Goal: Contribute content: Contribute content

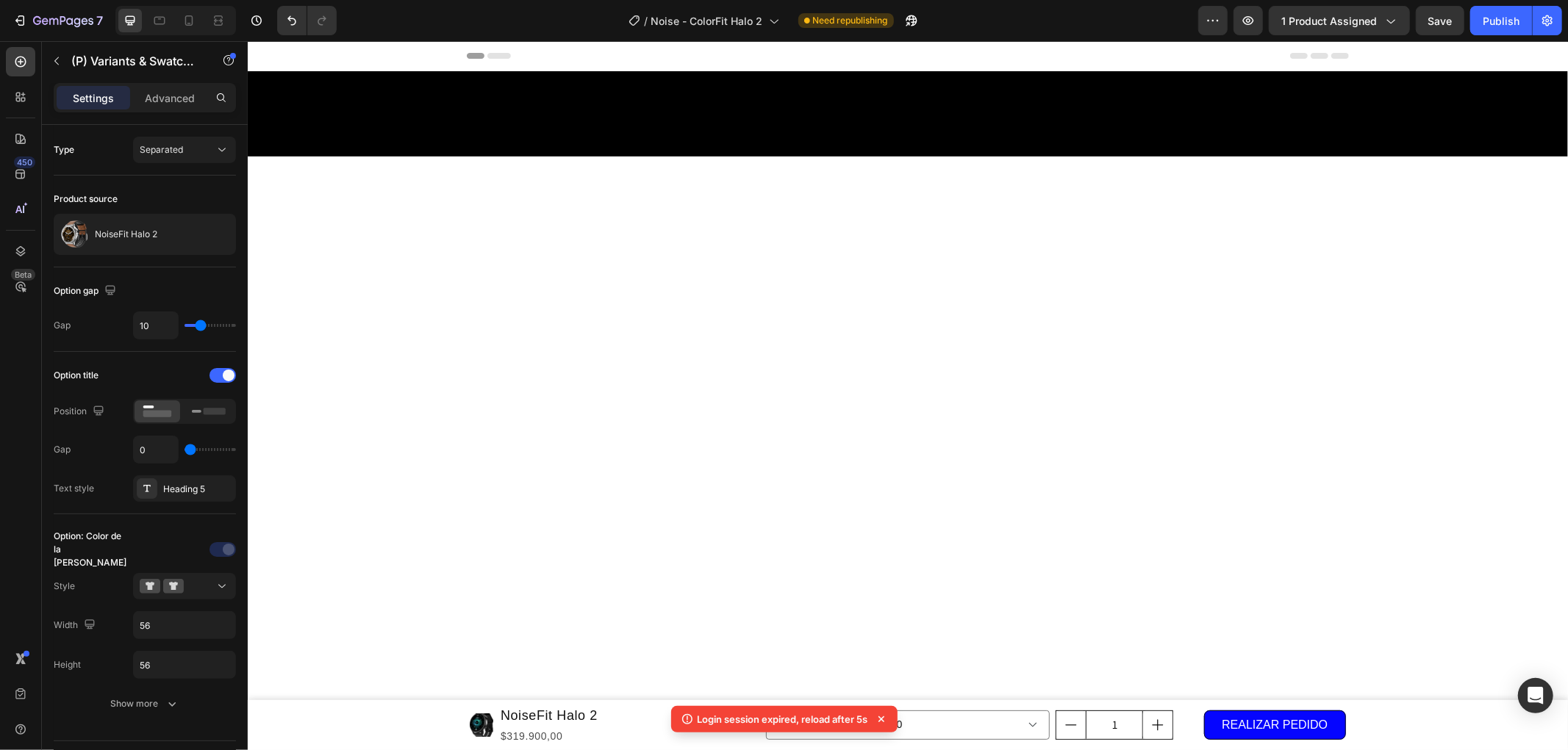
scroll to position [1714, 0]
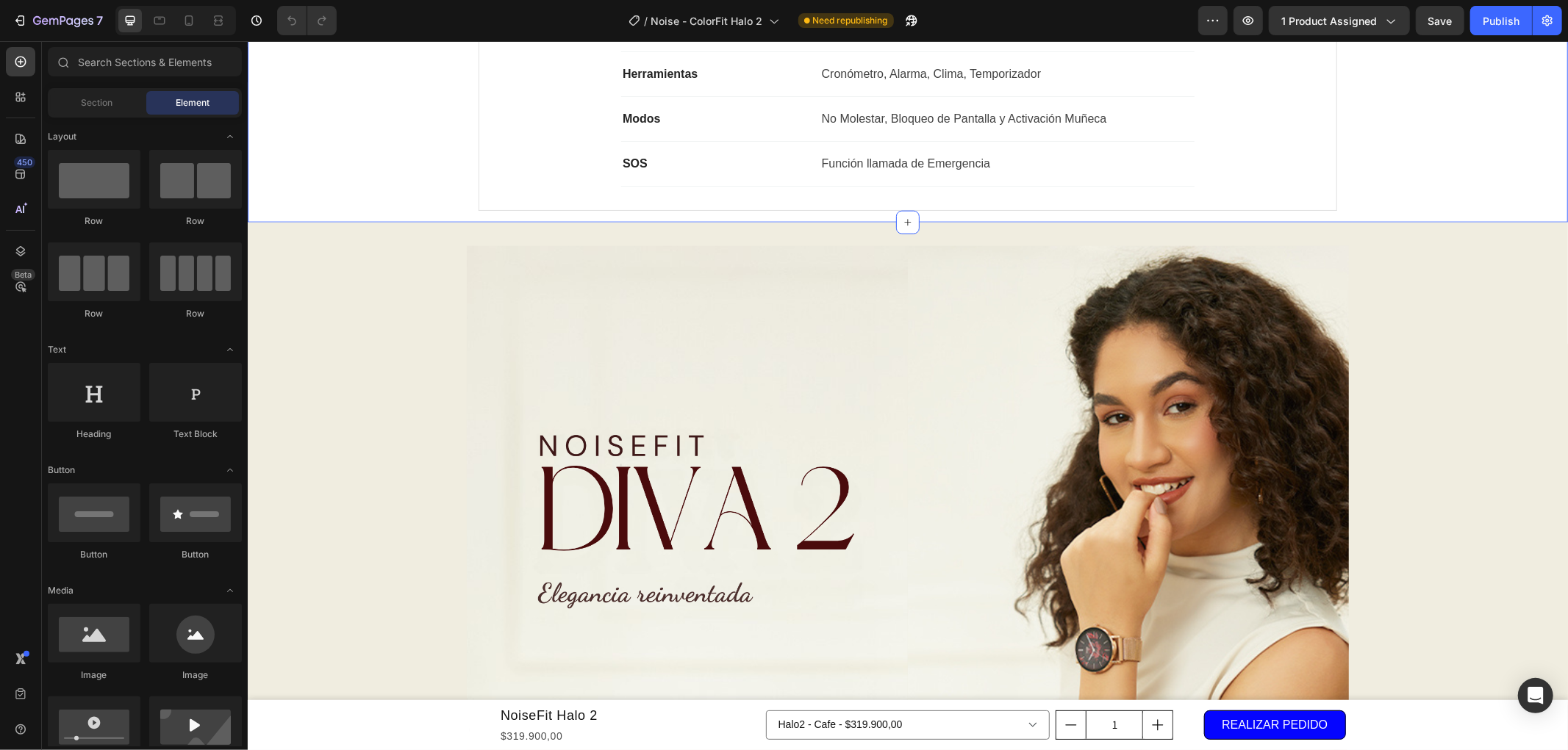
scroll to position [1714, 0]
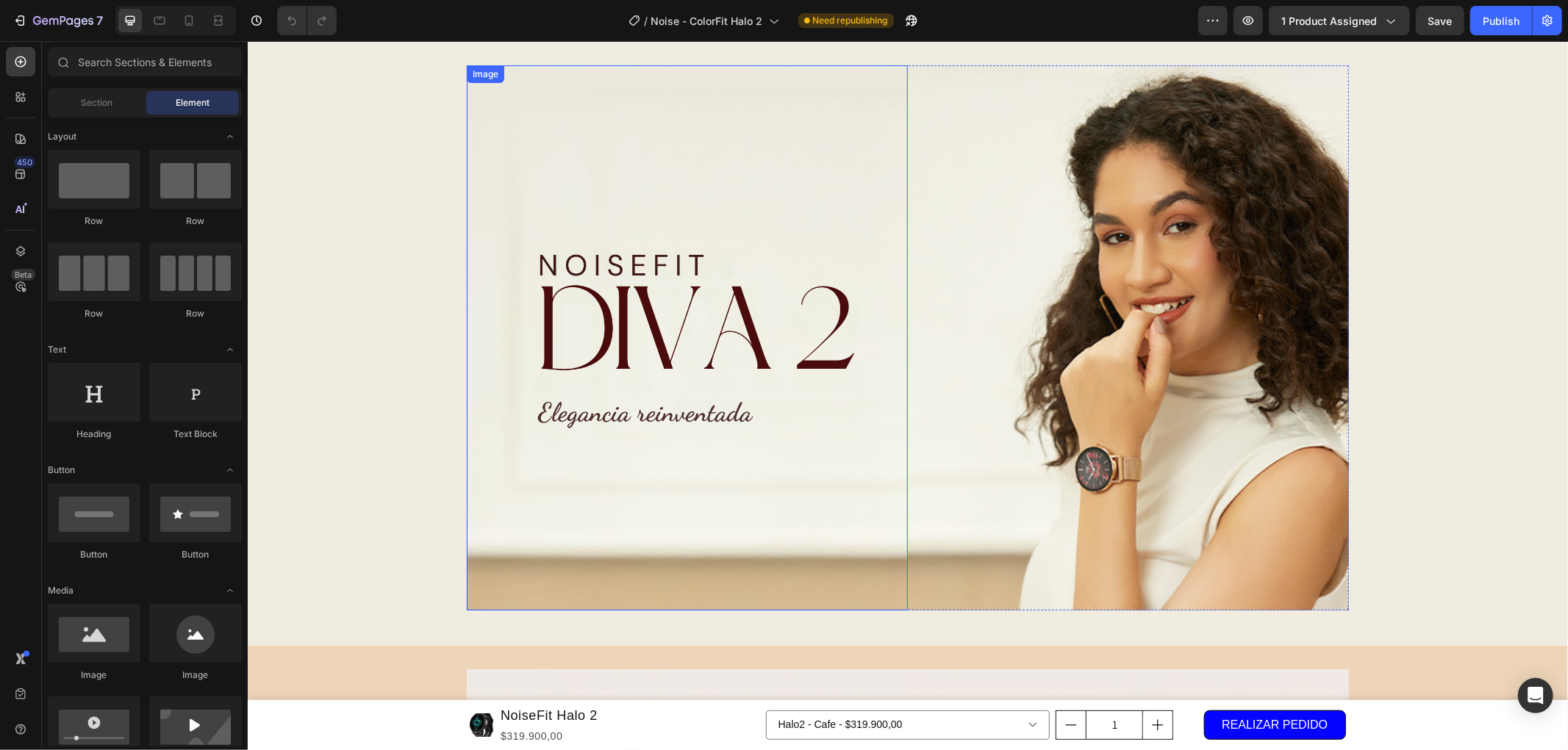
click at [827, 384] on img at bounding box center [686, 337] width 441 height 545
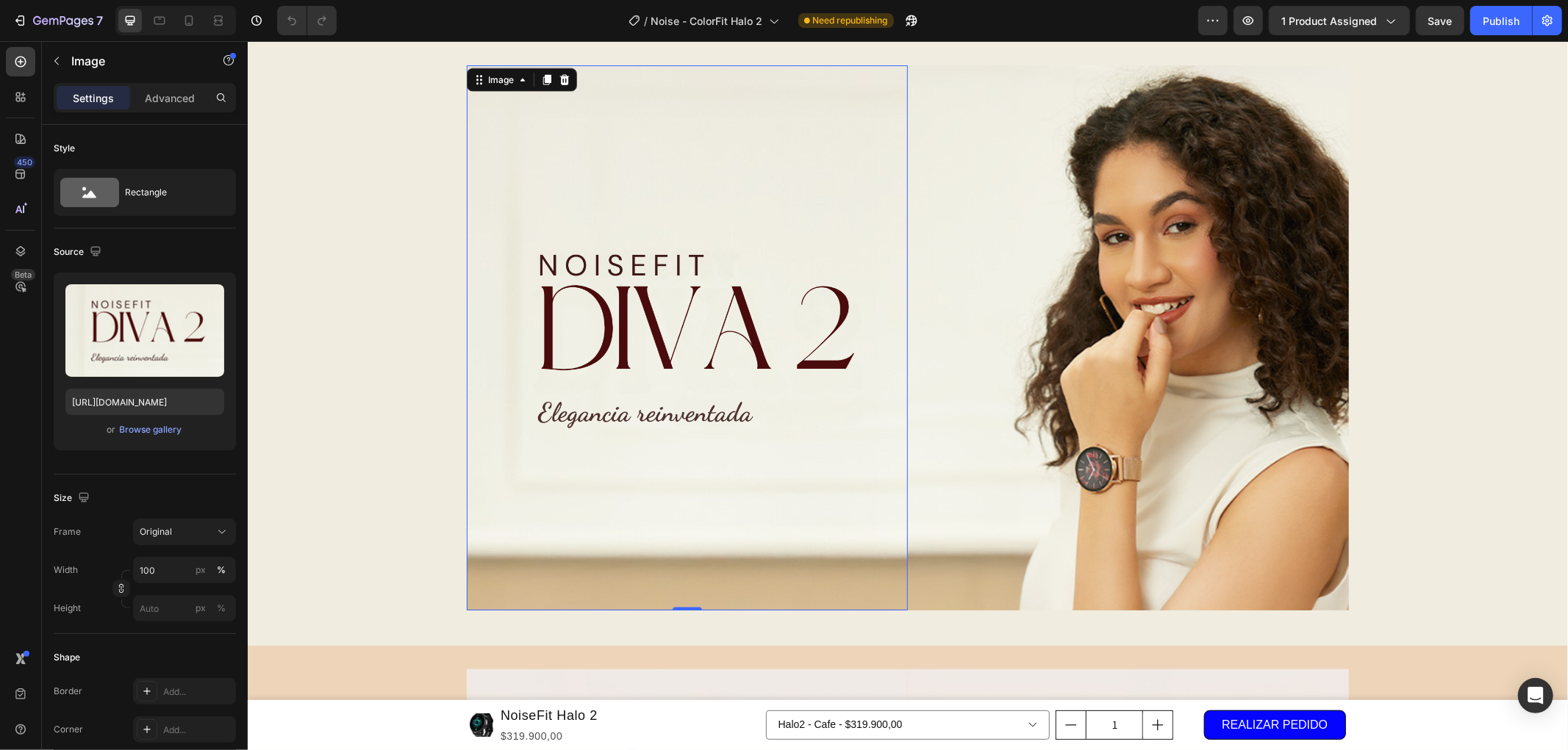
click at [405, 147] on div "Image 0 Image Row Row" at bounding box center [907, 342] width 1320 height 557
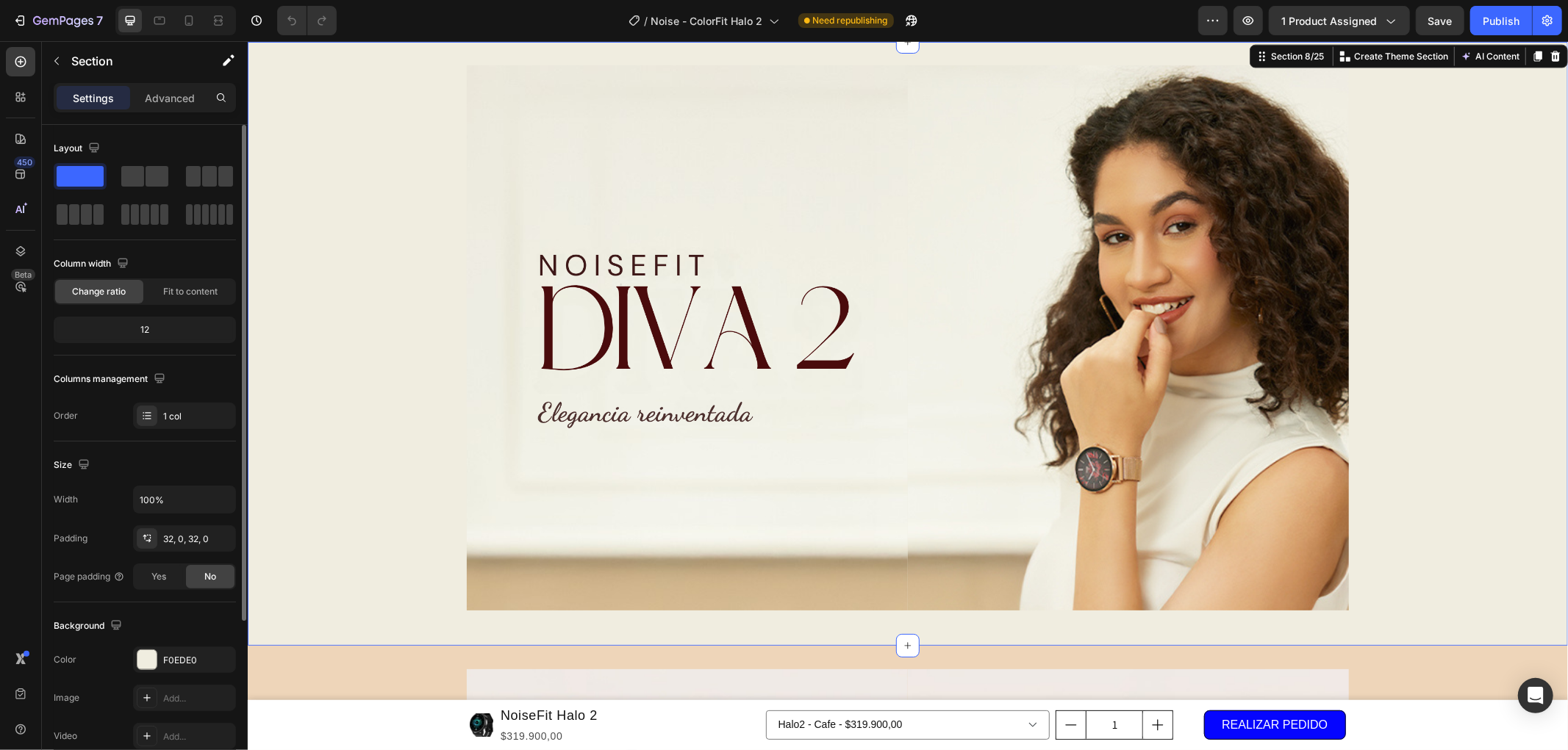
click at [97, 178] on span at bounding box center [80, 176] width 47 height 20
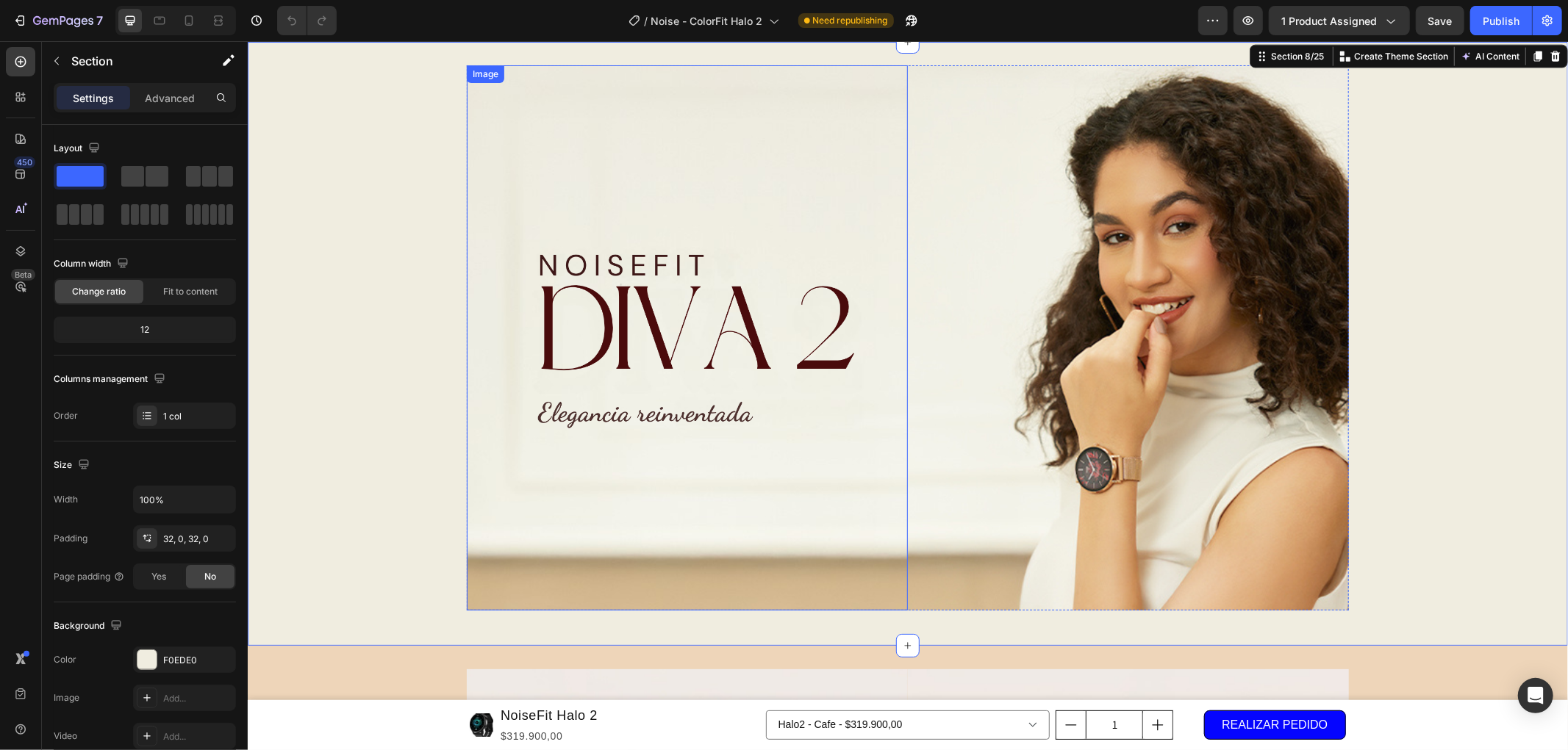
click at [550, 229] on img at bounding box center [686, 337] width 441 height 545
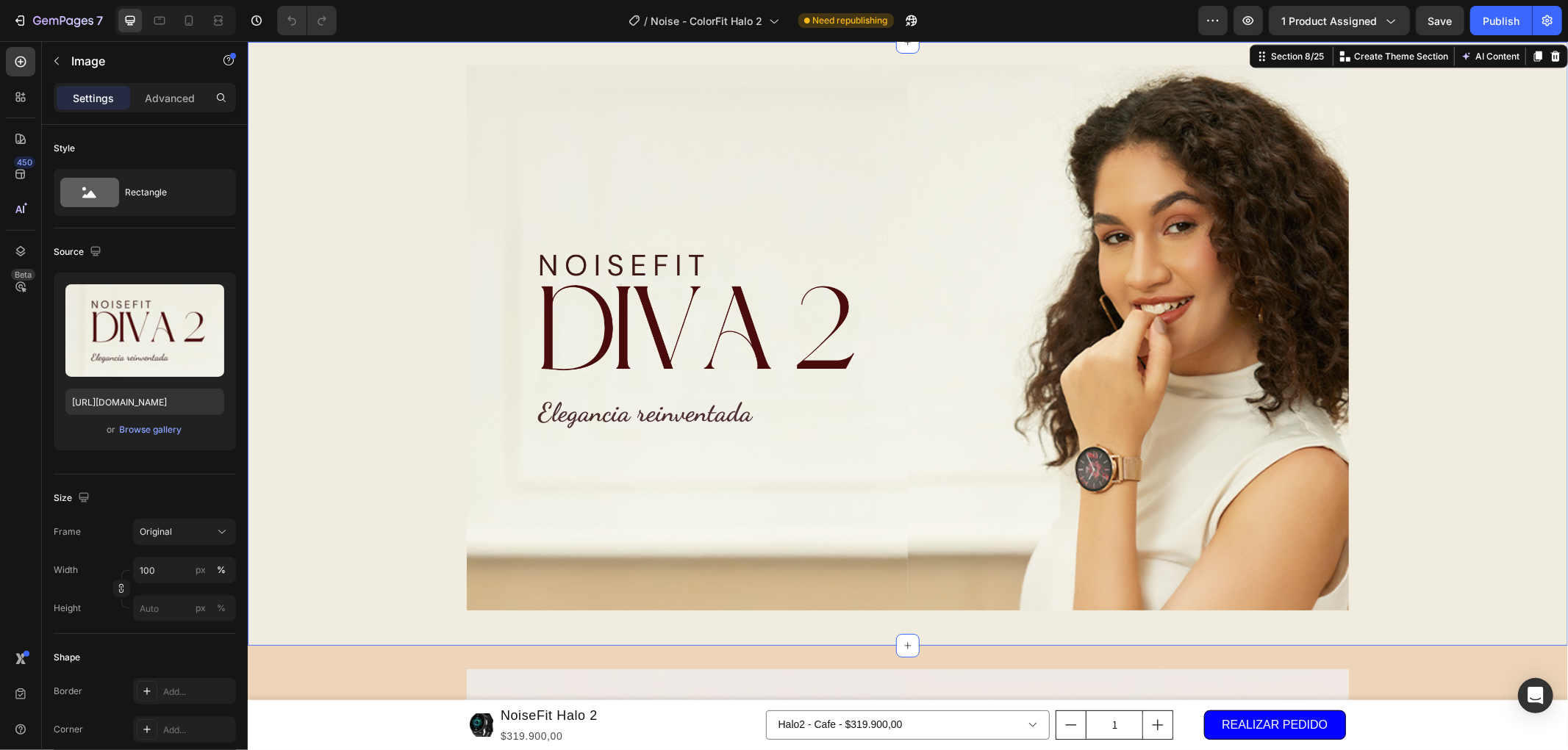
click at [357, 225] on div "Image Image Row Row" at bounding box center [907, 342] width 1320 height 557
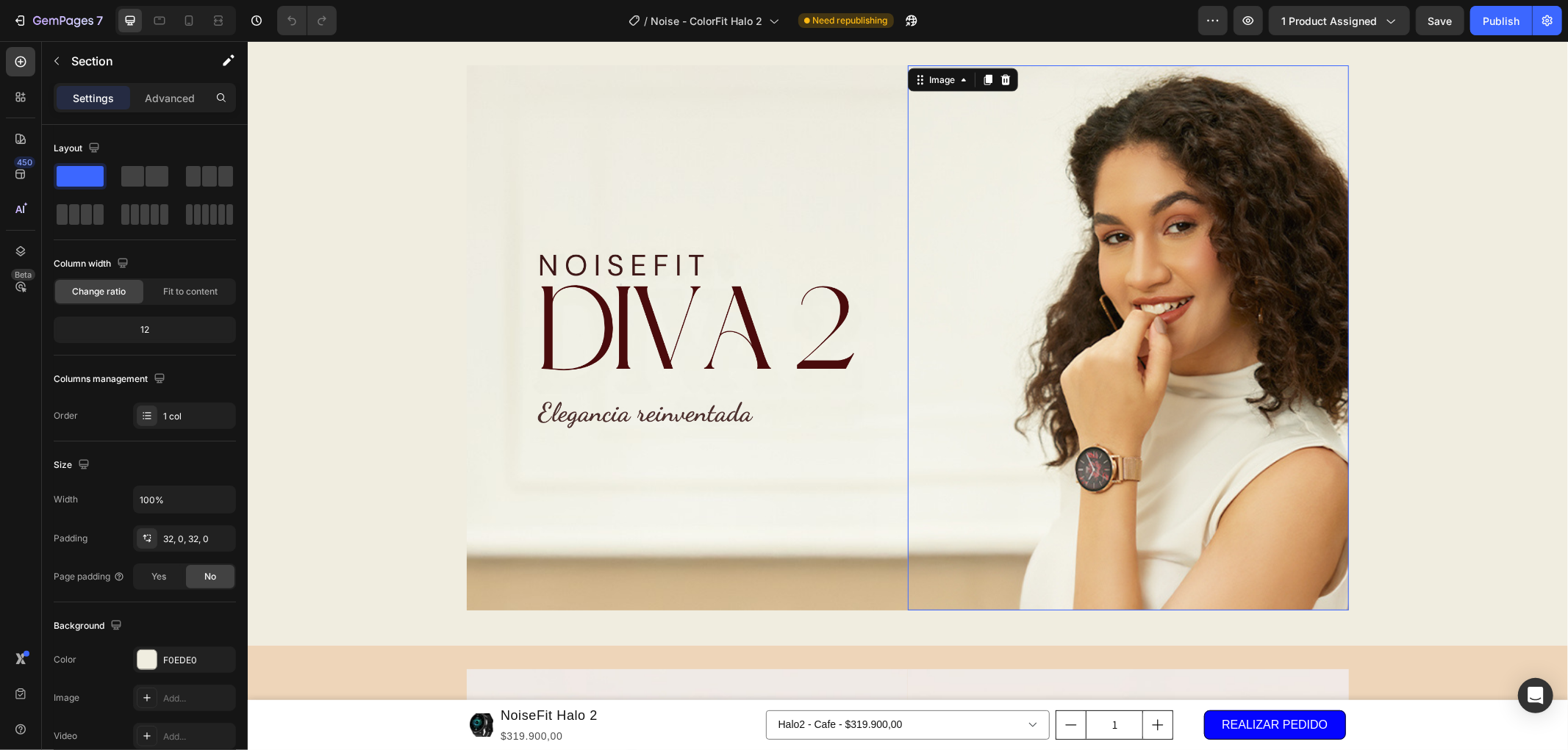
click at [1149, 192] on img at bounding box center [1127, 337] width 441 height 545
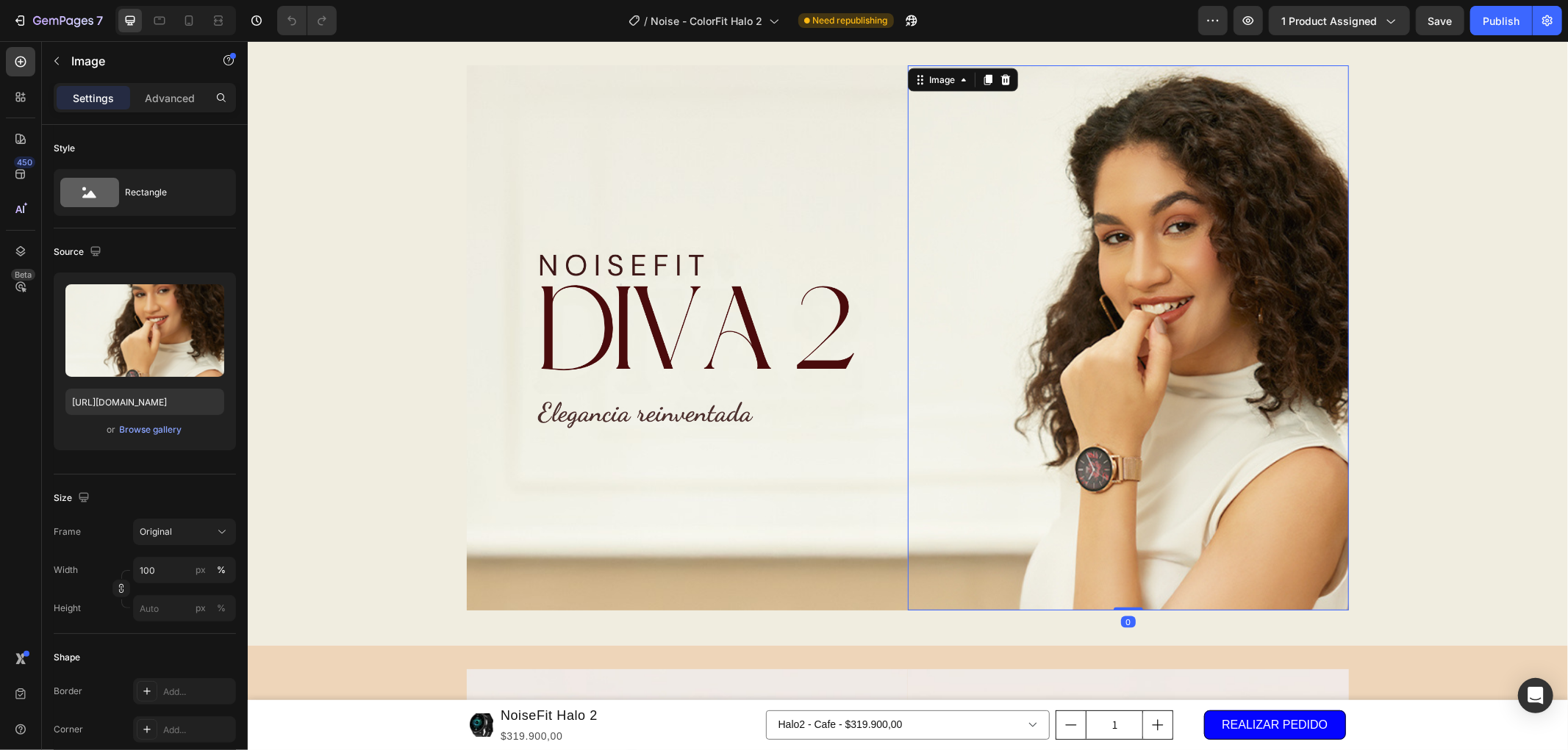
click at [677, 209] on img at bounding box center [686, 337] width 441 height 545
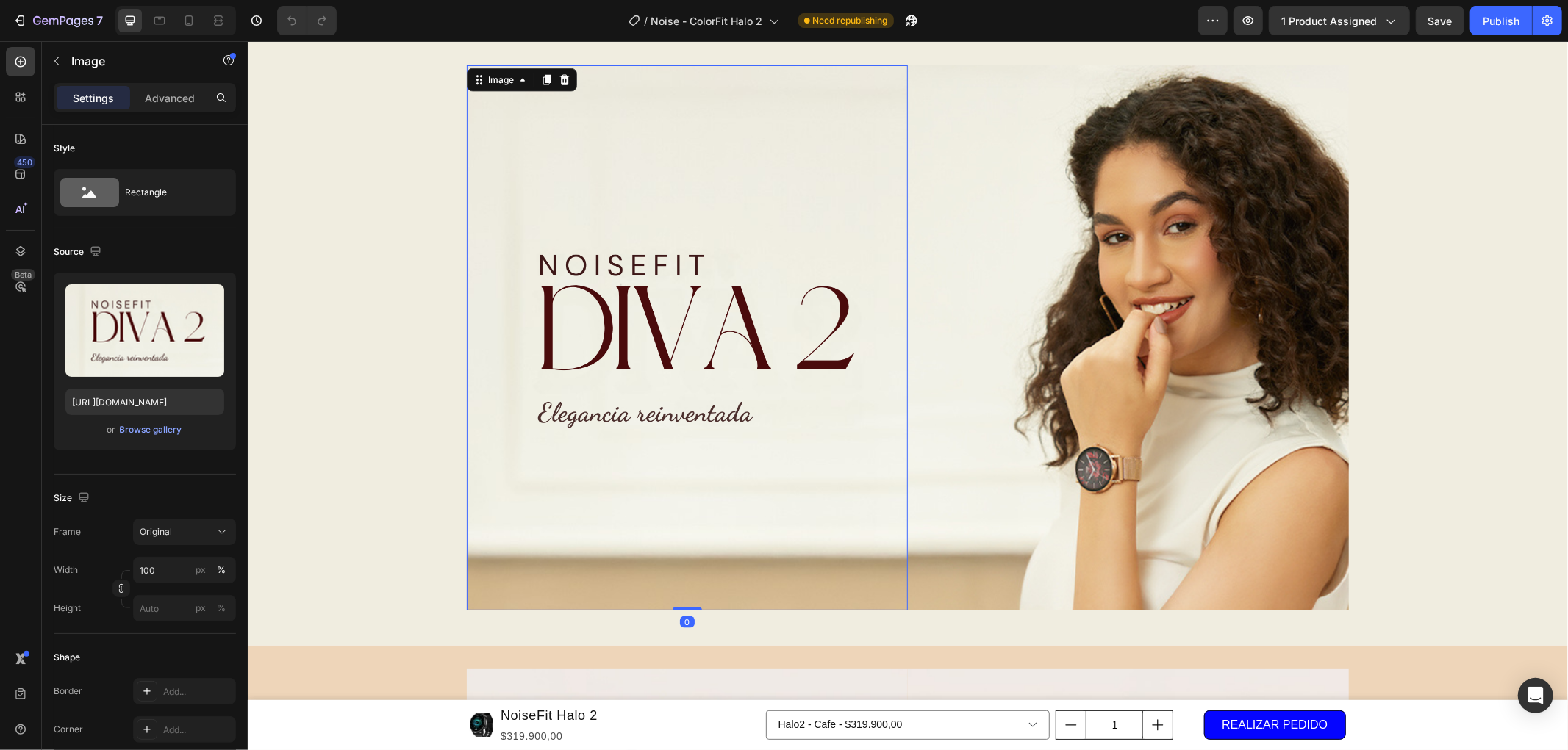
click at [390, 211] on div "Image 0 Image Row Row" at bounding box center [907, 342] width 1320 height 557
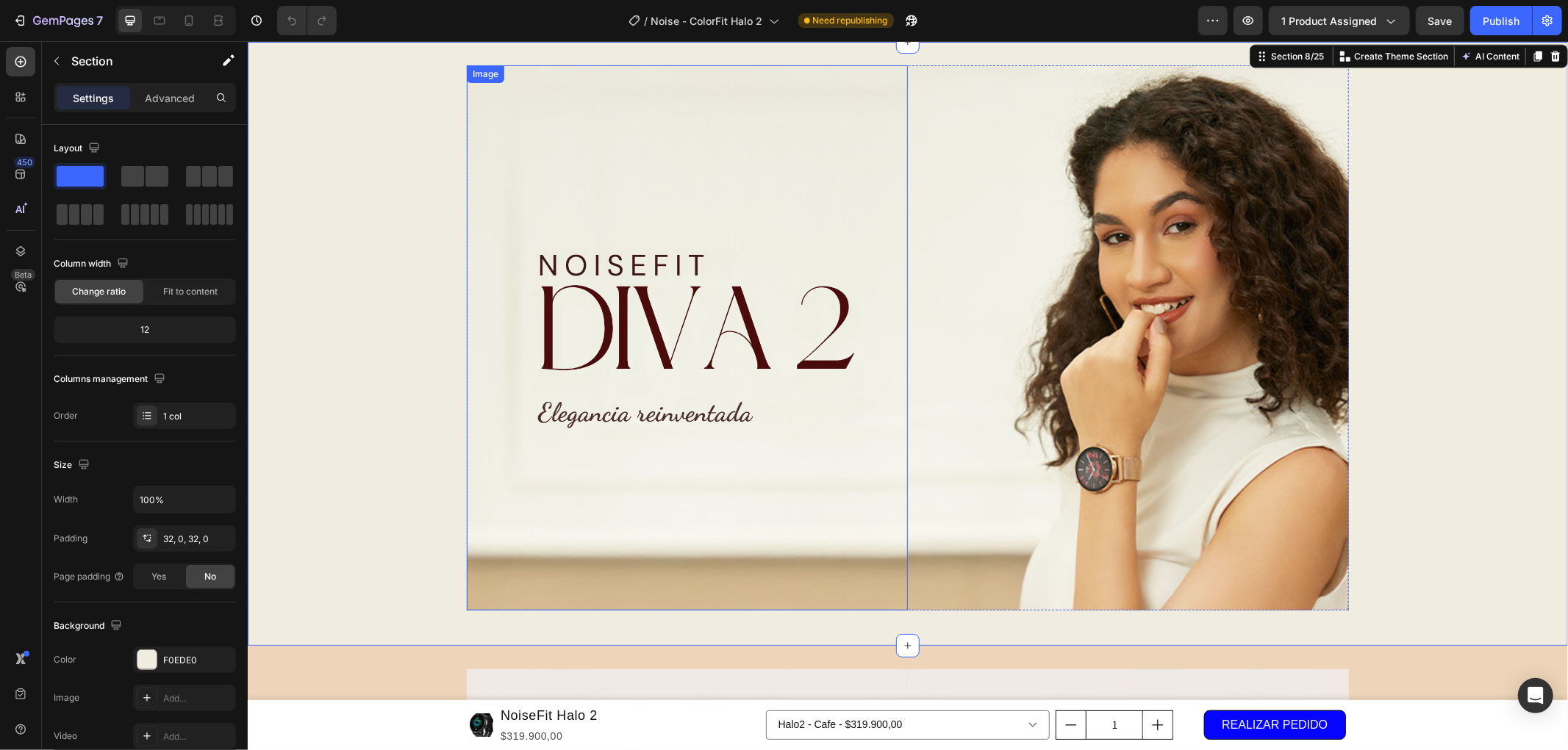
click at [655, 239] on img at bounding box center [686, 337] width 441 height 545
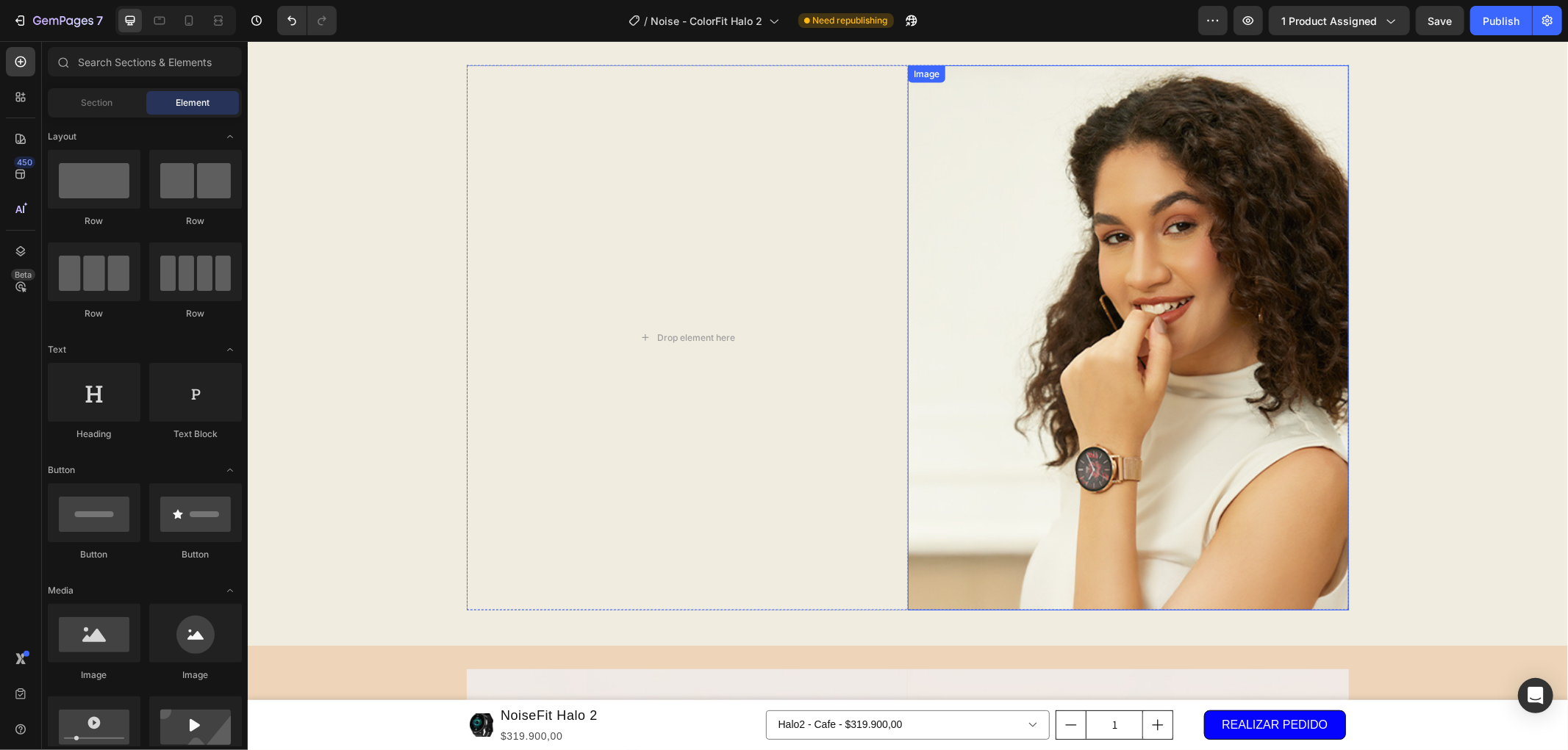
click at [981, 220] on img at bounding box center [1127, 337] width 441 height 545
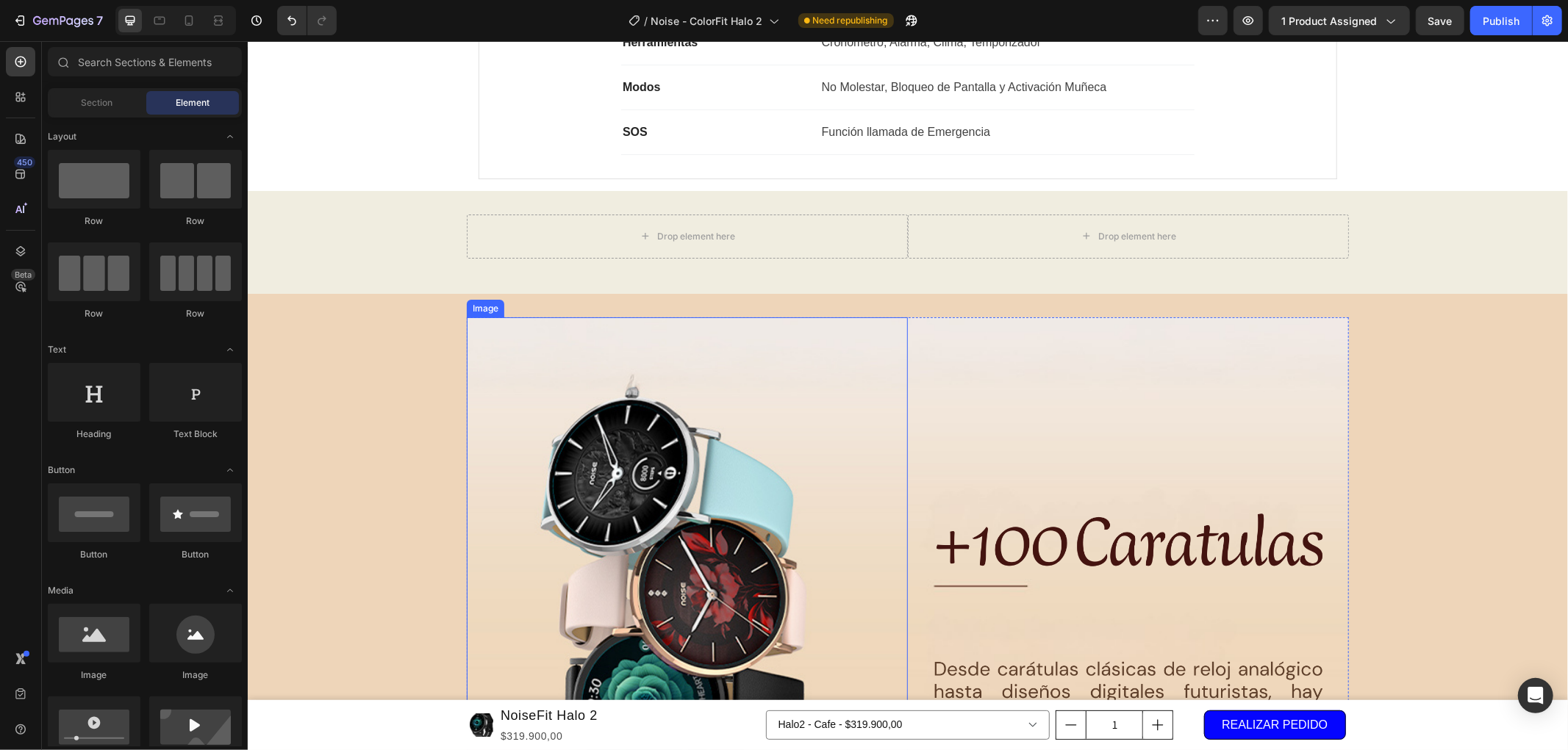
scroll to position [1387, 0]
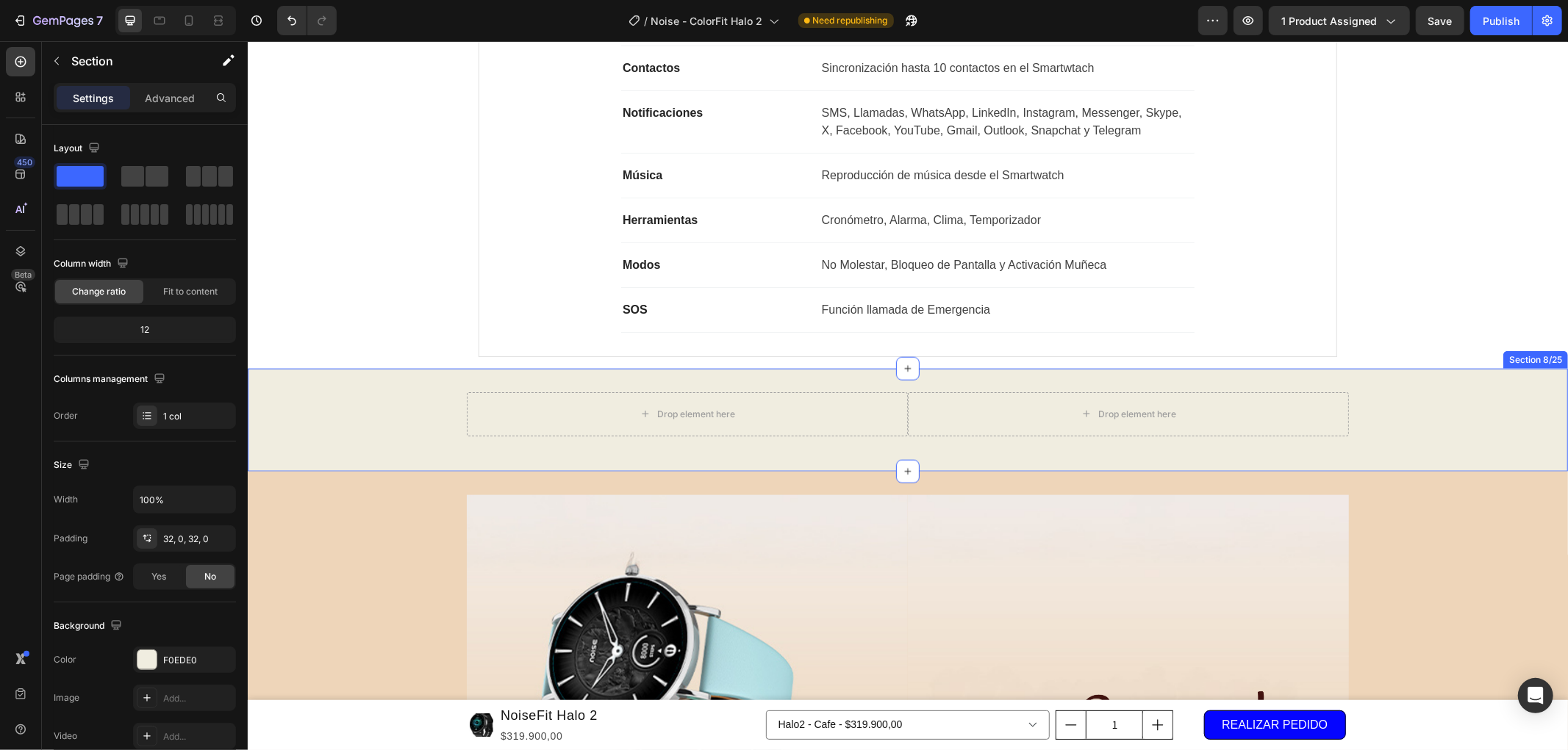
click at [1379, 409] on div "Drop element here Drop element here Row Row" at bounding box center [907, 419] width 1320 height 56
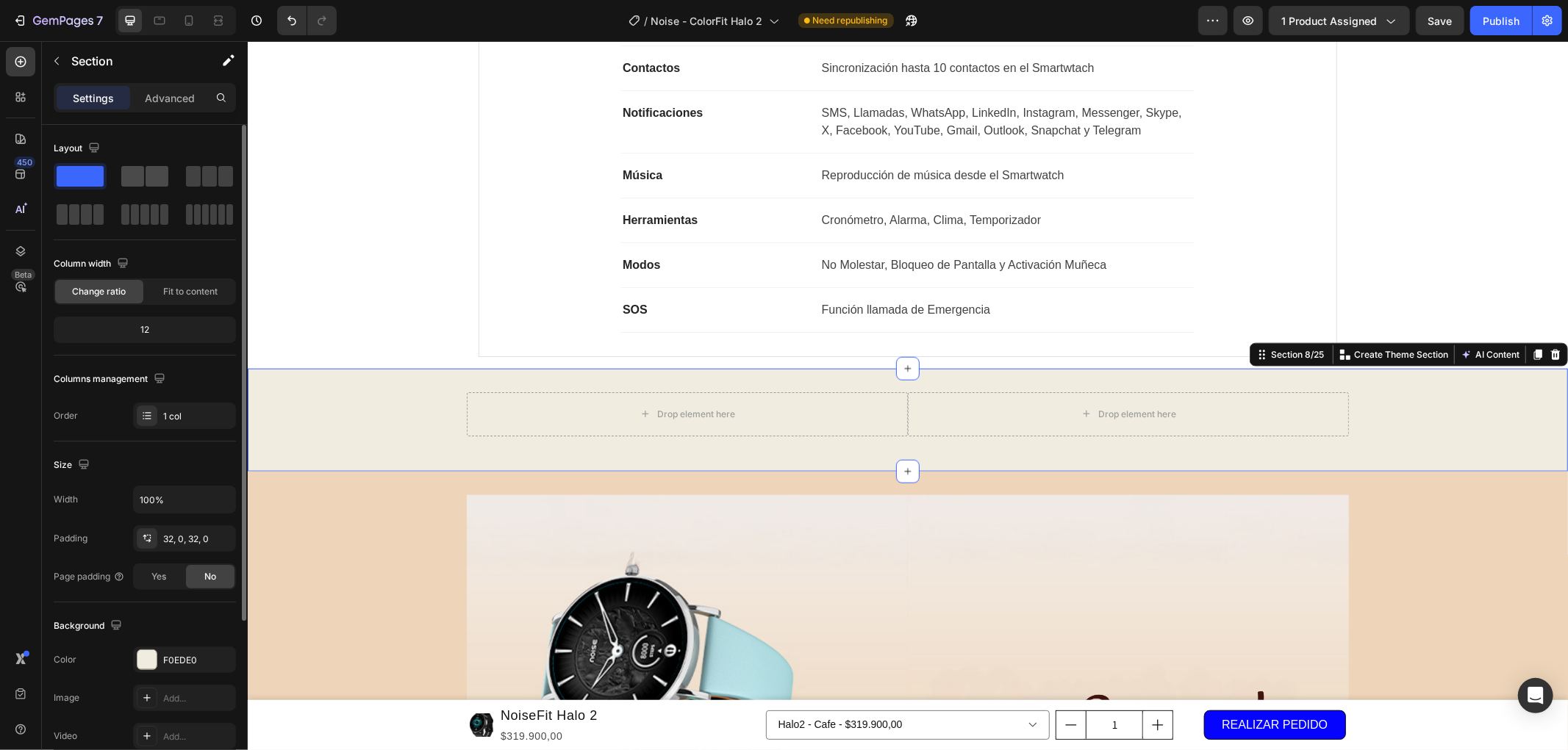
click at [157, 180] on span at bounding box center [156, 176] width 23 height 20
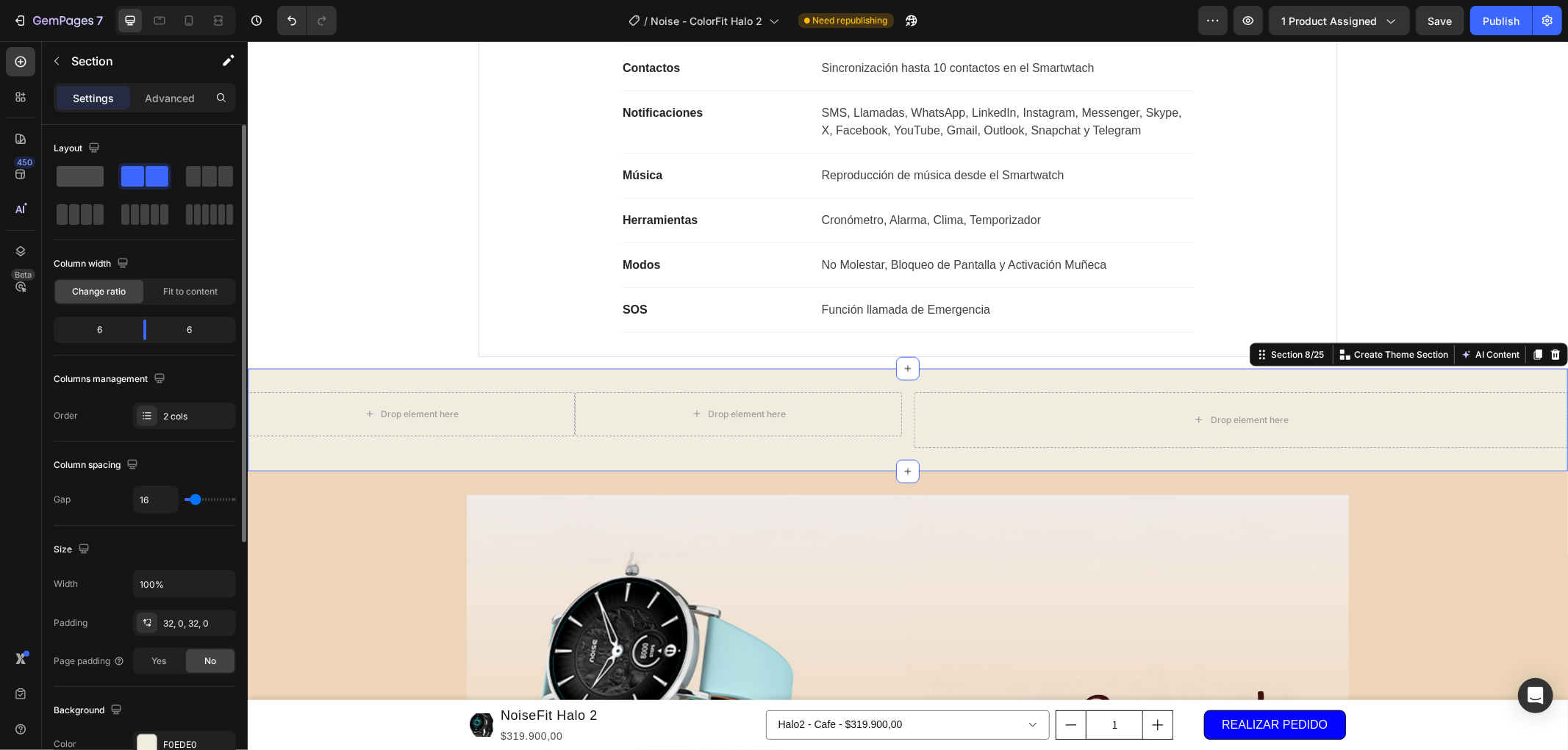
click at [88, 181] on span at bounding box center [80, 176] width 47 height 20
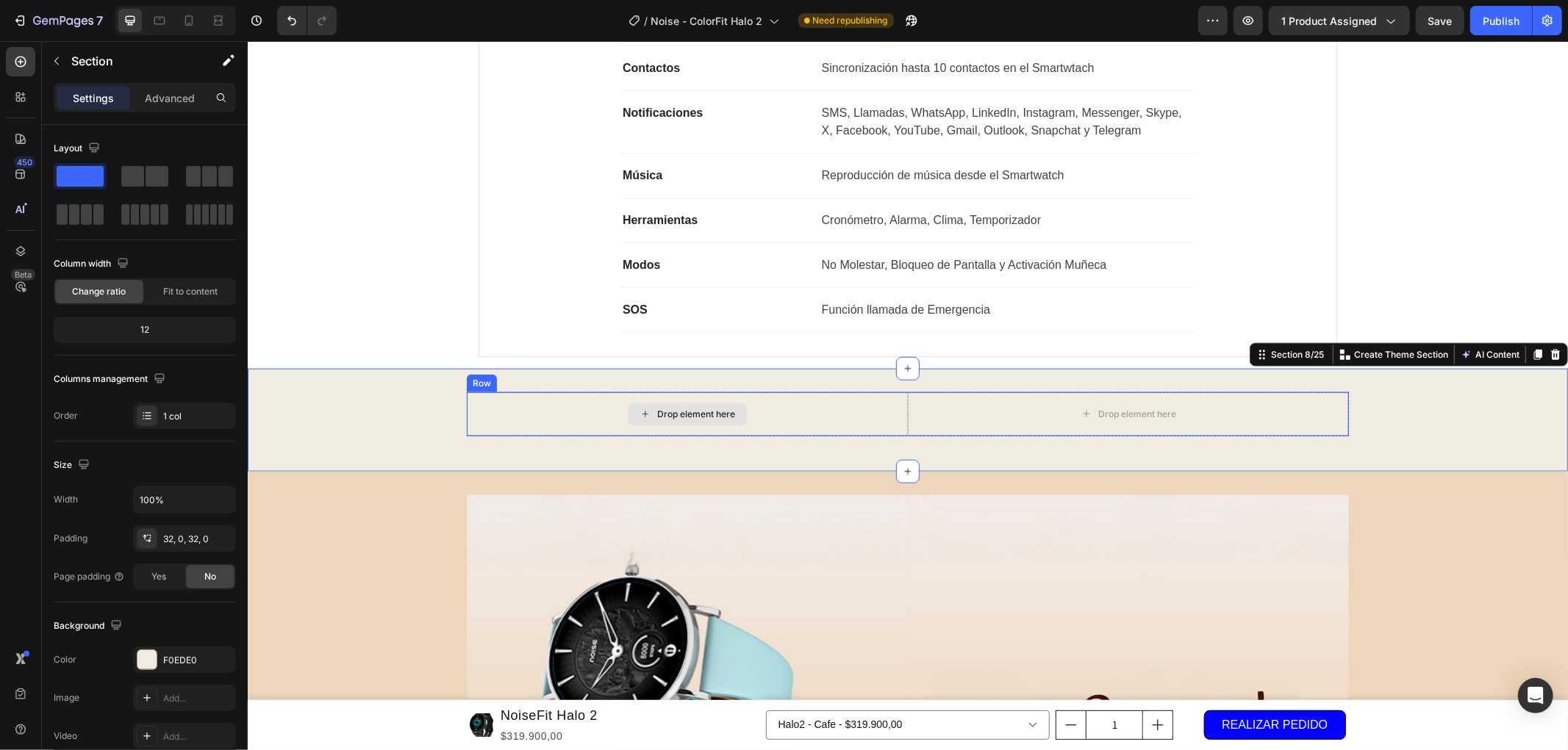
click at [668, 416] on div "Drop element here" at bounding box center [694, 413] width 78 height 12
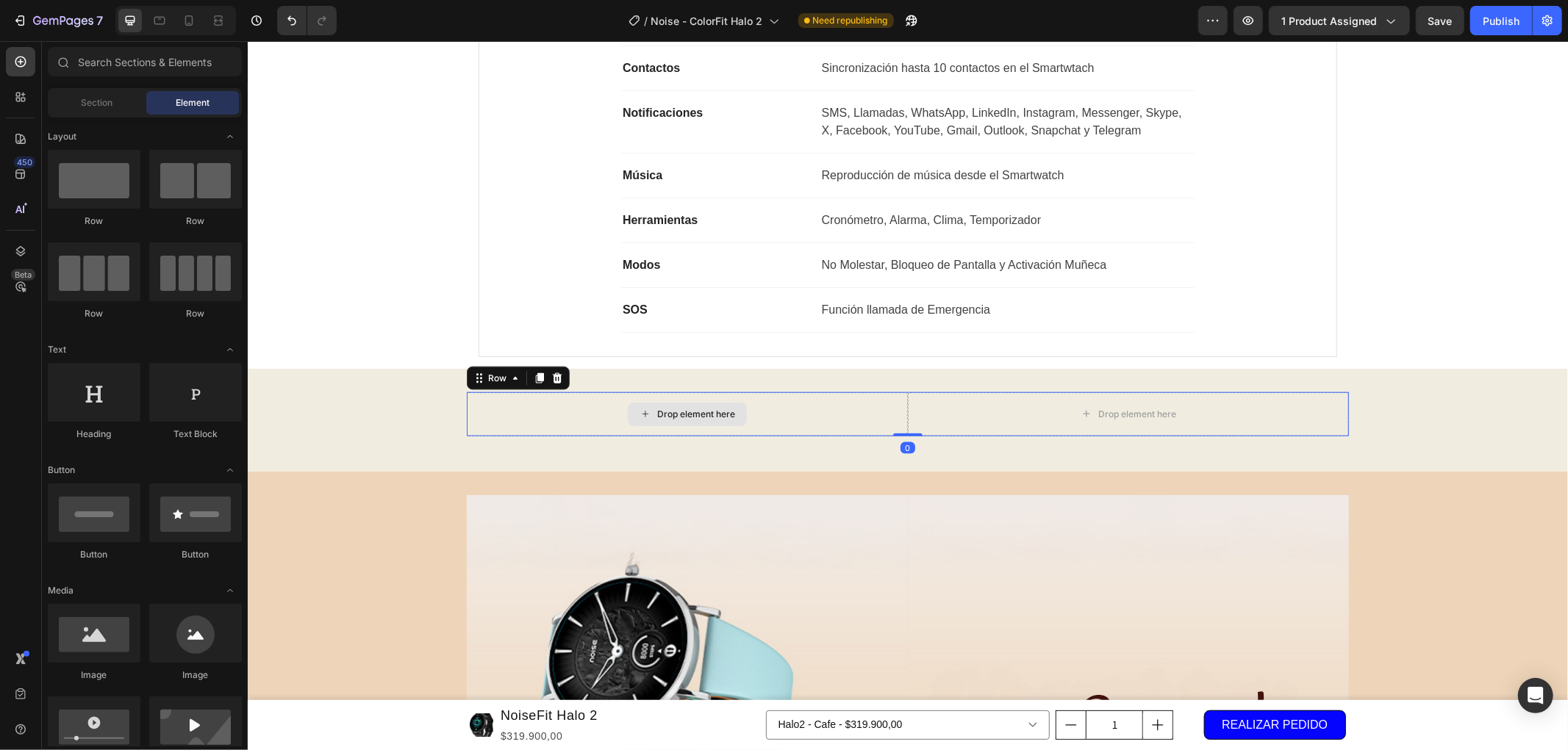
click at [471, 408] on div "Drop element here" at bounding box center [686, 414] width 441 height 44
click at [640, 404] on div "Drop element here" at bounding box center [907, 414] width 882 height 44
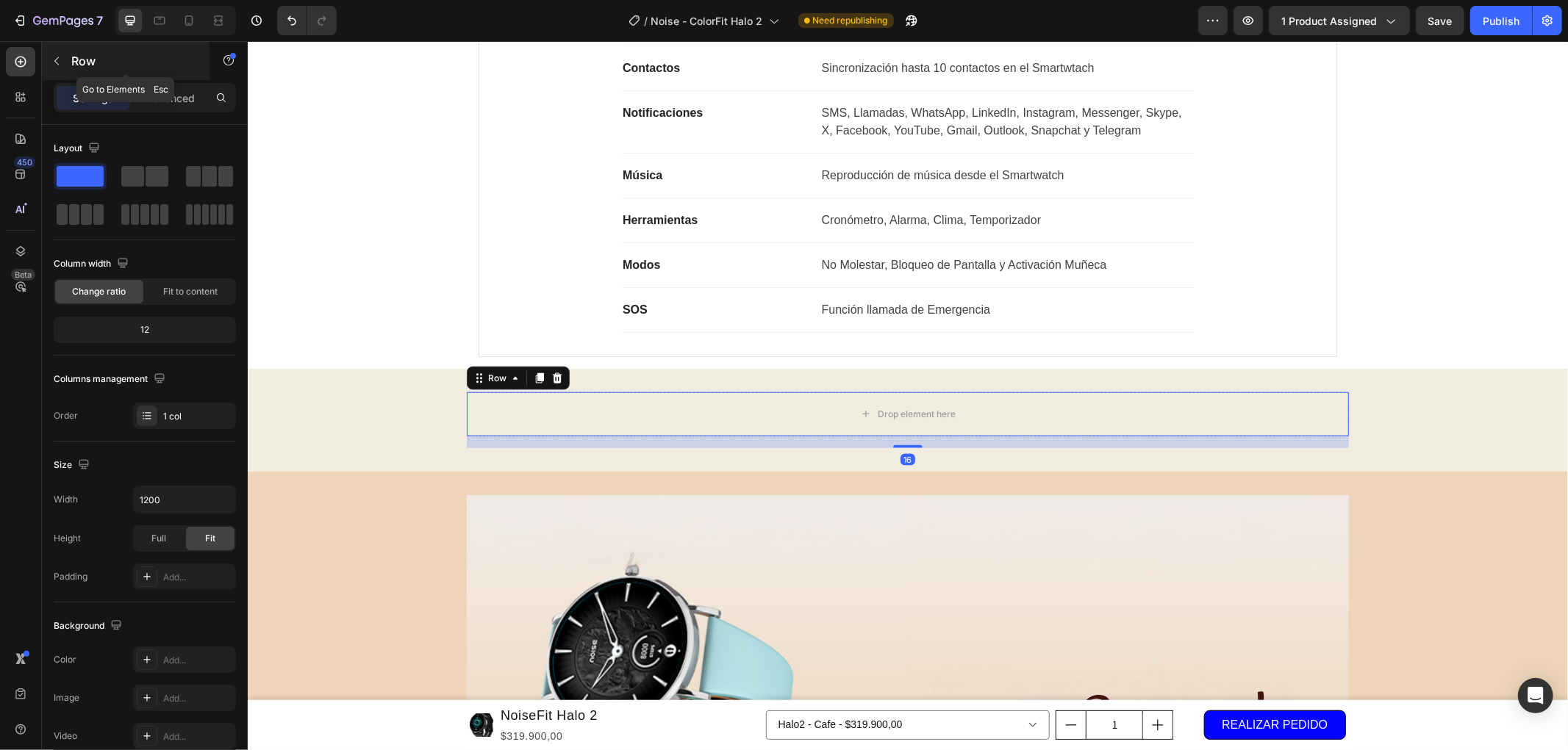
click at [101, 59] on p "Row" at bounding box center [134, 60] width 125 height 17
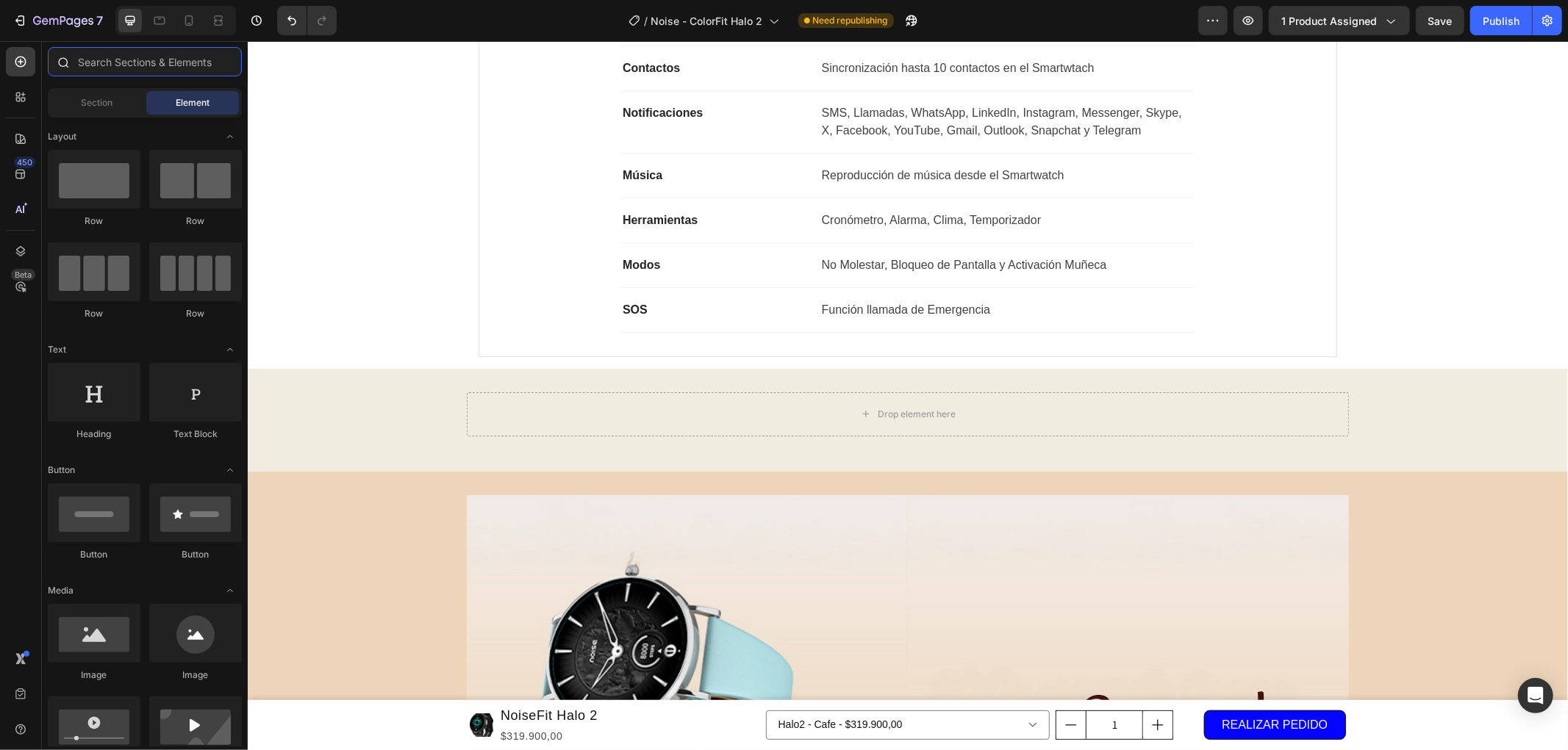
click at [108, 68] on input "text" at bounding box center [145, 61] width 194 height 29
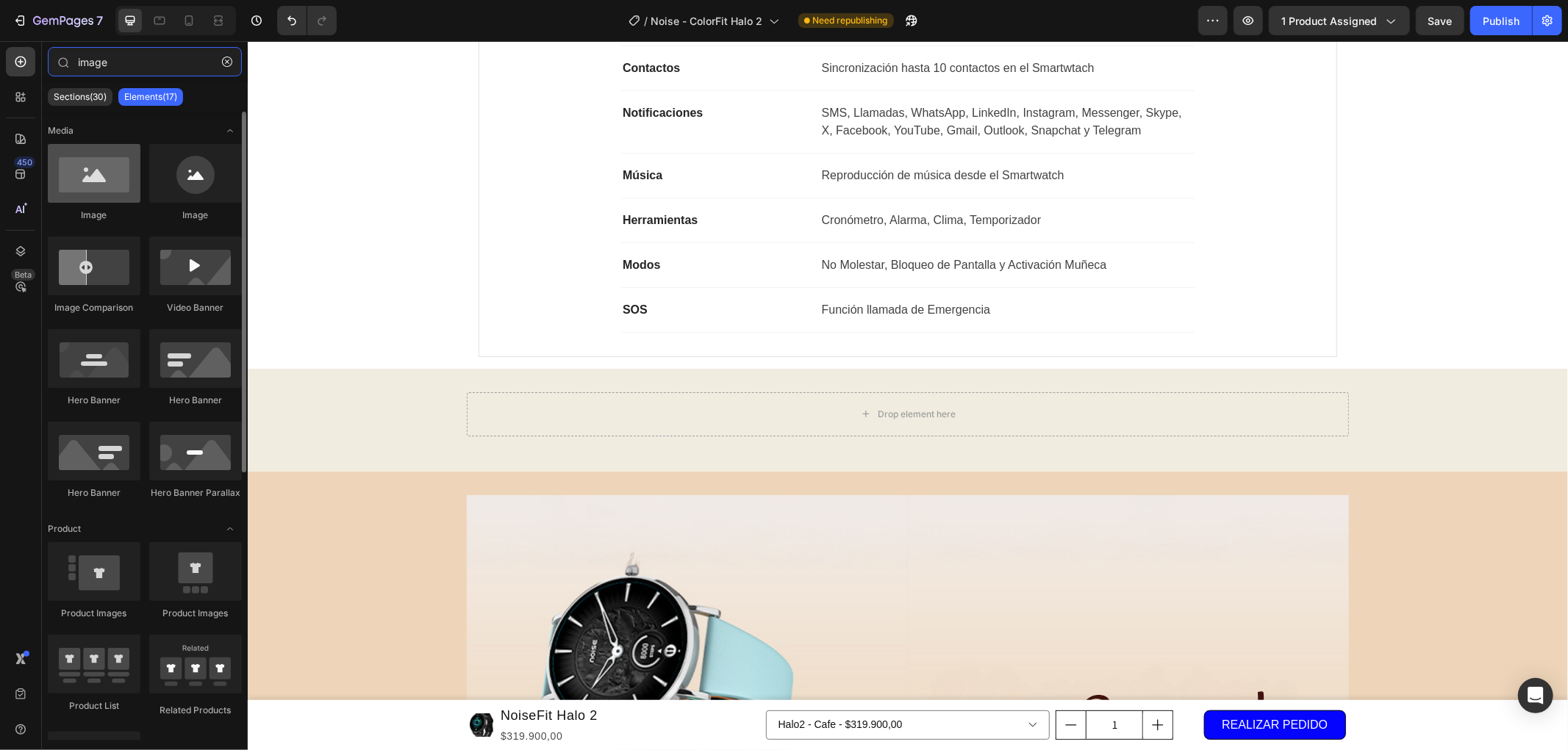
type input "image"
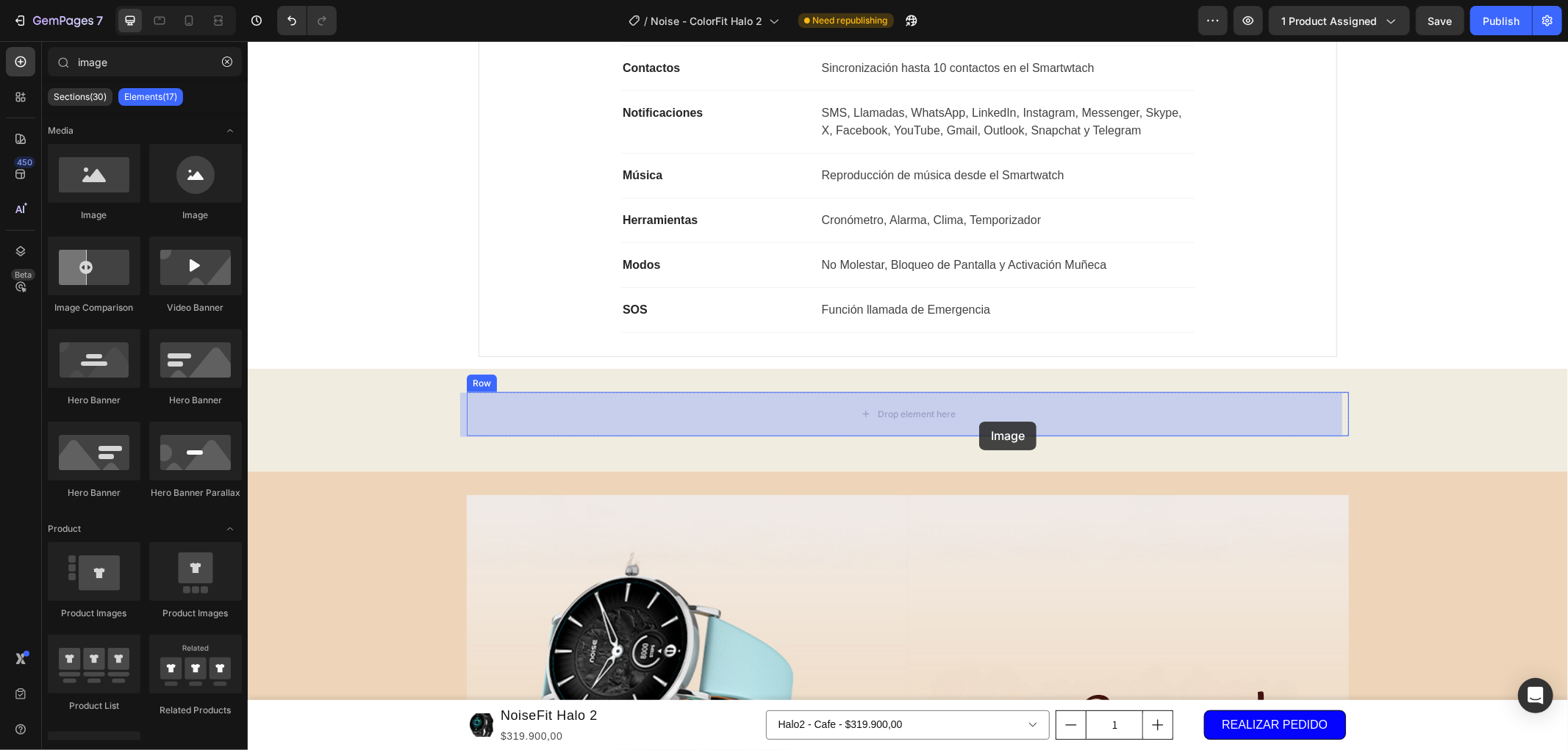
drag, startPoint x: 338, startPoint y: 221, endPoint x: 978, endPoint y: 420, distance: 670.2
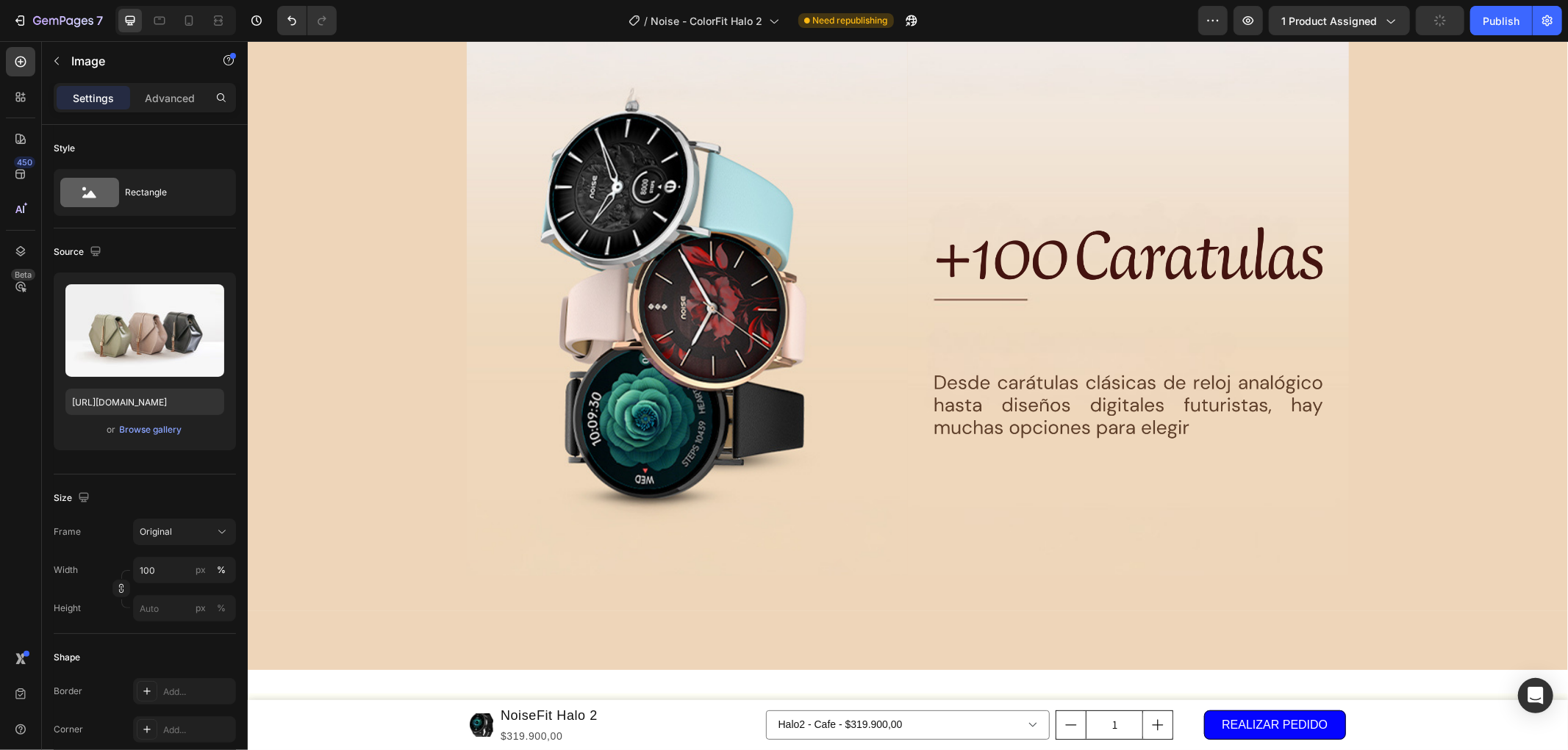
scroll to position [1877, 0]
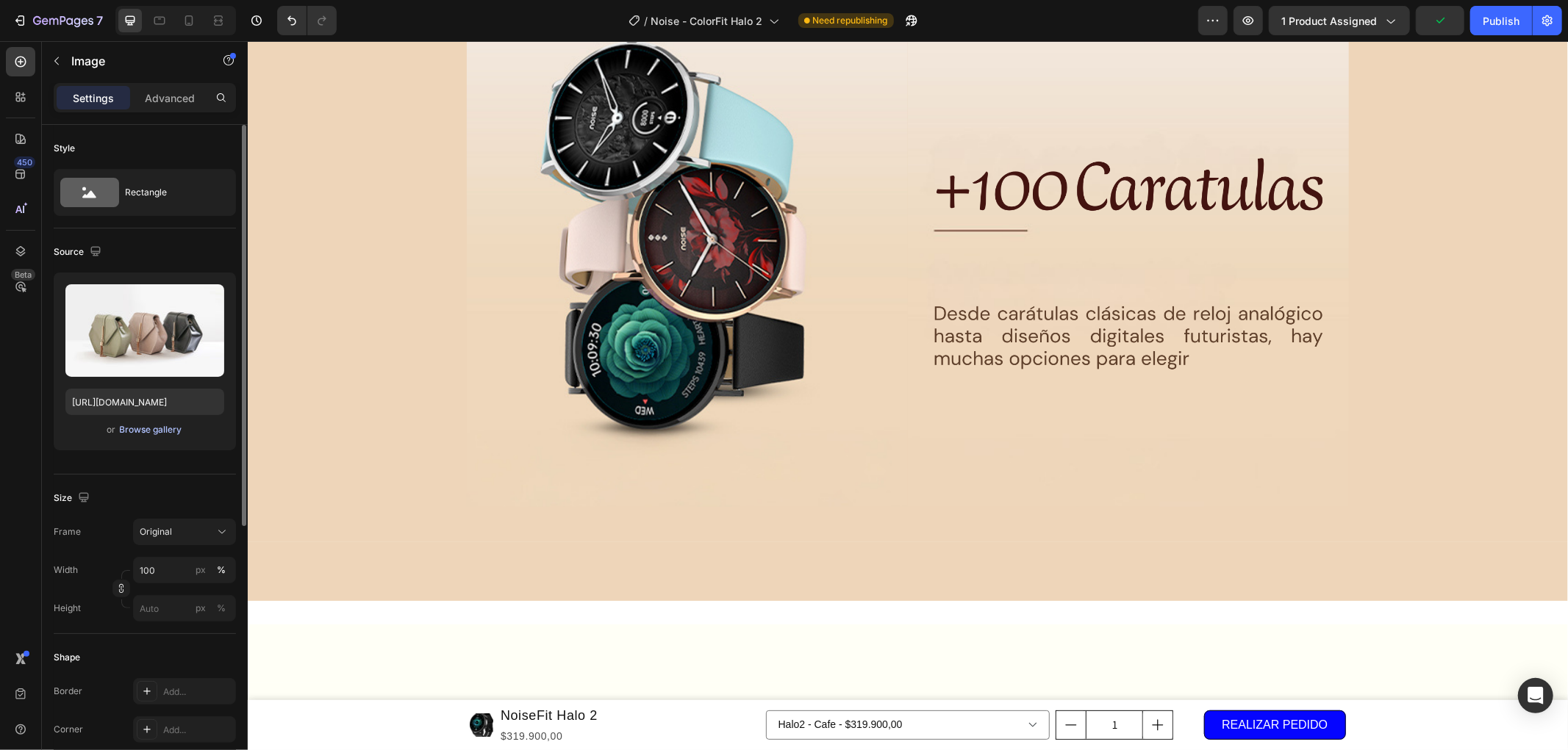
click at [143, 428] on div "Browse gallery" at bounding box center [151, 430] width 63 height 13
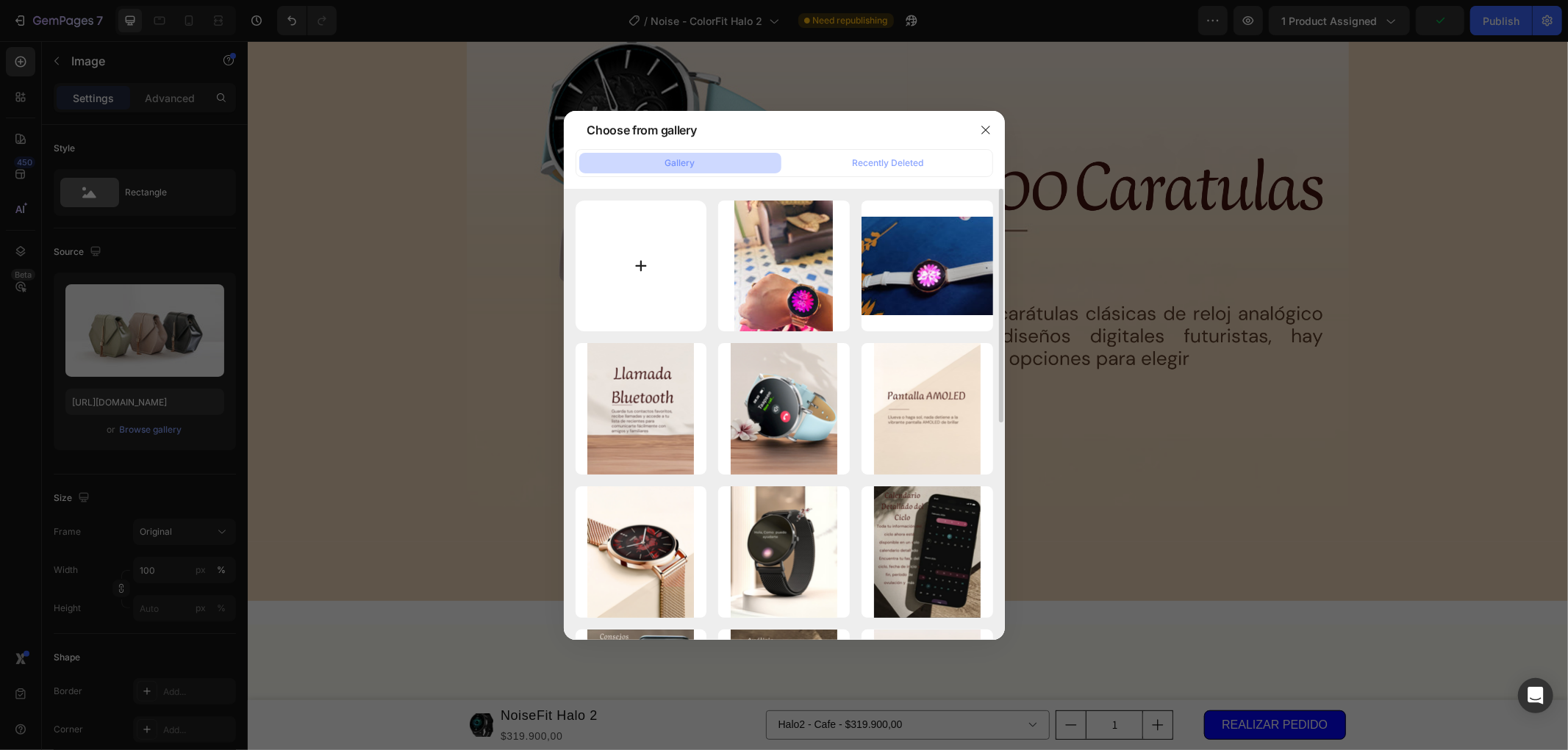
click at [650, 265] on input "file" at bounding box center [641, 265] width 131 height 131
type input "C:\fakepath\HALO2.png"
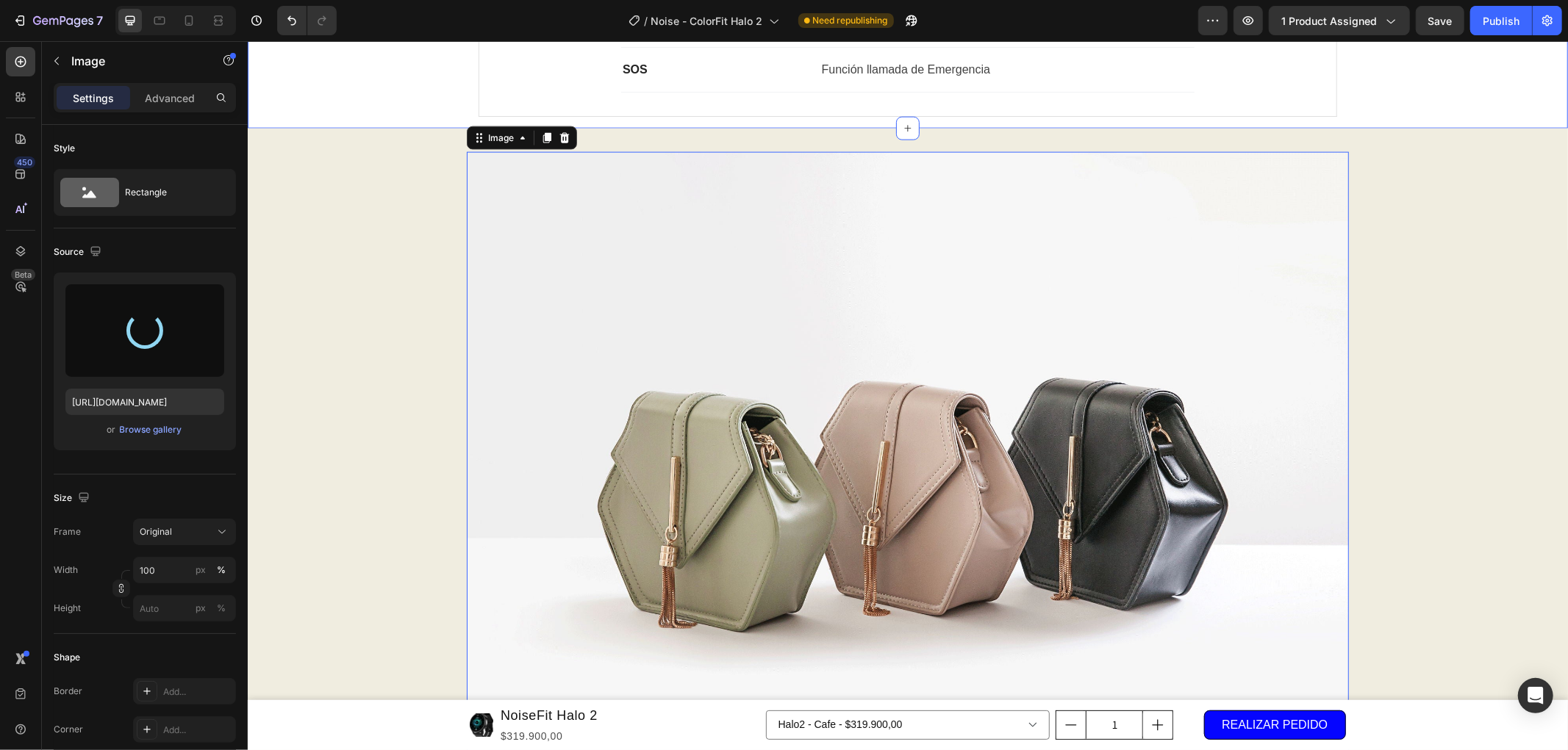
scroll to position [1714, 0]
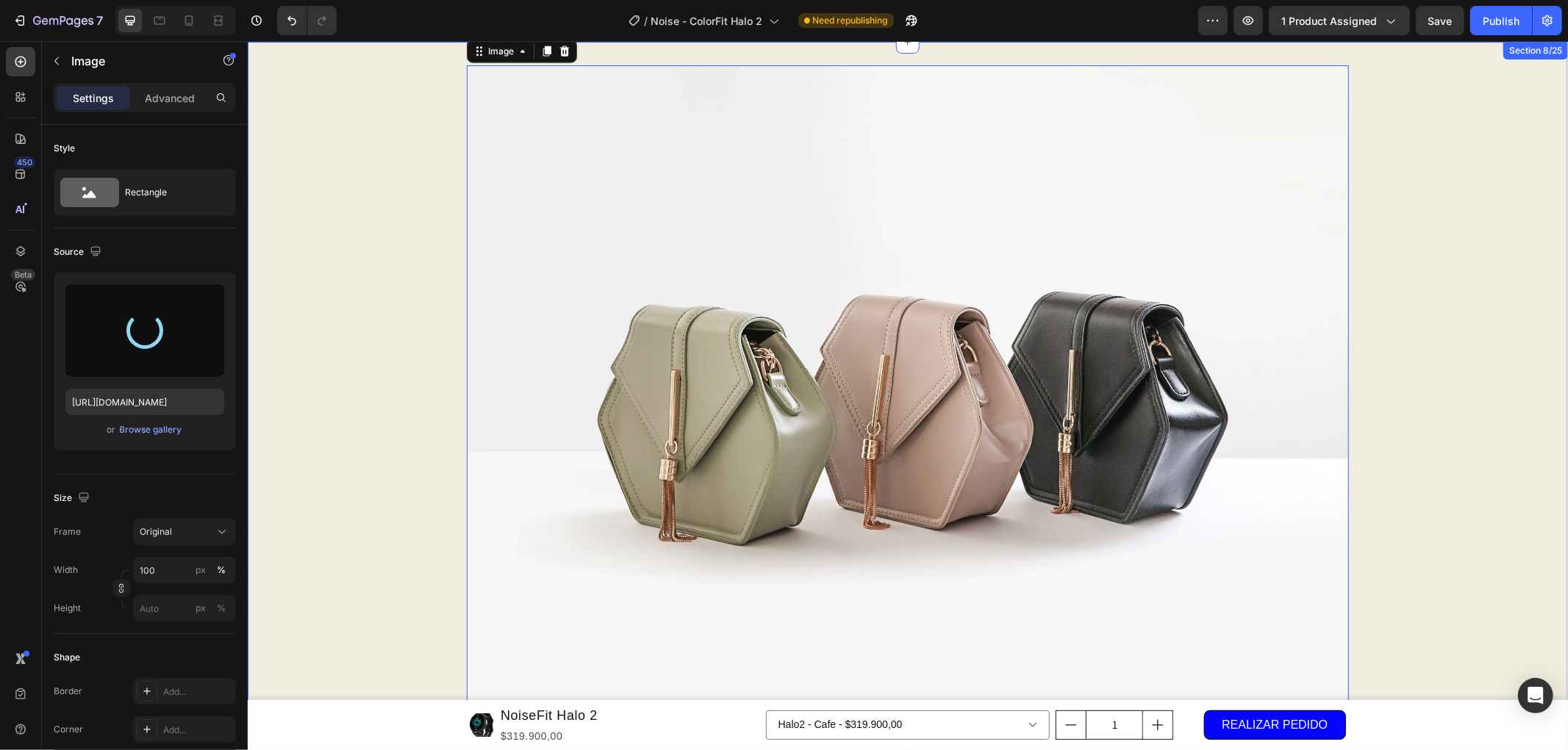
type input "[URL][DOMAIN_NAME]"
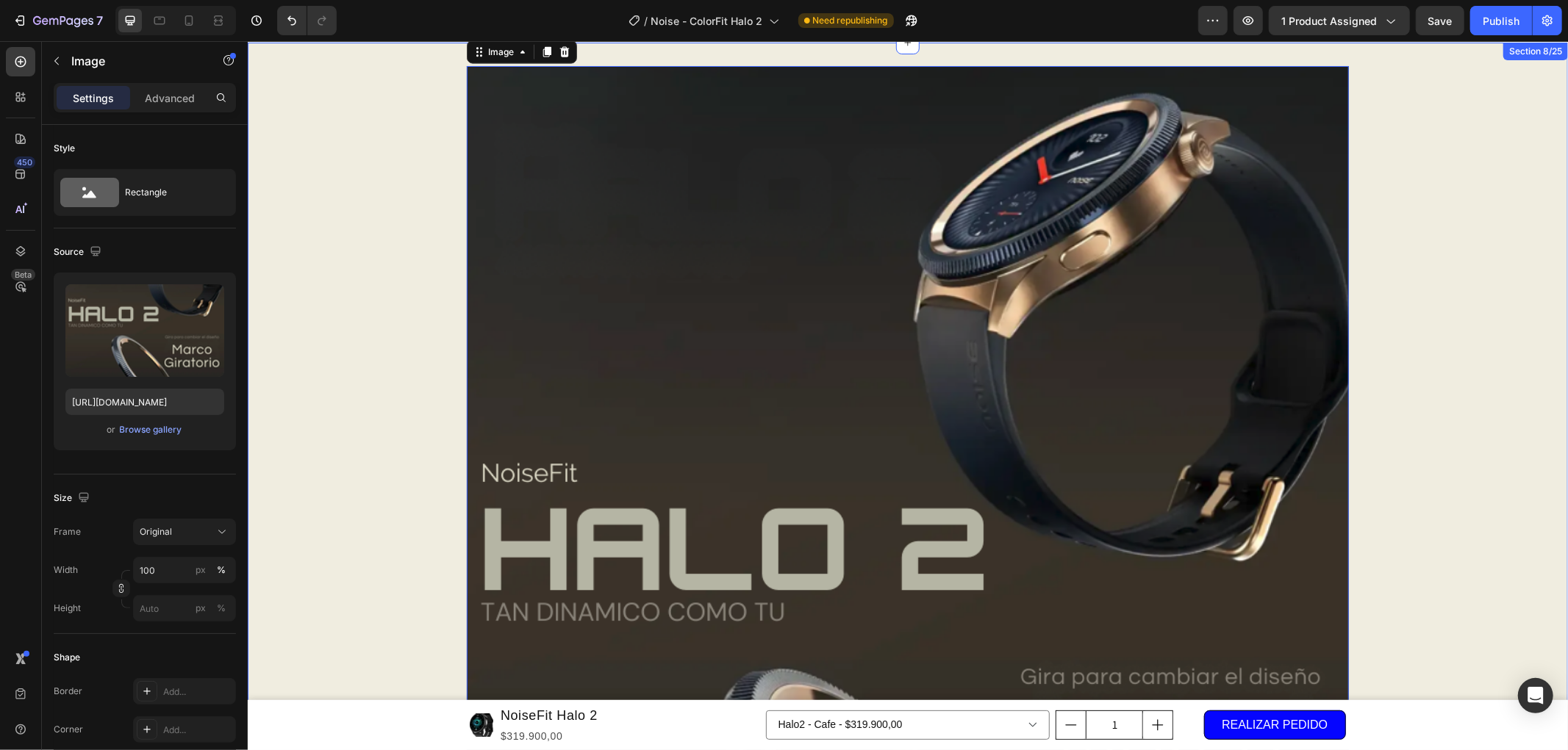
scroll to position [1877, 0]
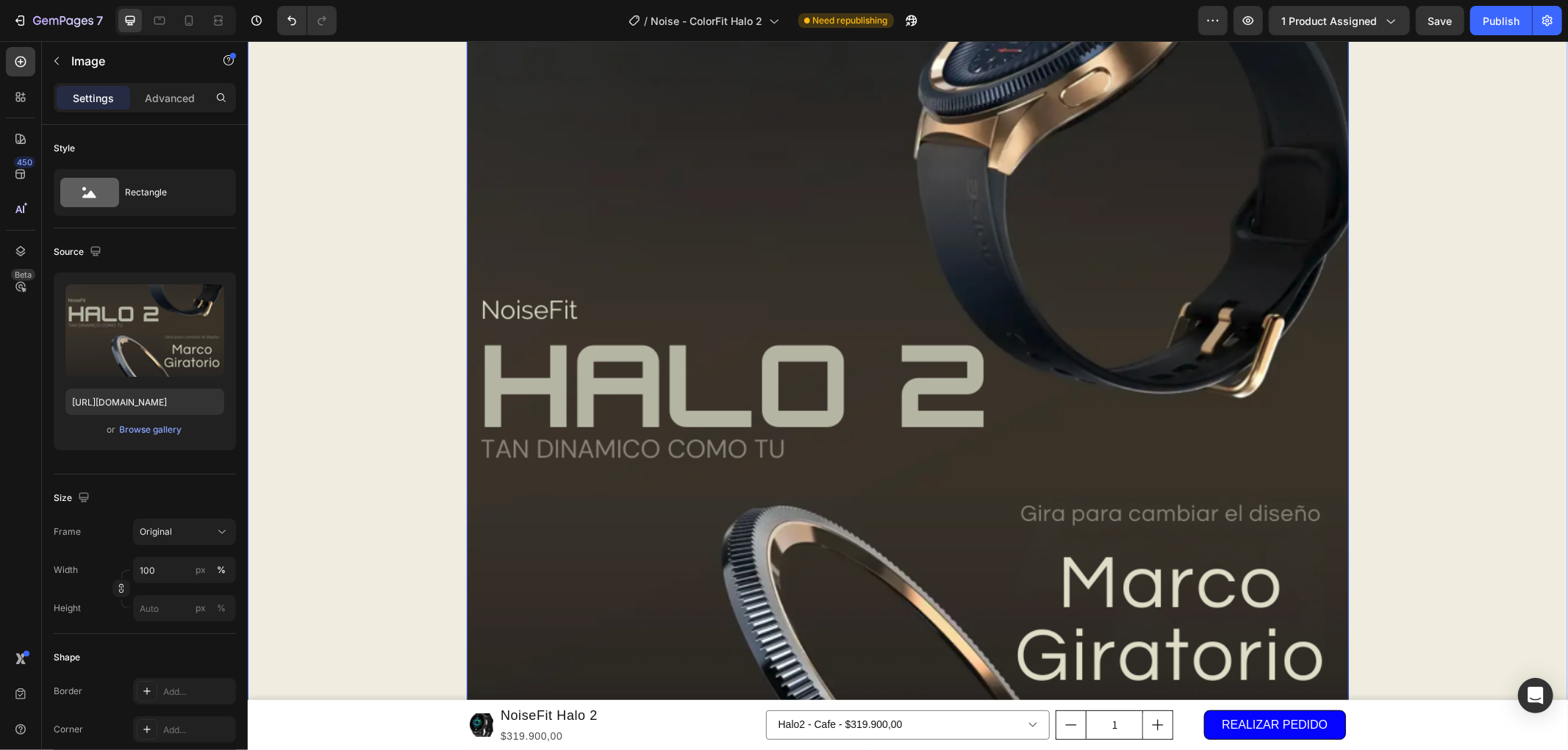
click at [420, 354] on div "Image 0 Row" at bounding box center [907, 483] width 1320 height 1162
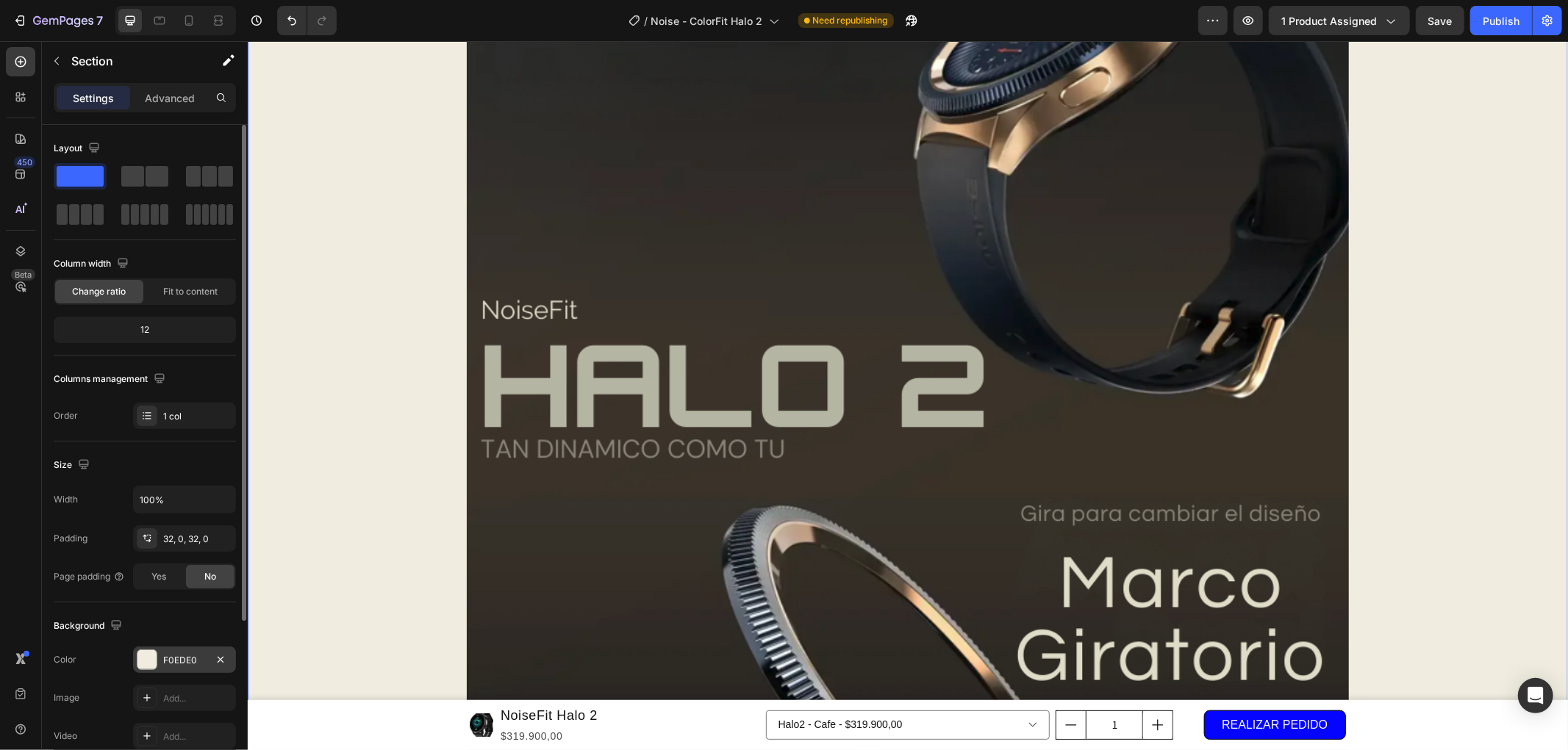
click at [179, 665] on div "F0EDE0" at bounding box center [185, 660] width 42 height 13
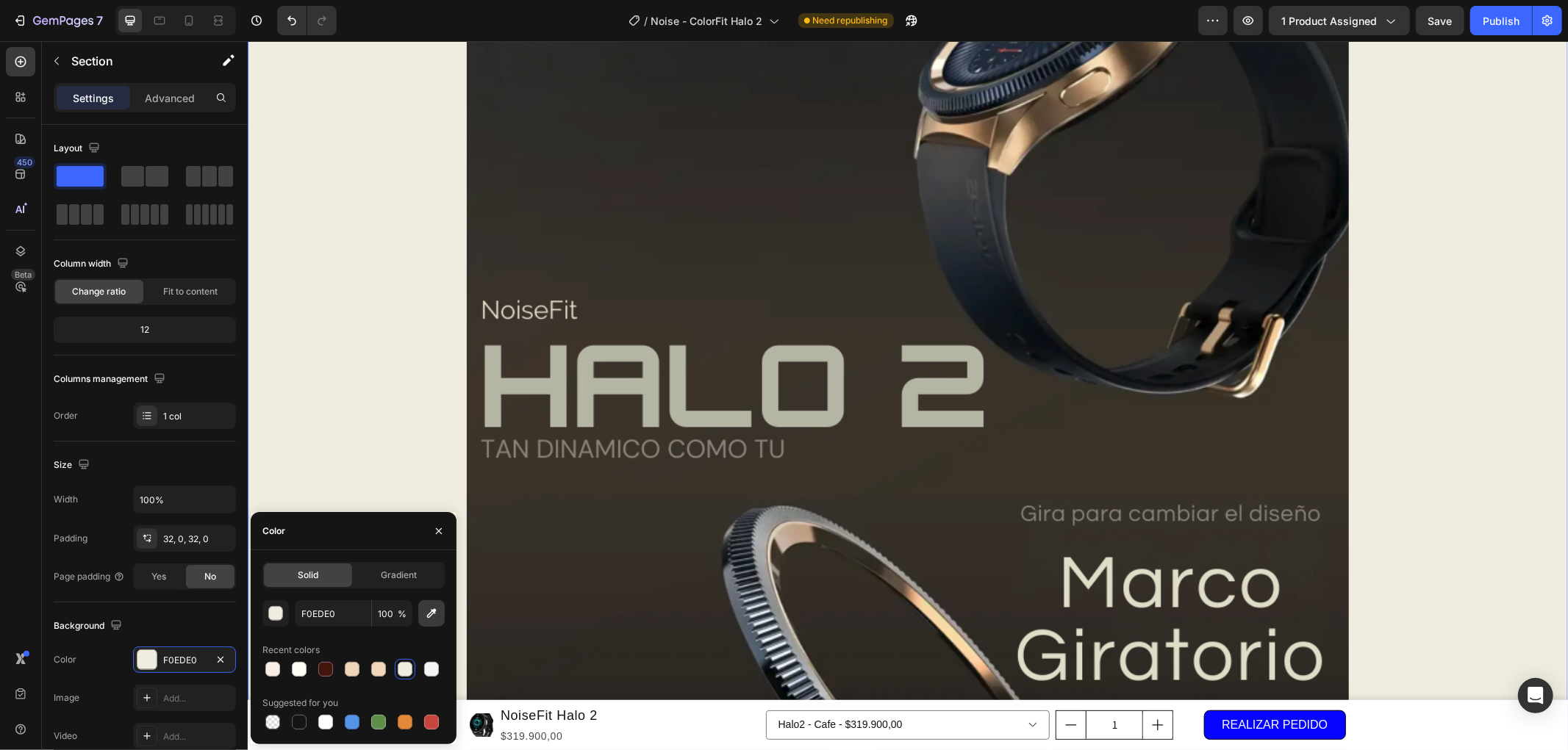
click at [427, 609] on icon "button" at bounding box center [431, 613] width 15 height 15
type input "322E29"
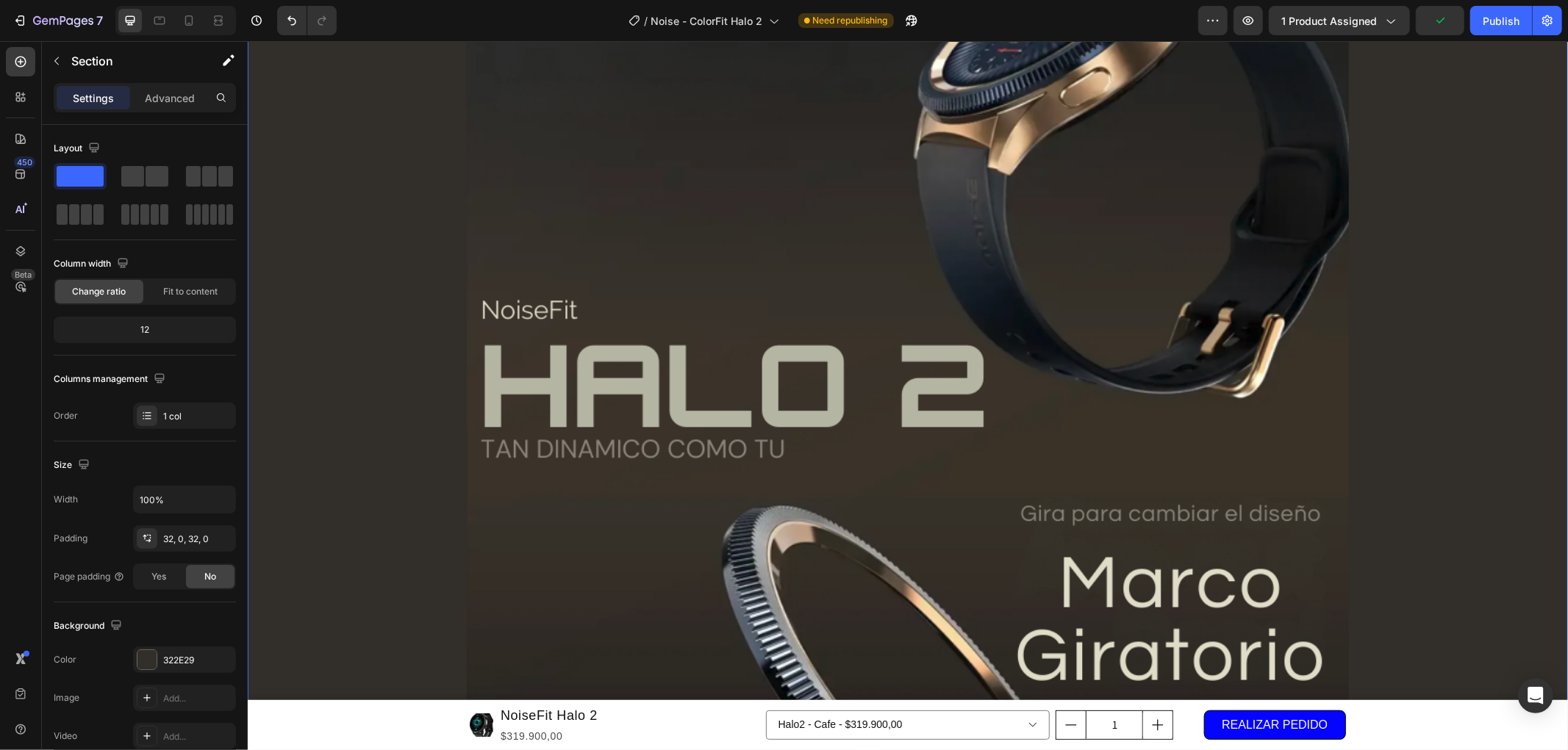
click at [1451, 247] on div "Image Row" at bounding box center [907, 483] width 1320 height 1162
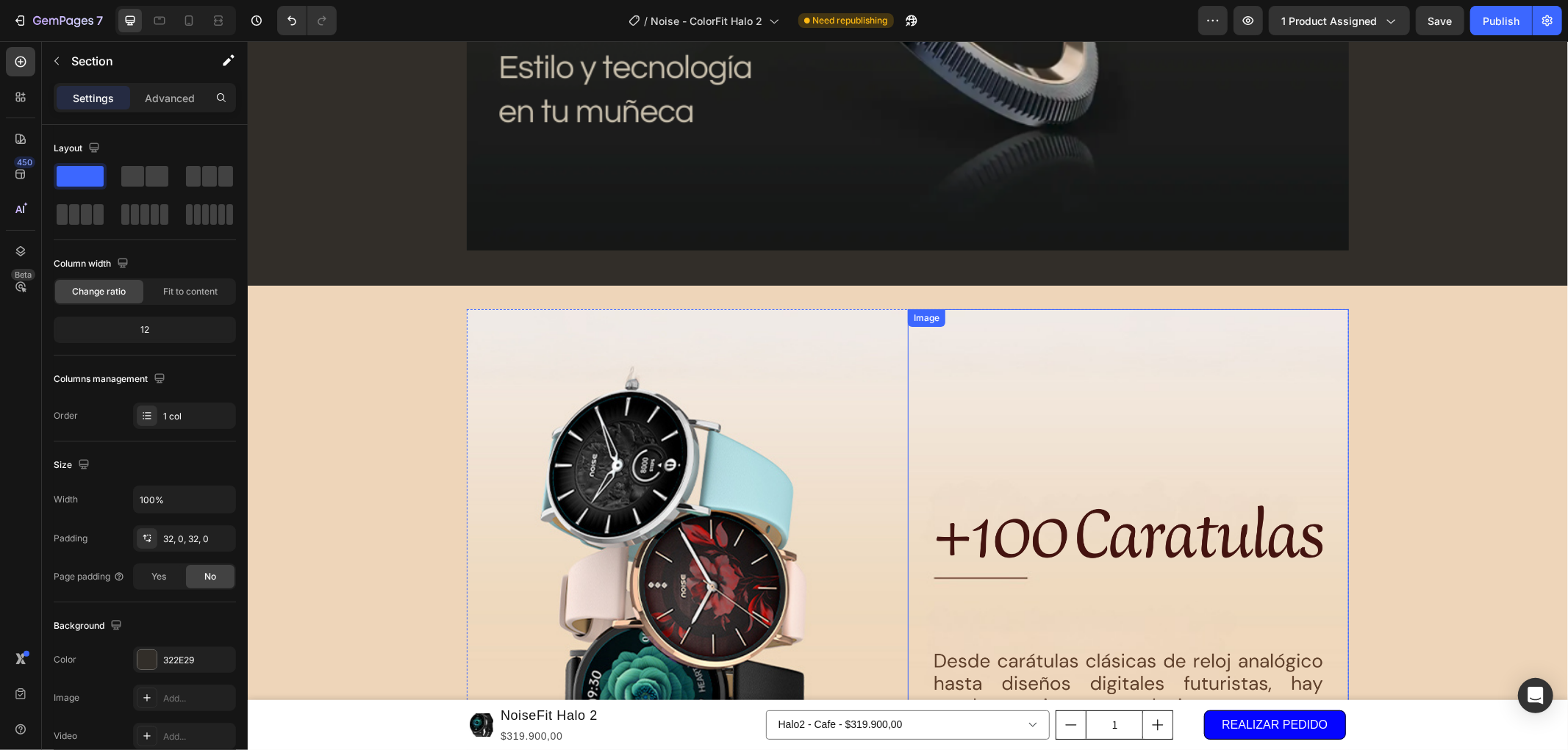
scroll to position [2856, 0]
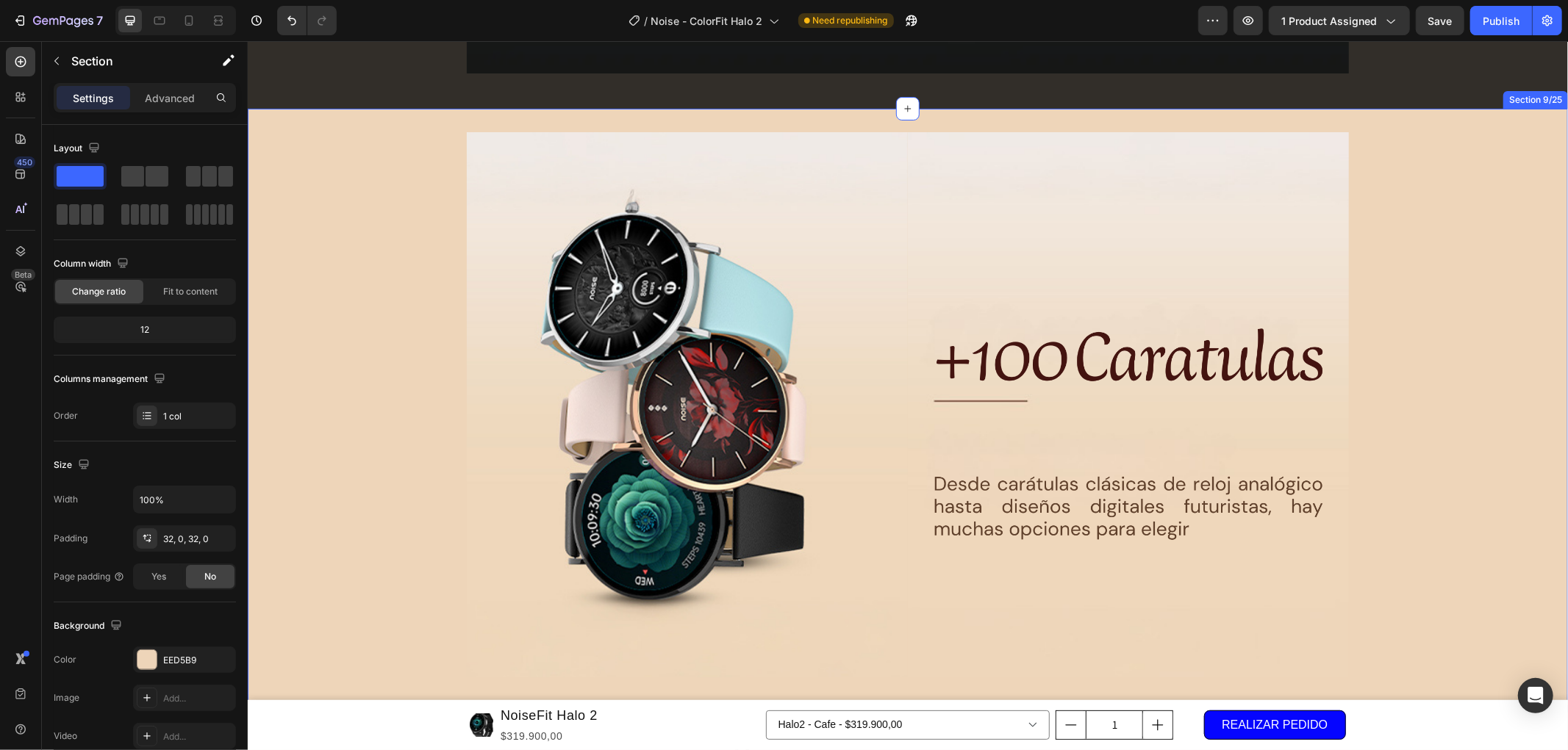
click at [1460, 202] on div "Image Image Row Row" at bounding box center [907, 409] width 1320 height 557
click at [1550, 91] on icon at bounding box center [1555, 93] width 9 height 10
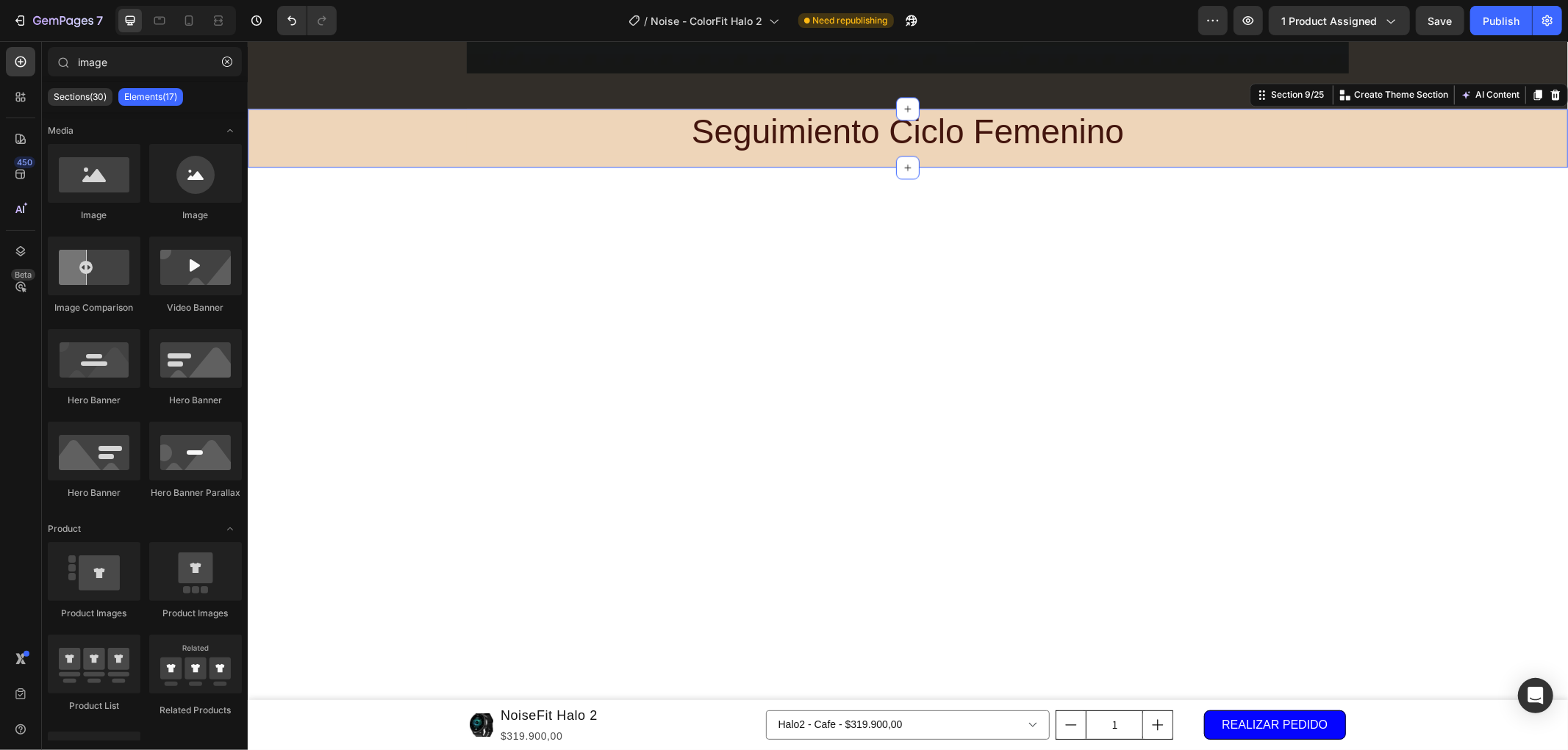
click at [1511, 141] on div "Seguimiento Ciclo Femenino Heading Row" at bounding box center [907, 137] width 1320 height 59
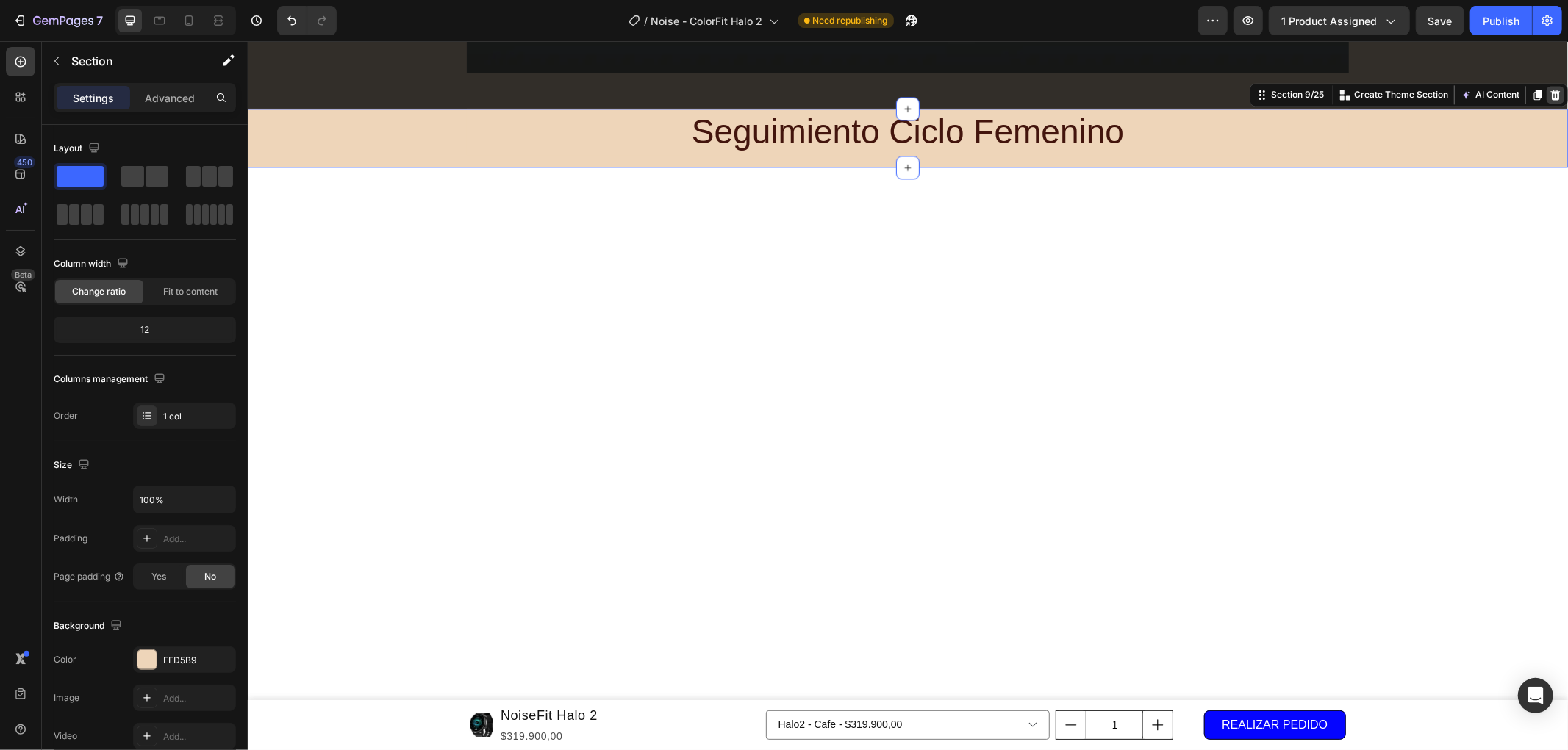
click at [1550, 97] on icon at bounding box center [1555, 93] width 9 height 10
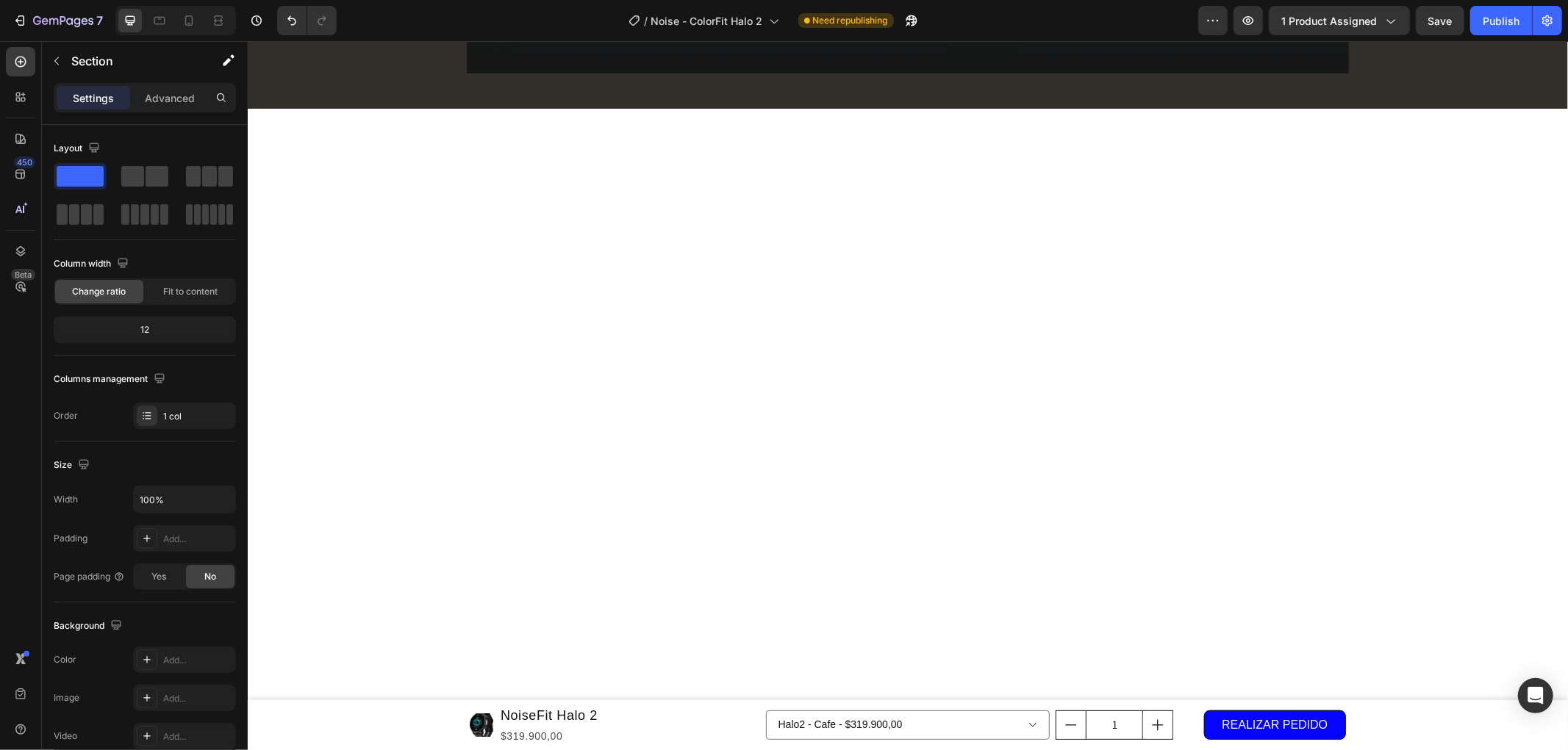
click at [1445, 198] on div at bounding box center [907, 665] width 1320 height 1114
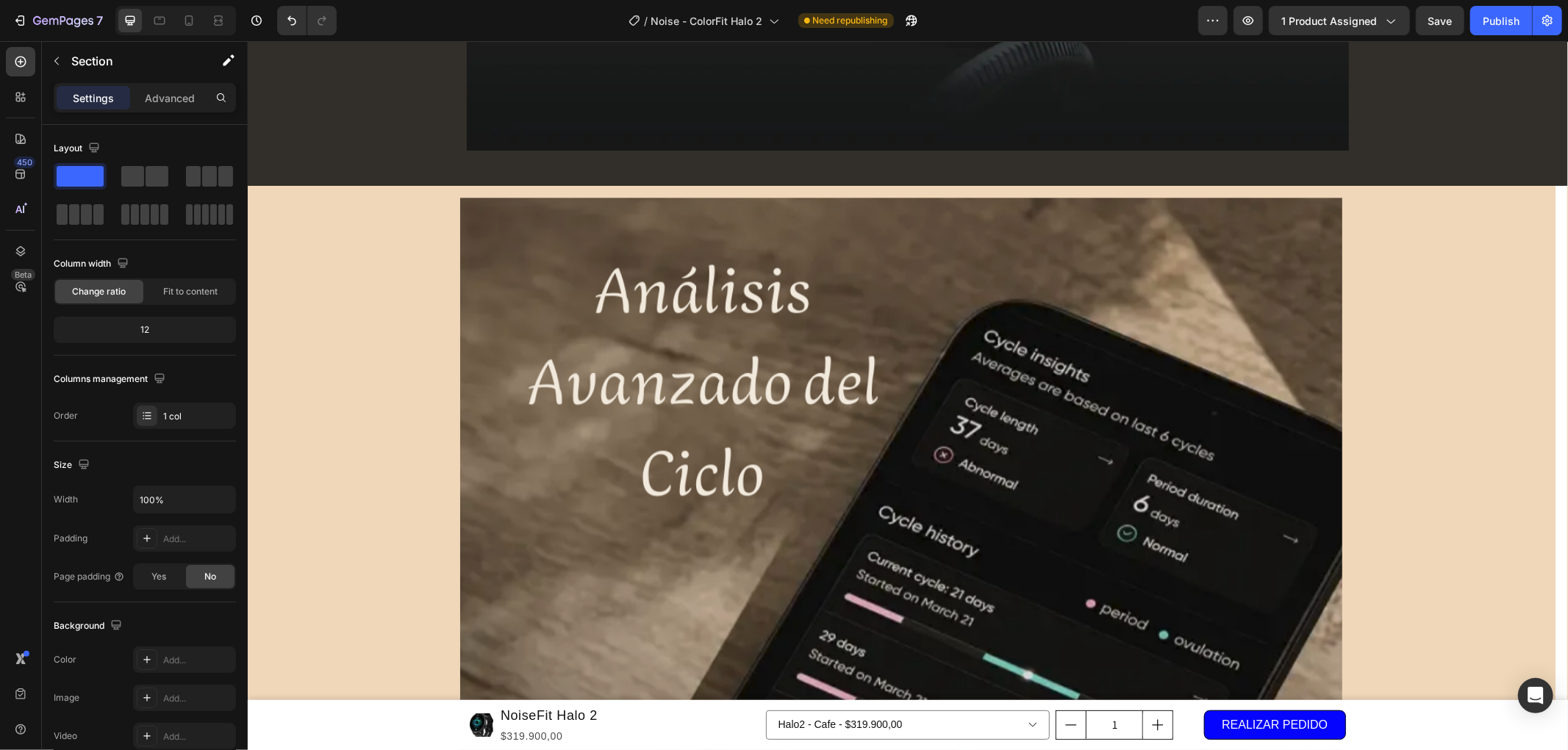
scroll to position [2612, 0]
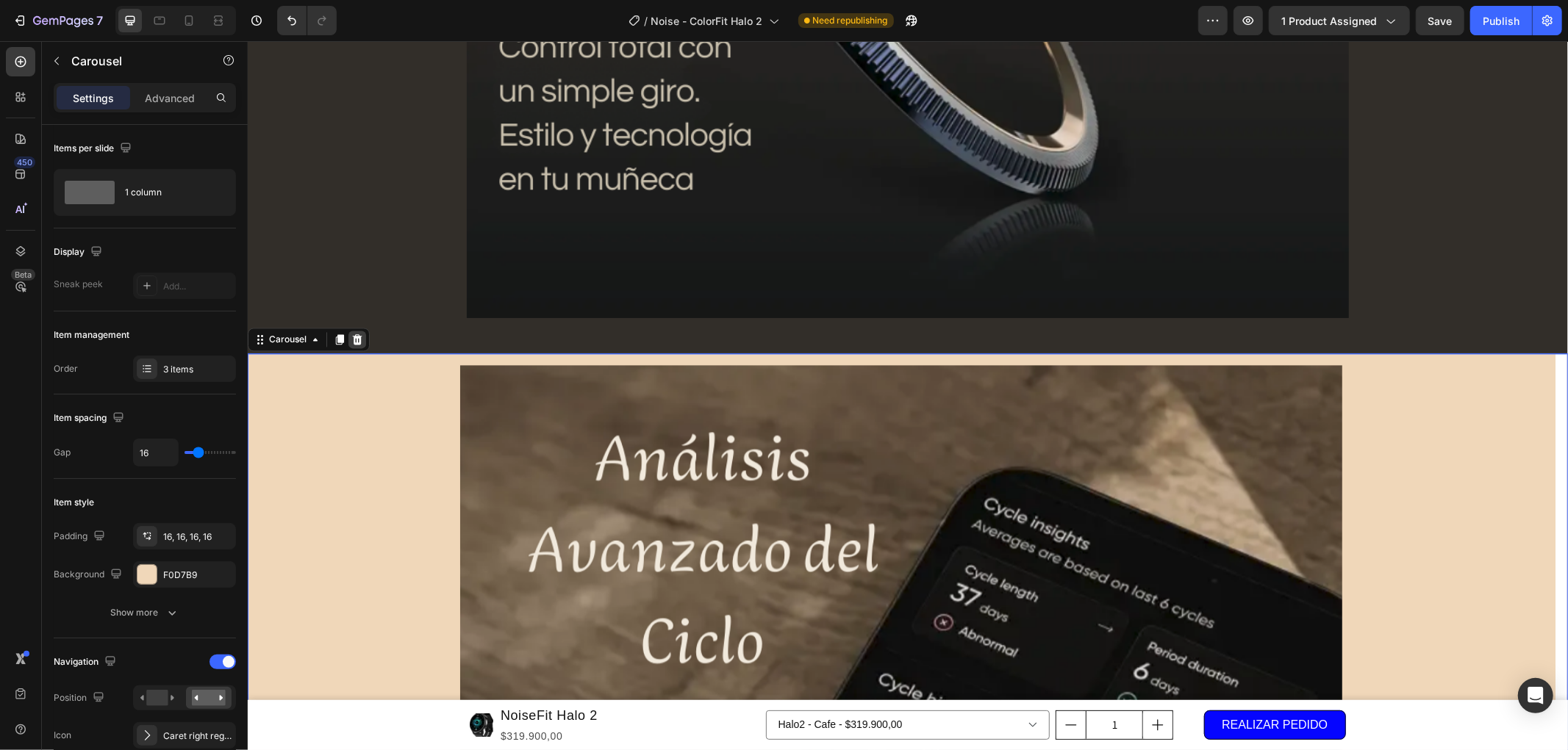
click at [356, 338] on icon at bounding box center [357, 338] width 9 height 10
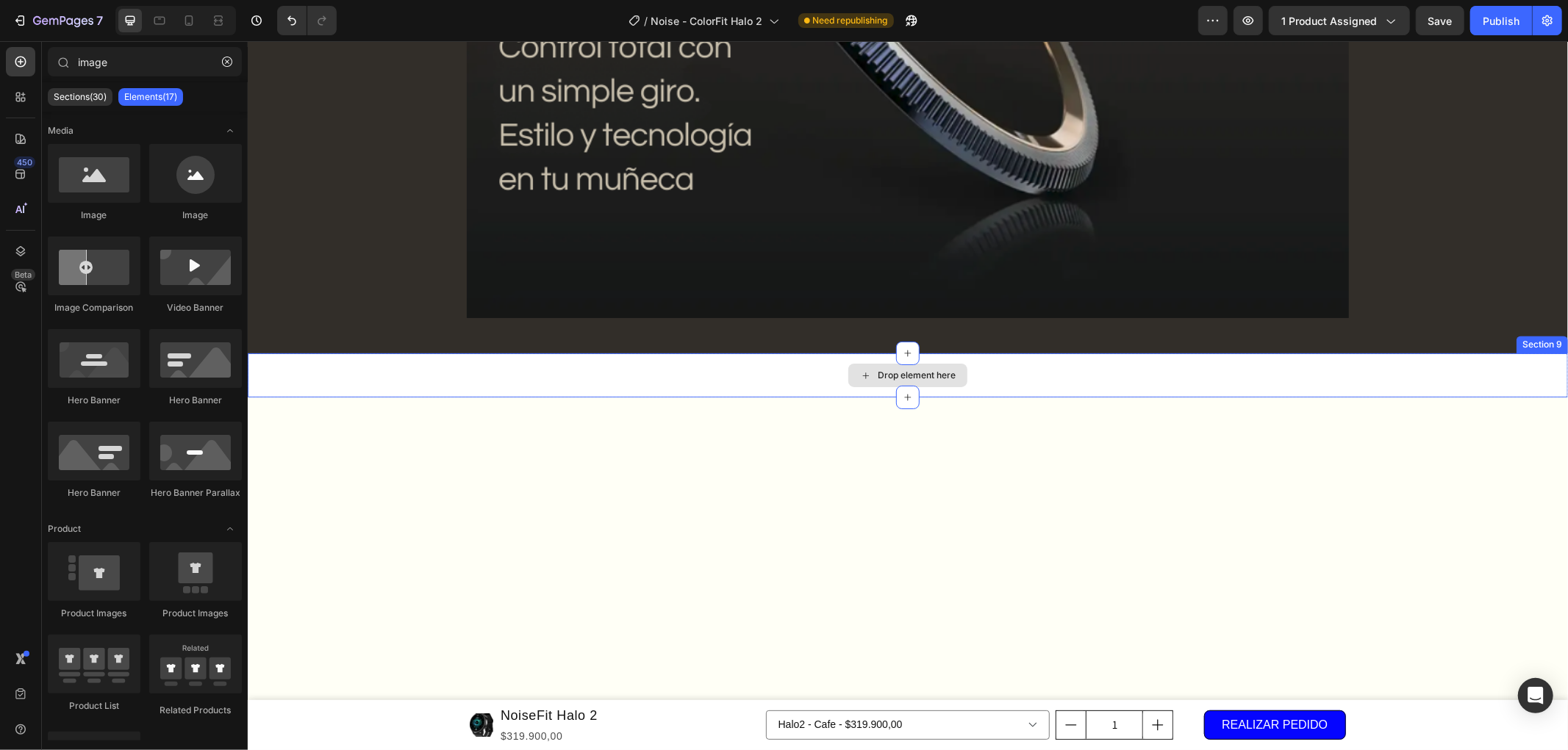
click at [718, 389] on div "Drop element here" at bounding box center [907, 375] width 1320 height 44
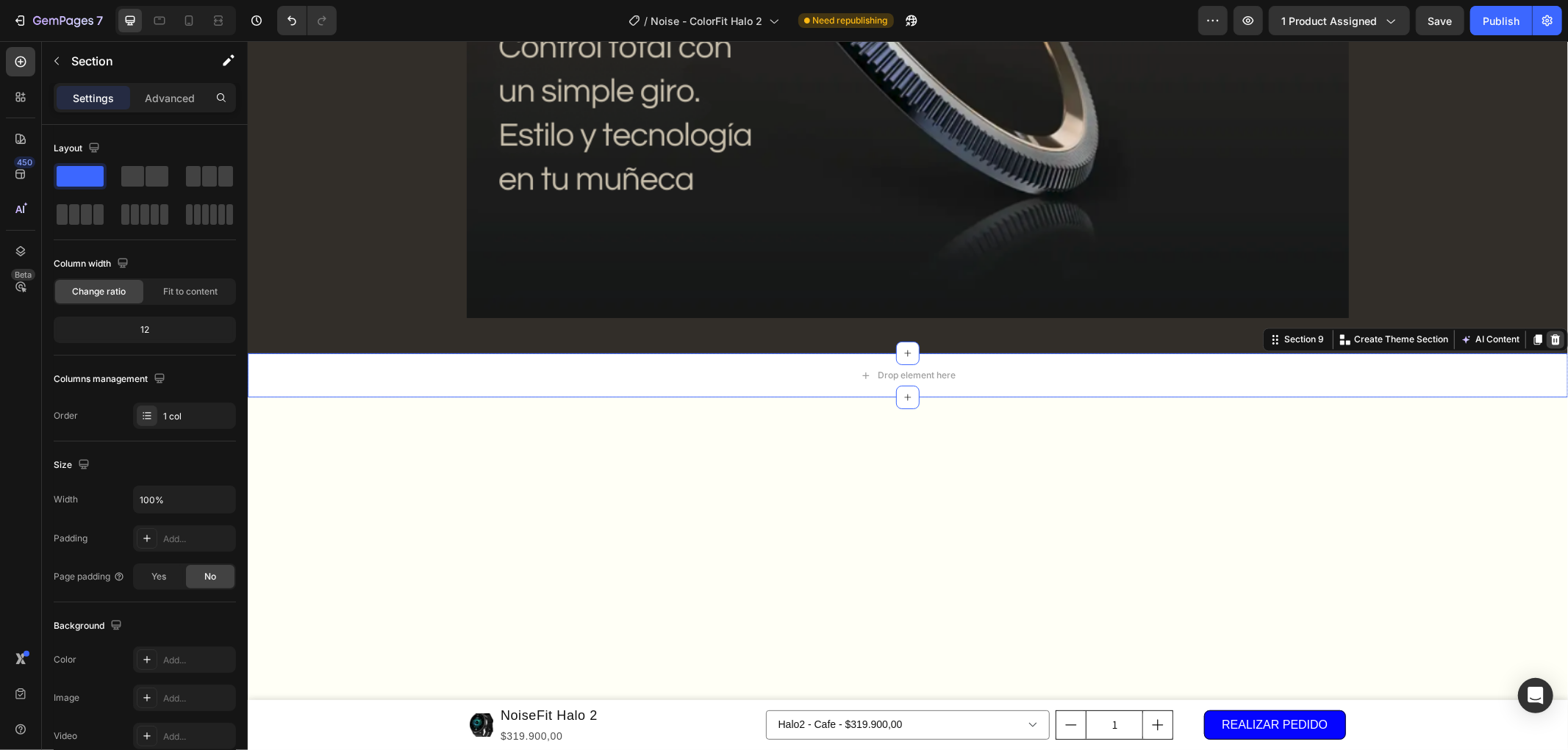
click at [1548, 342] on icon at bounding box center [1554, 338] width 12 height 12
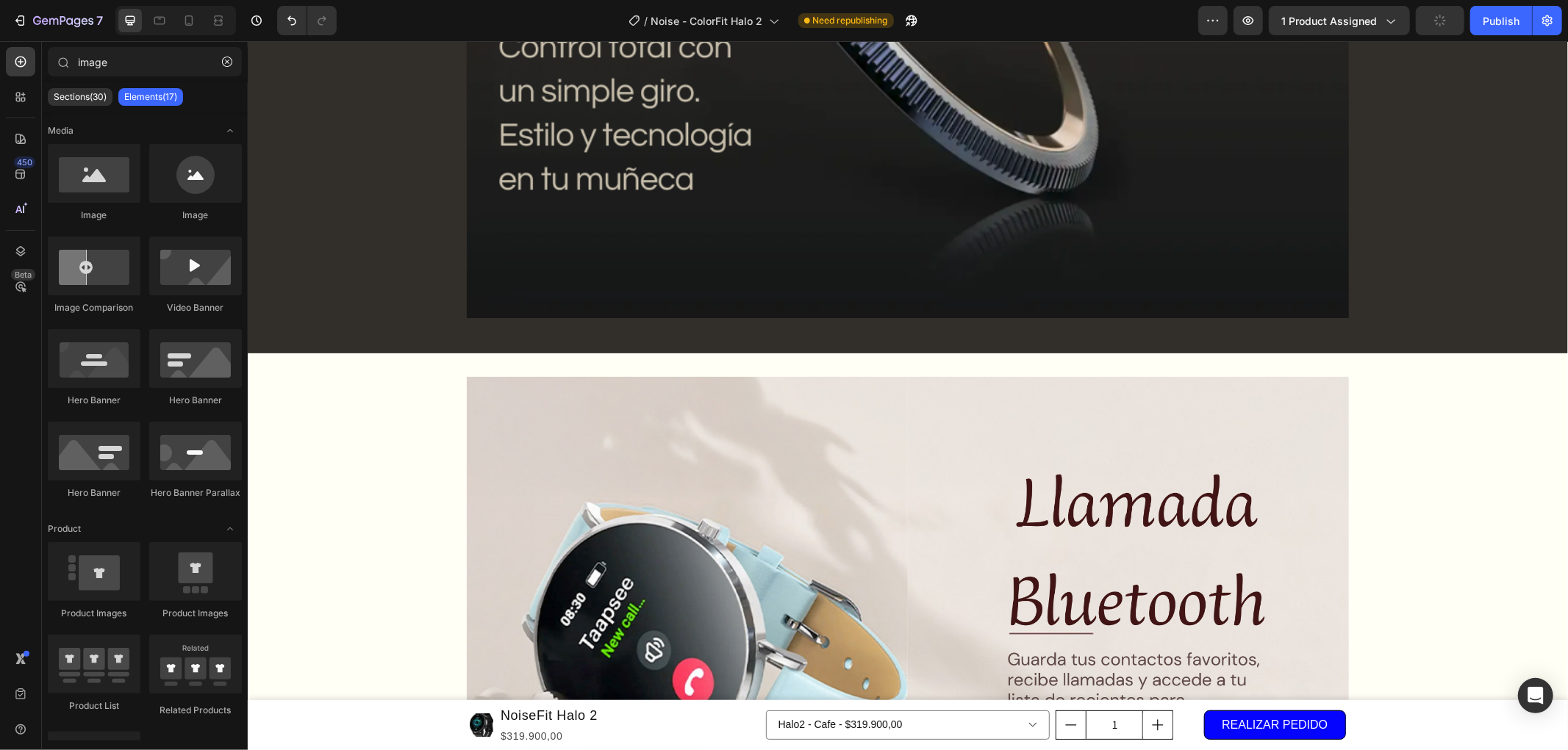
scroll to position [3020, 0]
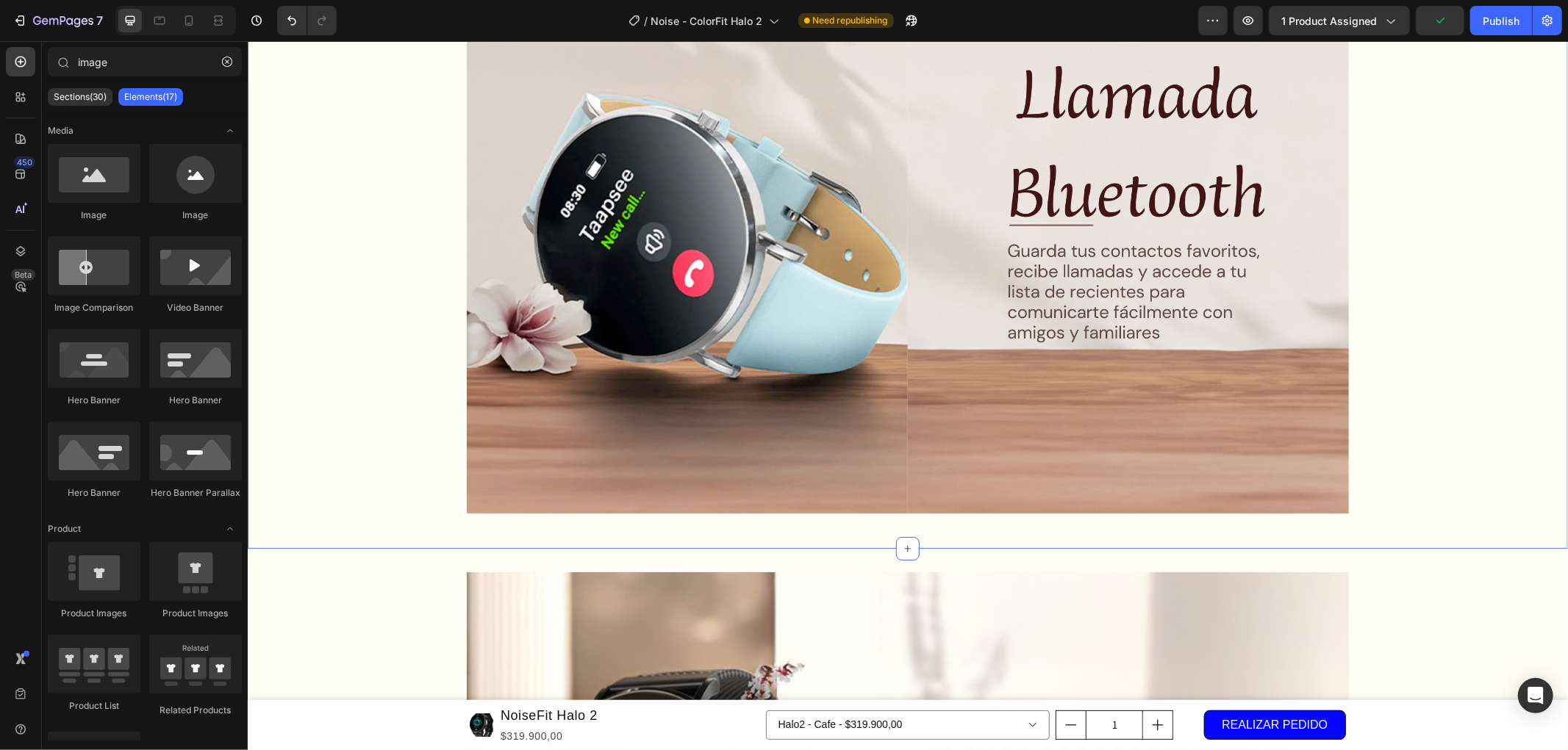
click at [379, 343] on div "Image Image Row Row" at bounding box center [907, 246] width 1320 height 557
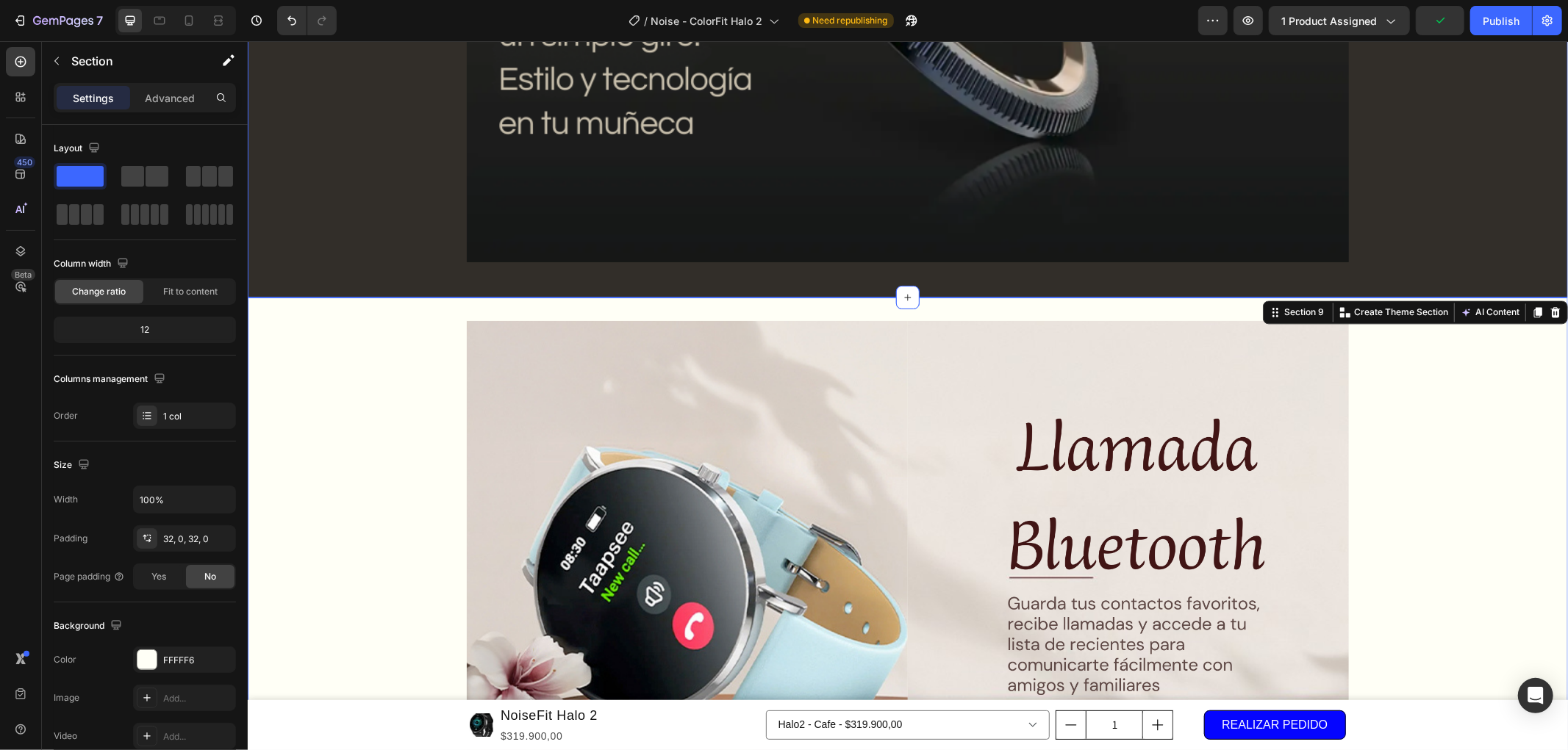
scroll to position [2530, 0]
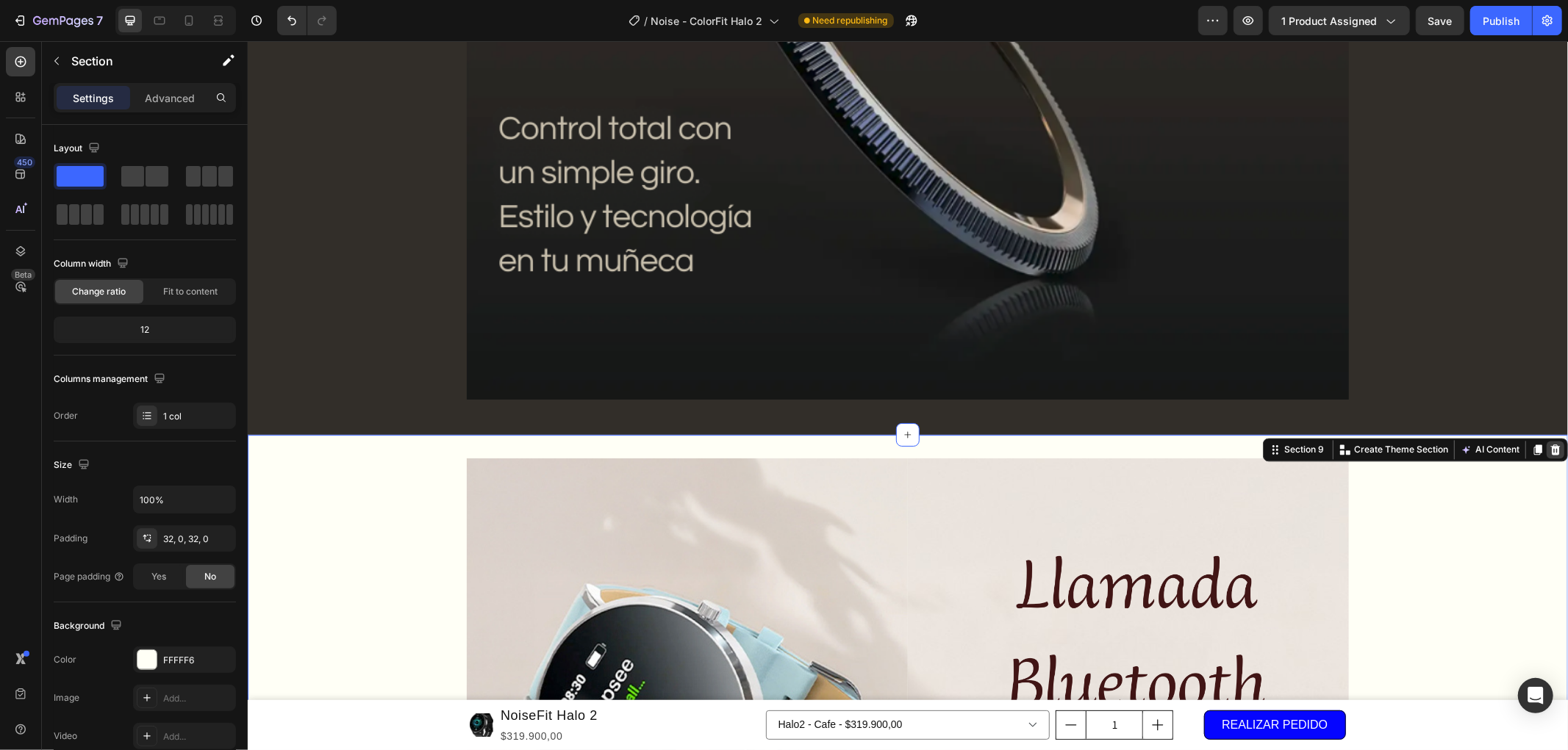
click at [1550, 448] on icon at bounding box center [1555, 448] width 9 height 10
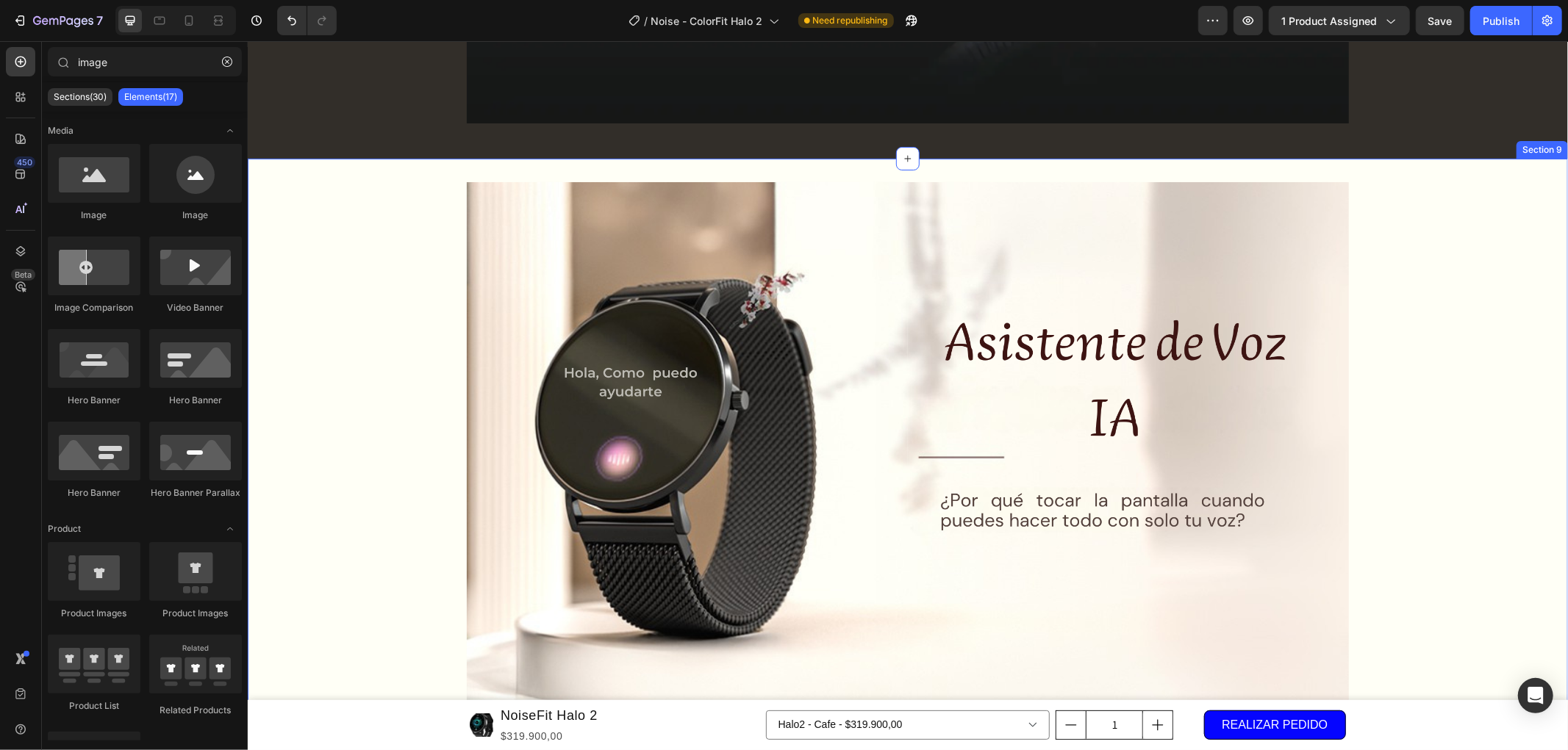
scroll to position [2775, 0]
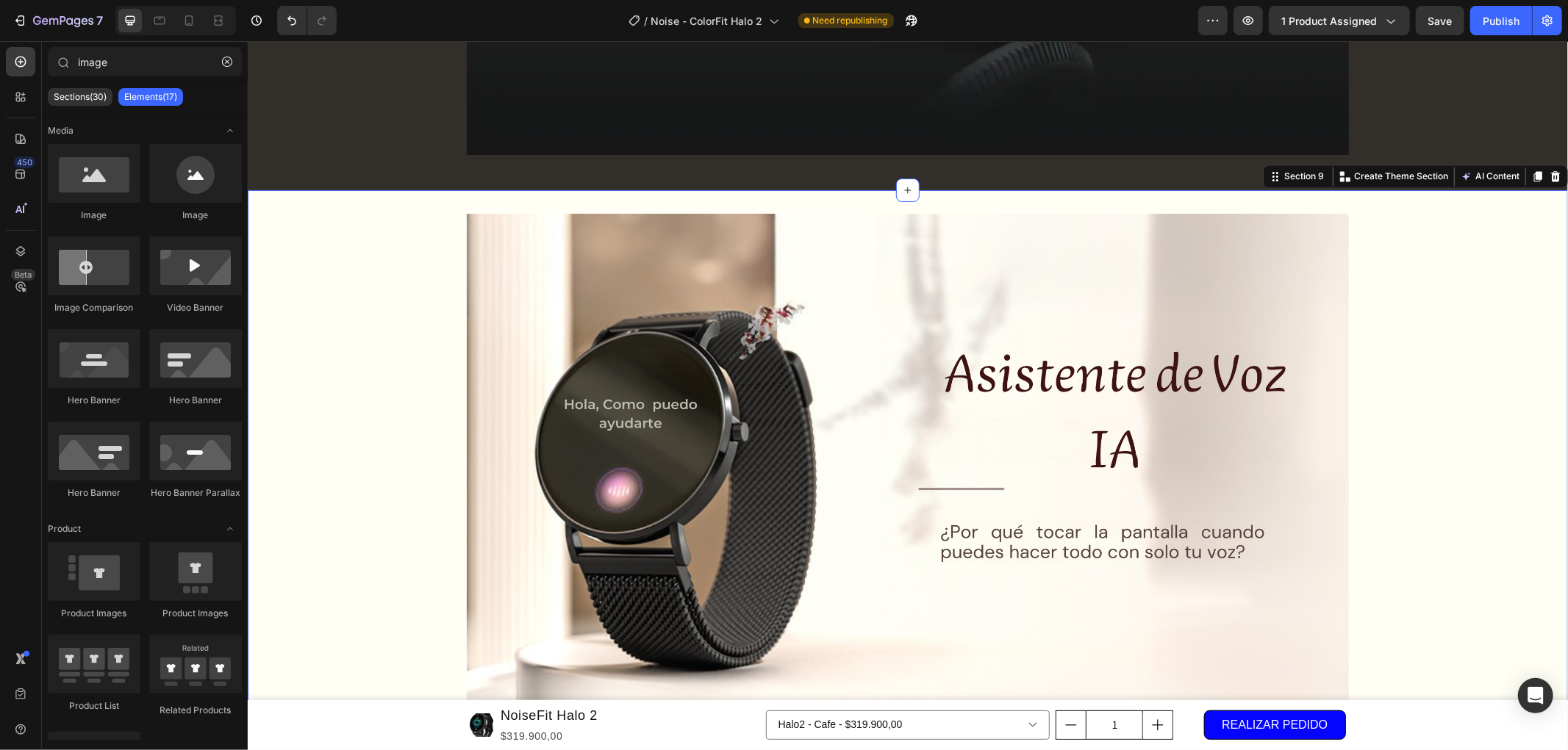
click at [1422, 415] on div "Image Image Row Row" at bounding box center [907, 491] width 1320 height 557
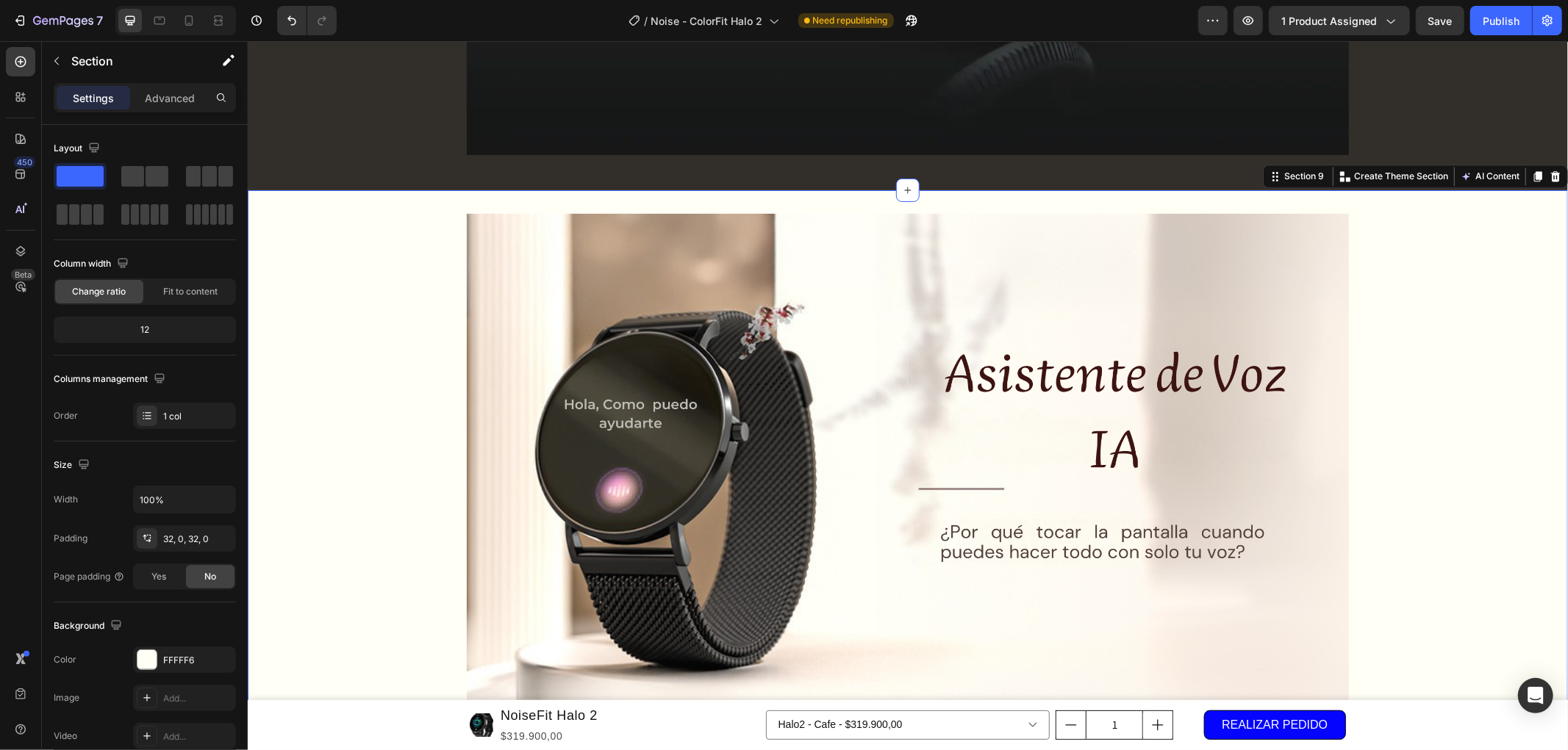
click at [1550, 177] on icon at bounding box center [1555, 175] width 9 height 10
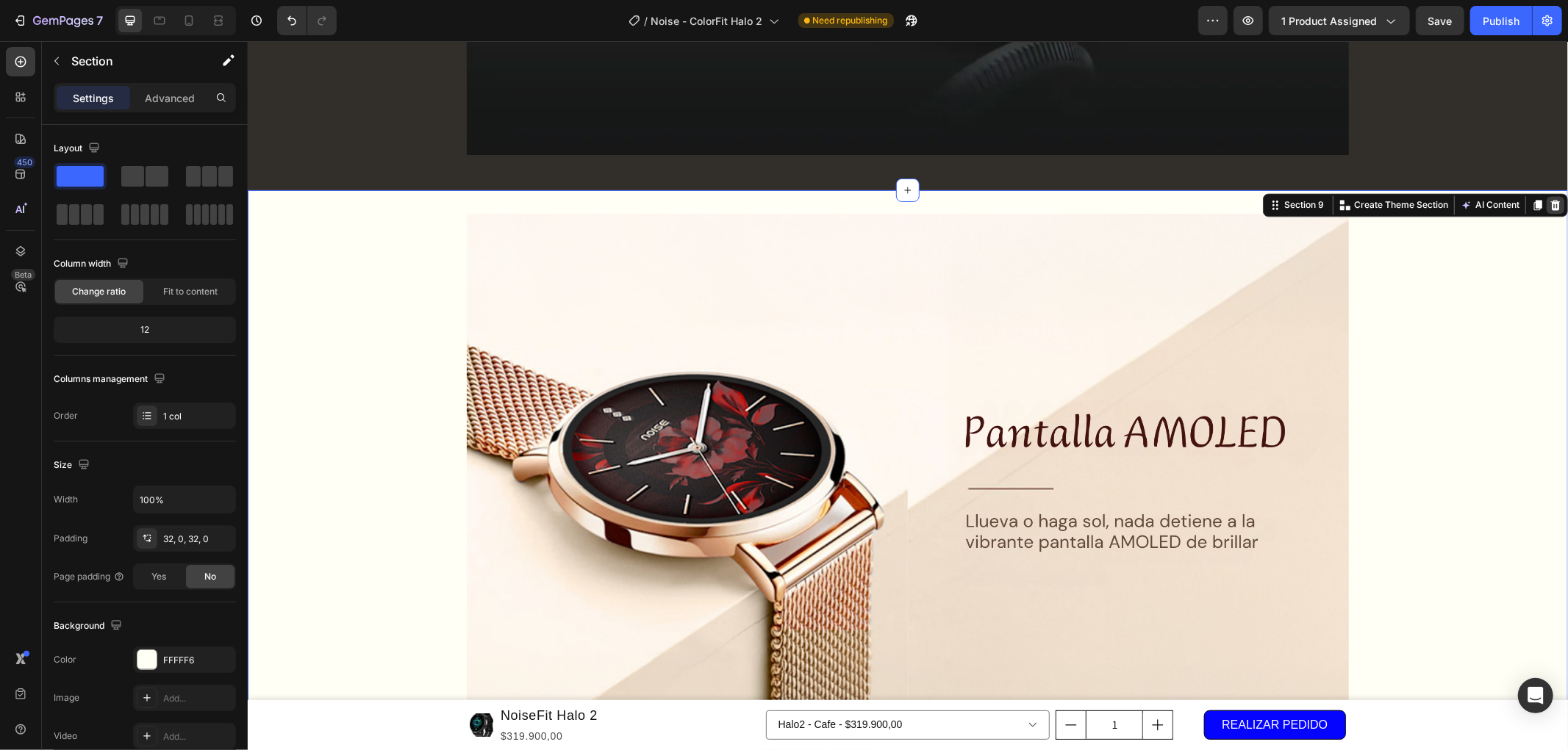
click at [1550, 202] on icon at bounding box center [1555, 204] width 9 height 10
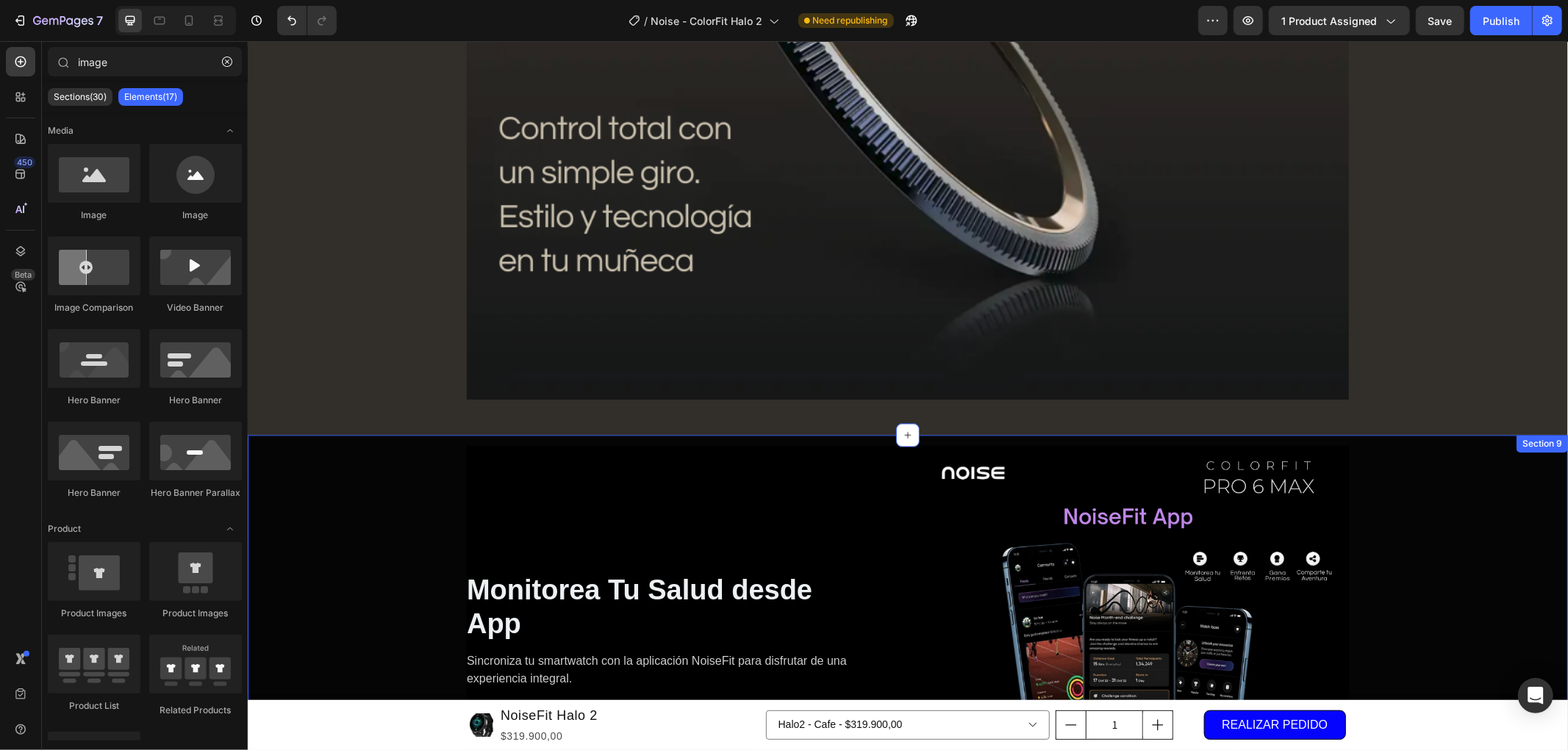
scroll to position [2449, 0]
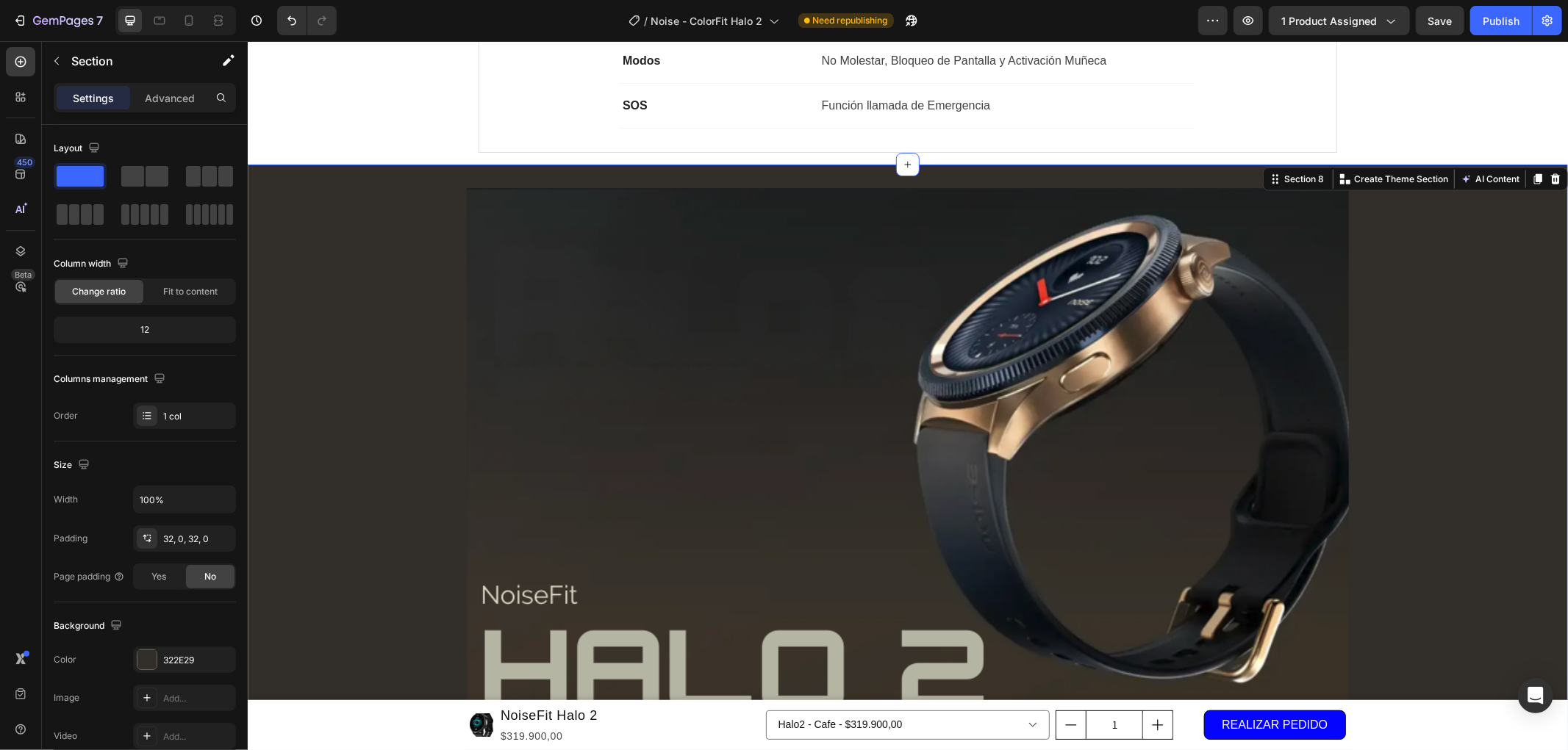
scroll to position [1469, 0]
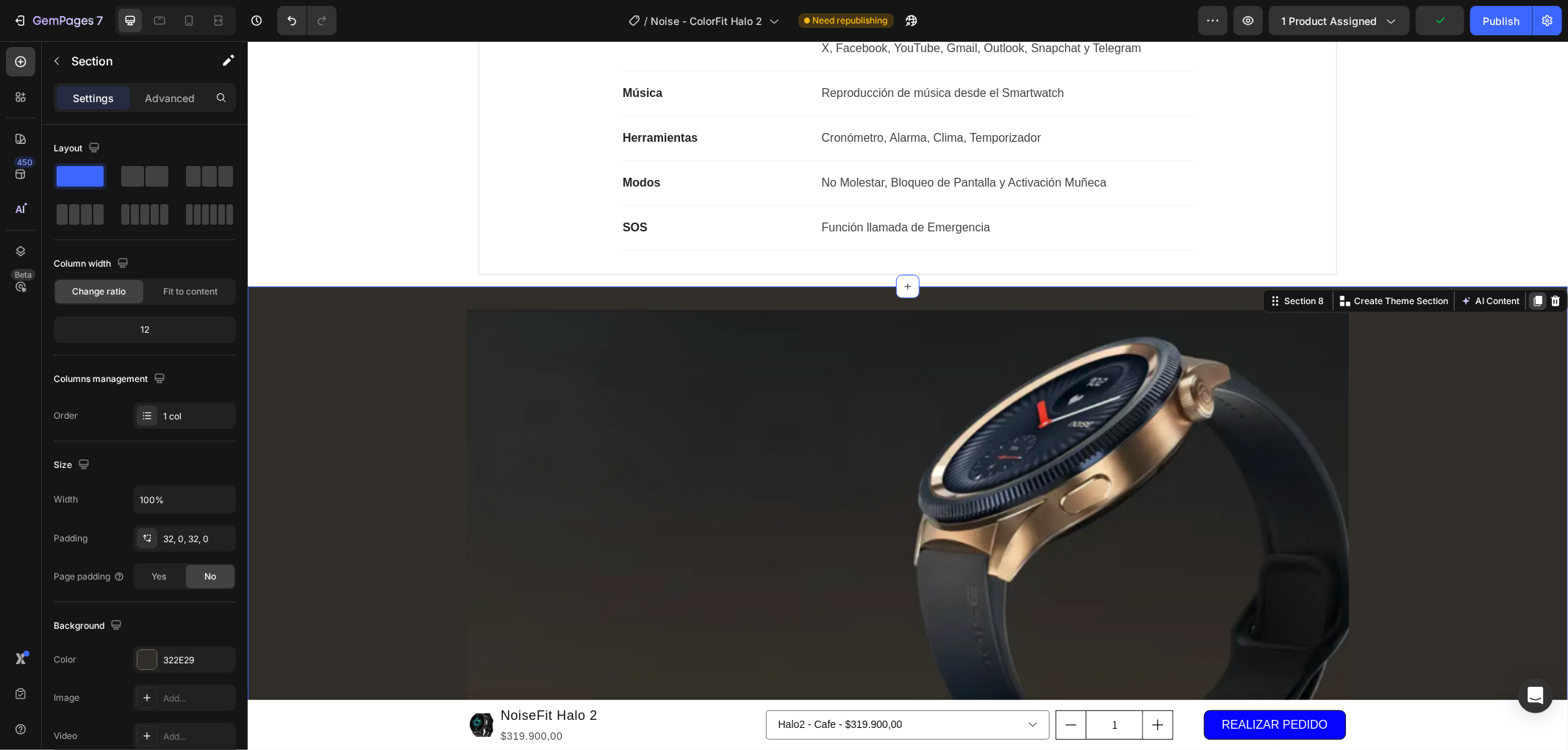
click at [1533, 303] on icon at bounding box center [1537, 300] width 8 height 10
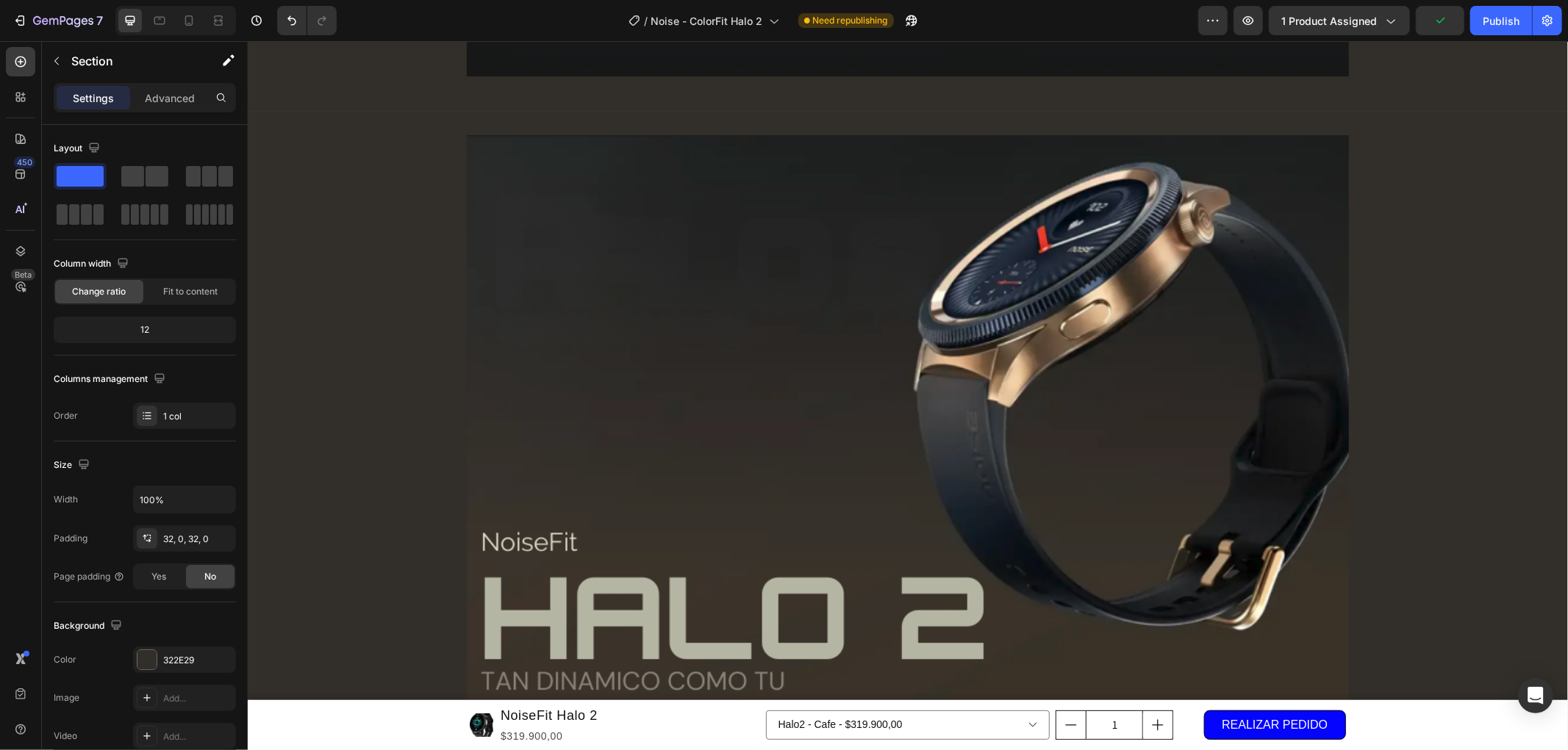
scroll to position [2873, 0]
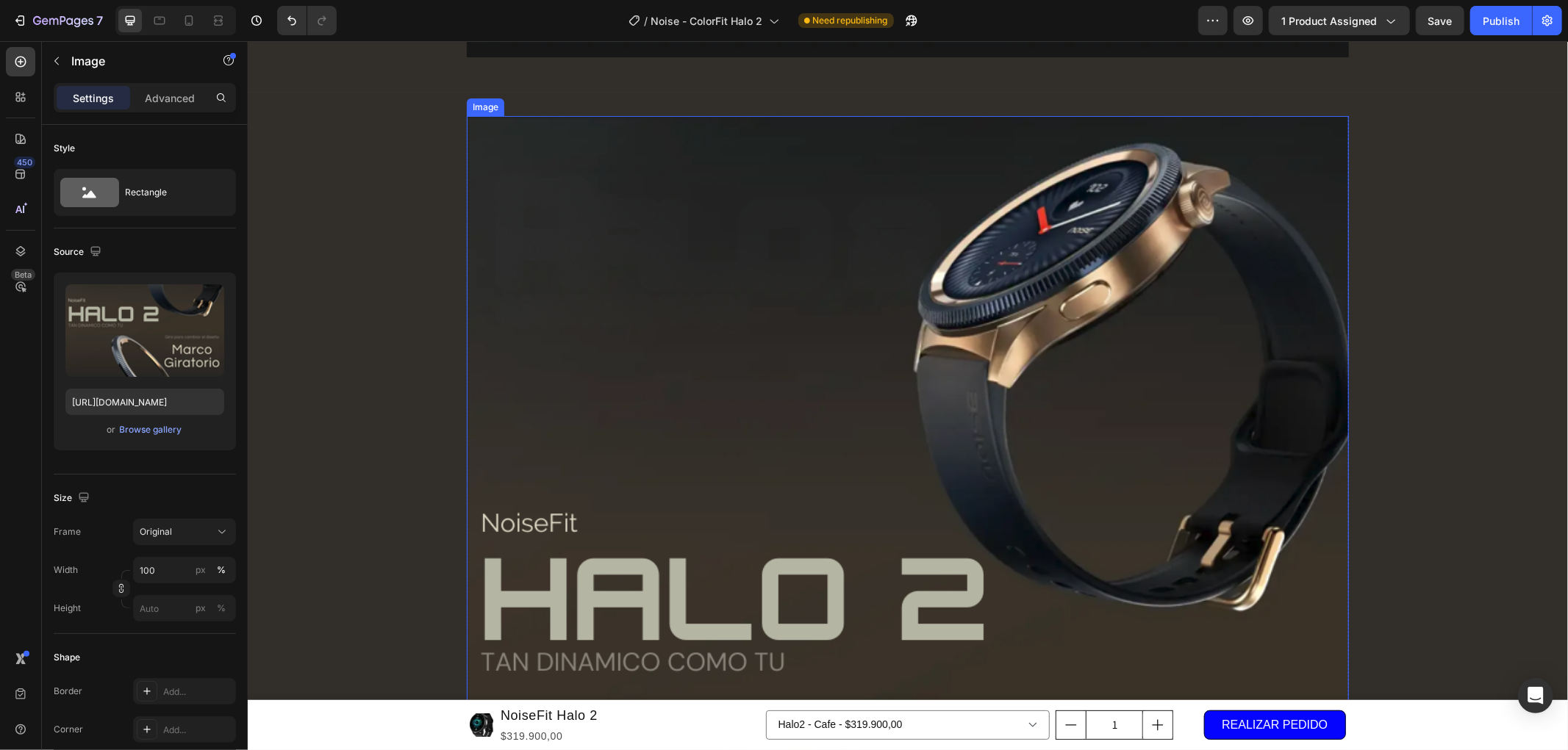
click at [766, 400] on img at bounding box center [907, 690] width 882 height 1150
click at [165, 430] on div "Browse gallery" at bounding box center [151, 430] width 63 height 13
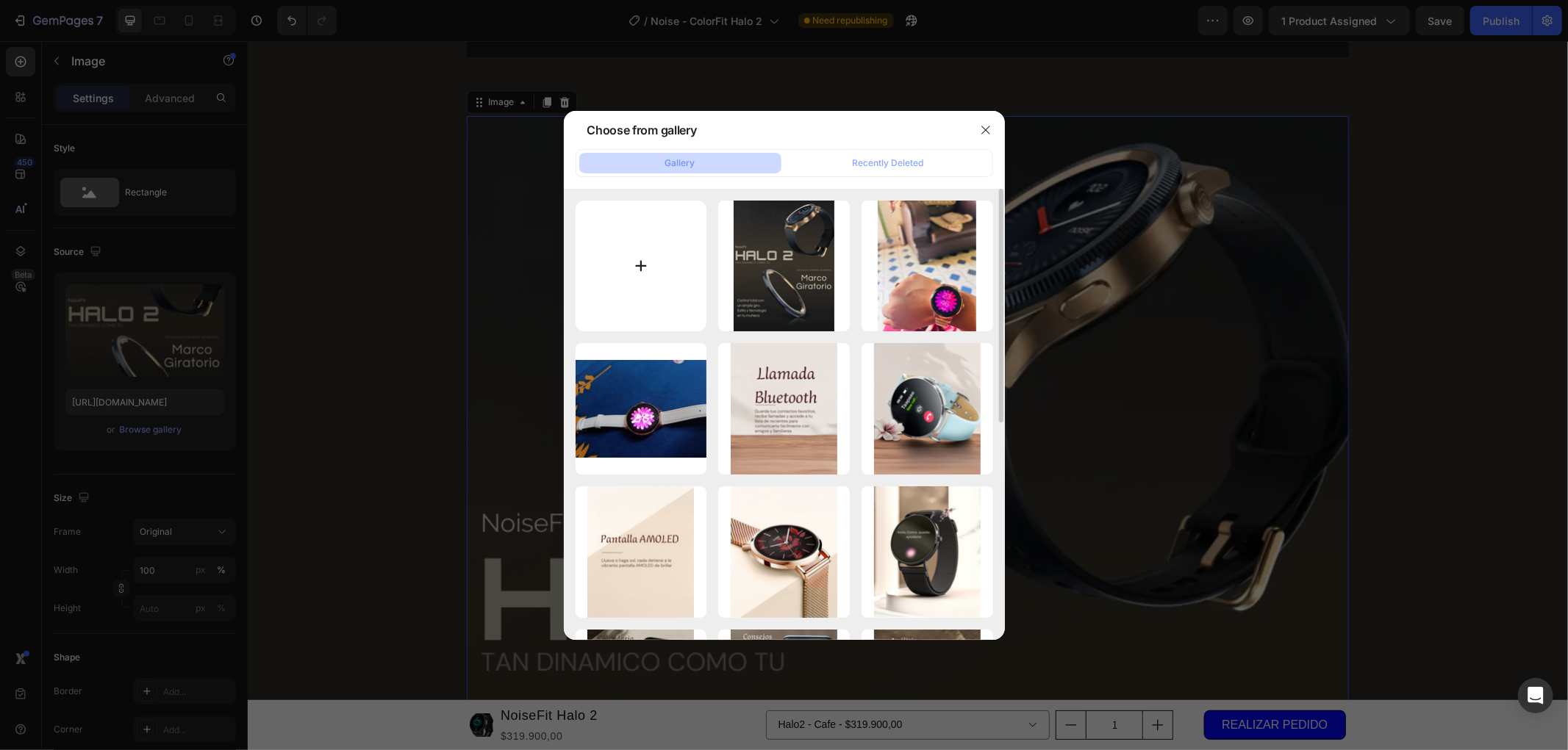
click at [636, 273] on input "file" at bounding box center [641, 265] width 131 height 131
type input "C:\fakepath\esfuerzo.png"
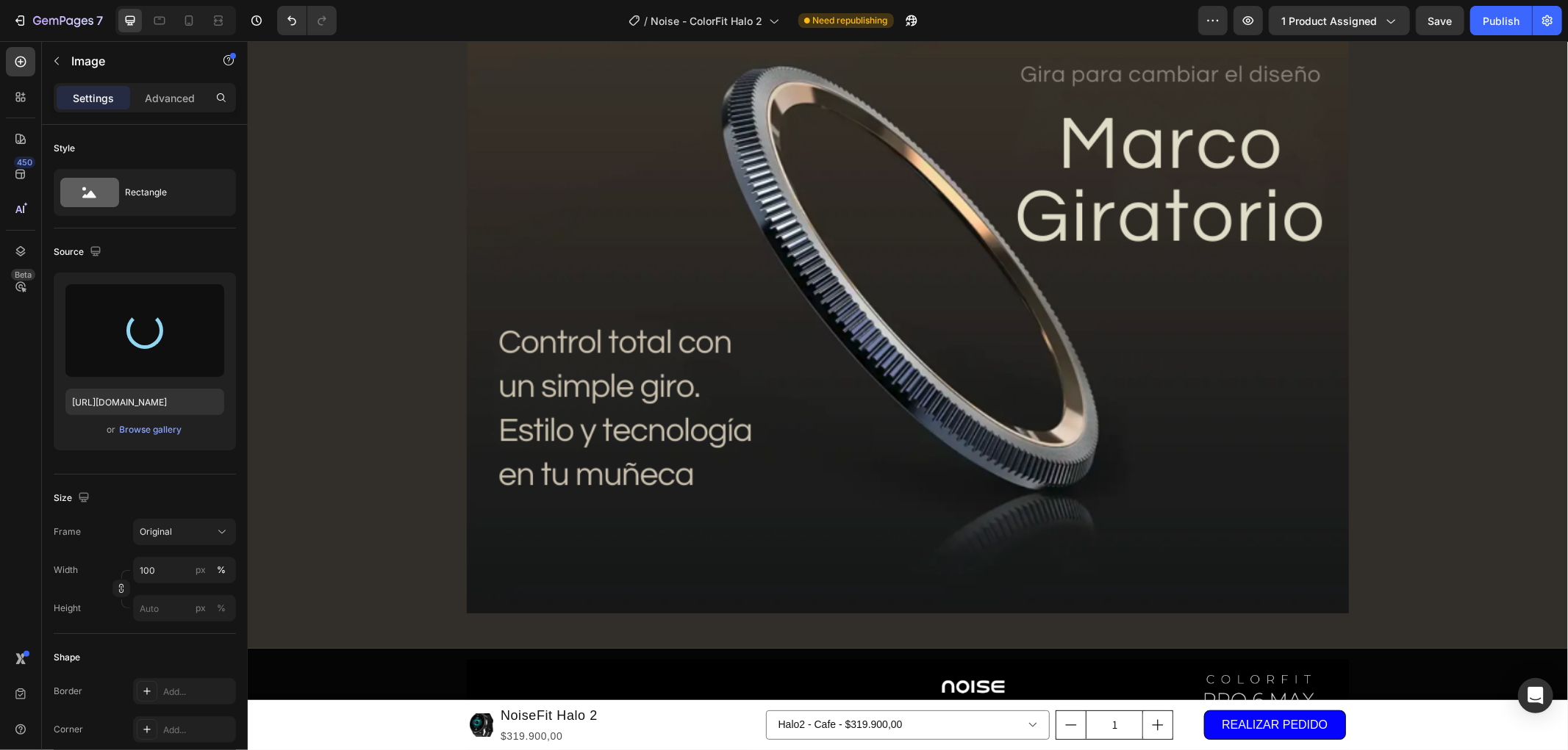
type input "[URL][DOMAIN_NAME]"
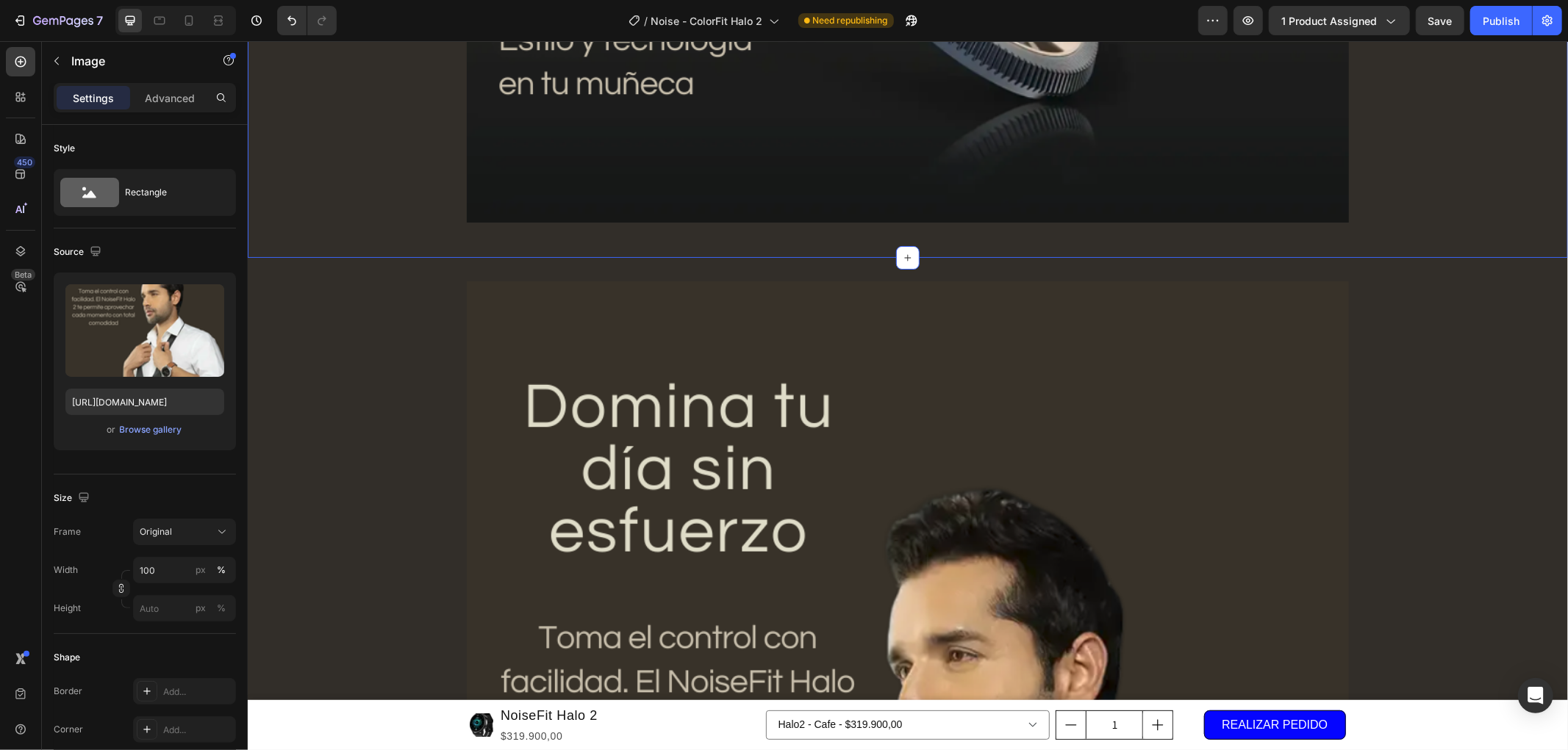
scroll to position [2790, 0]
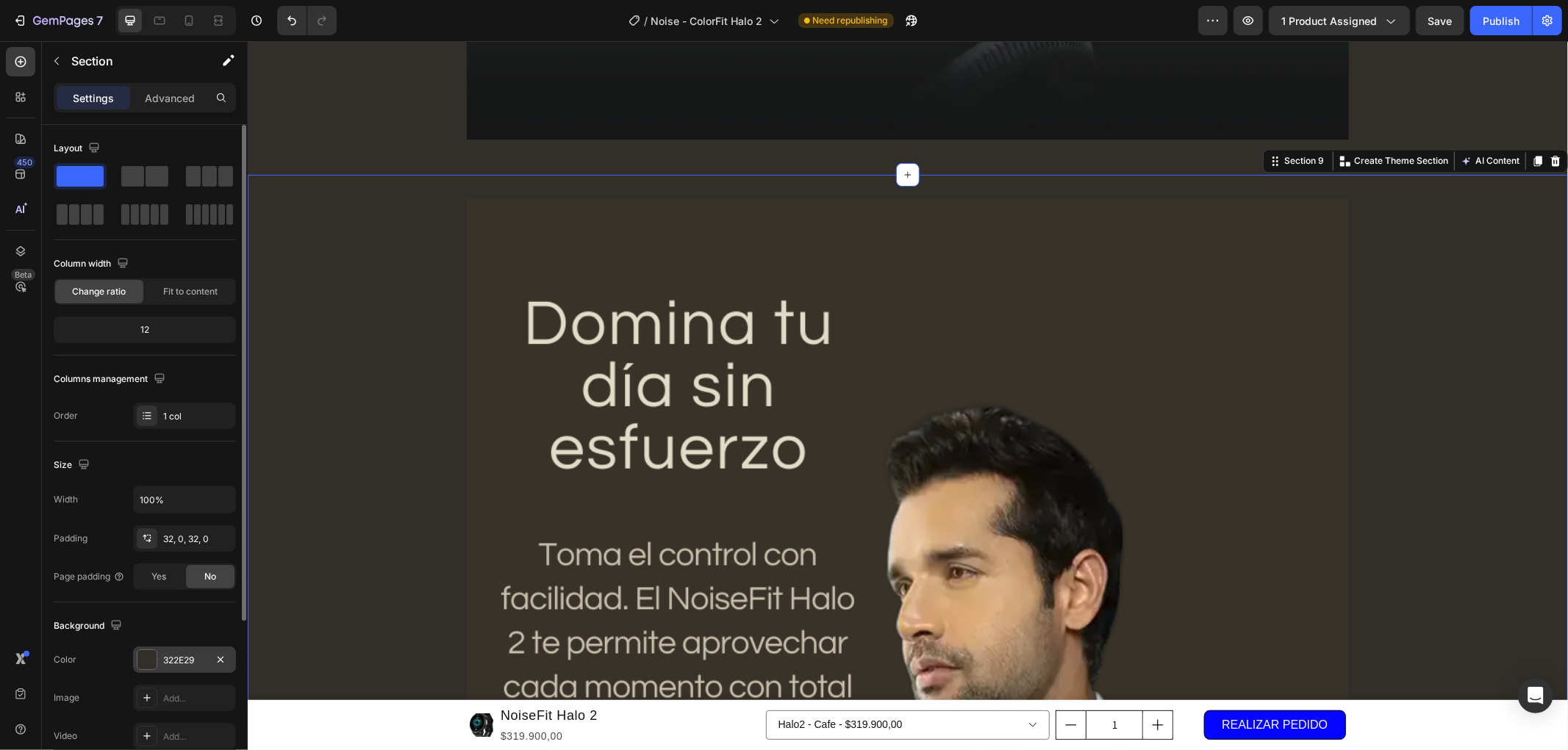
click at [178, 660] on div "322E29" at bounding box center [185, 660] width 42 height 13
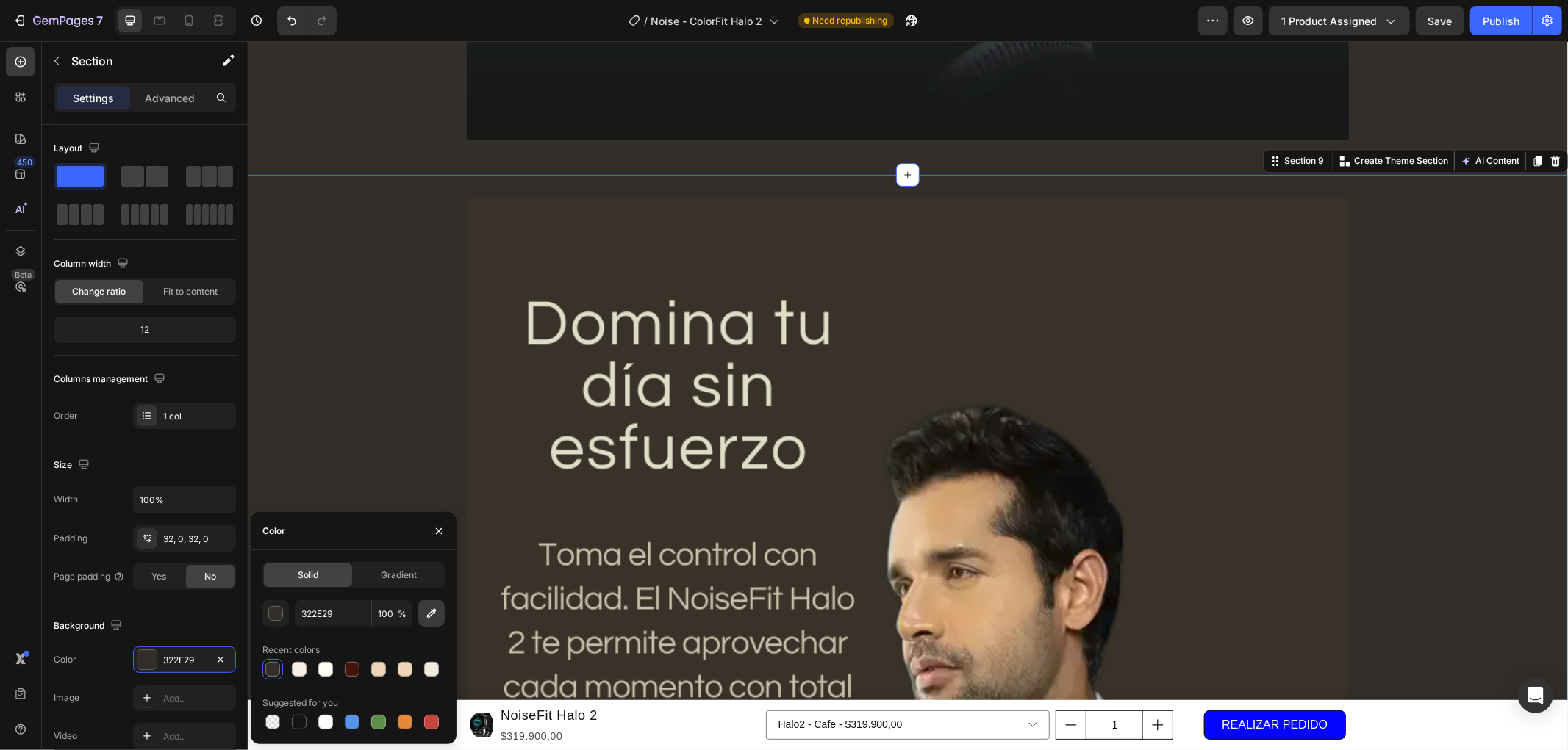
click at [423, 617] on button "button" at bounding box center [431, 613] width 27 height 27
type input "383329"
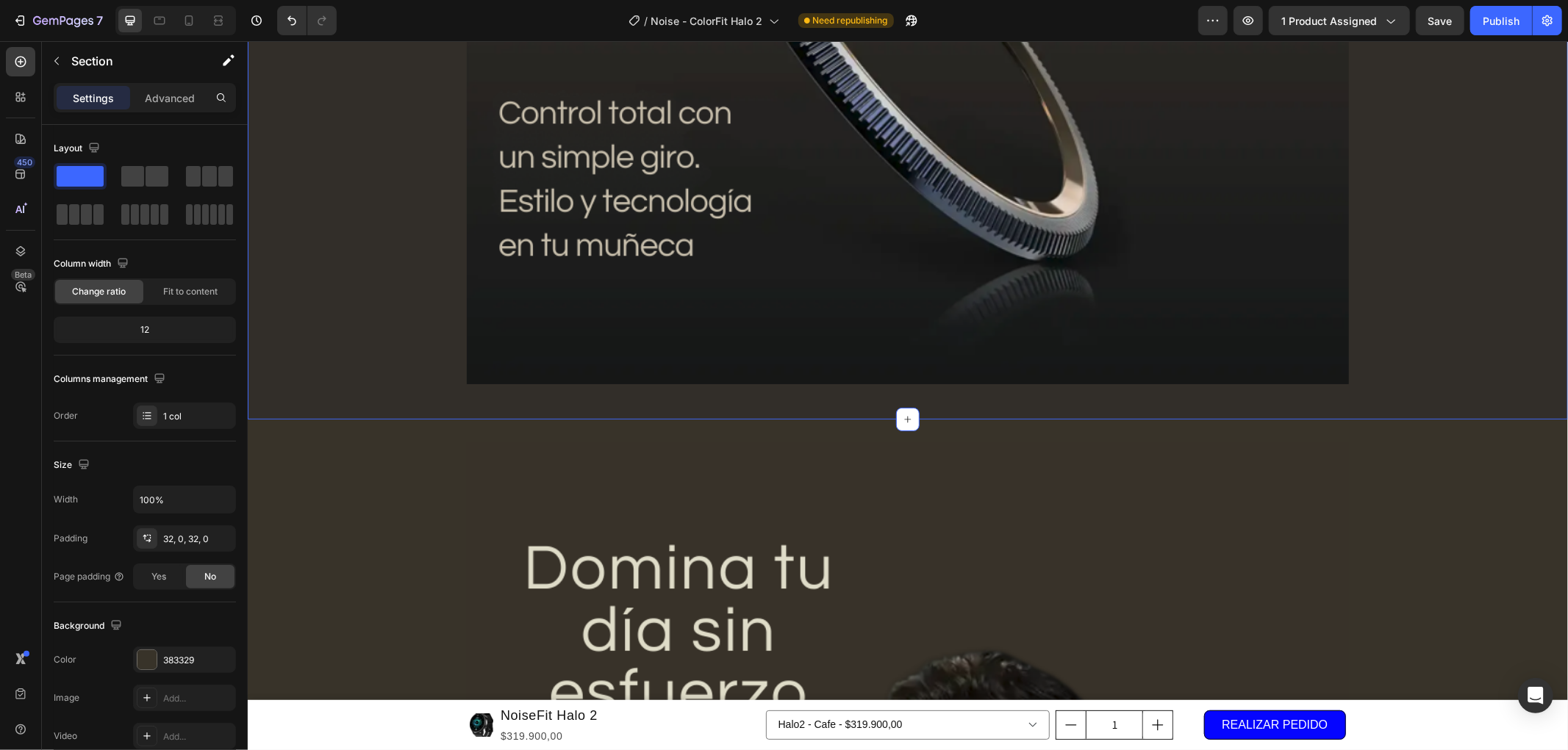
scroll to position [2628, 0]
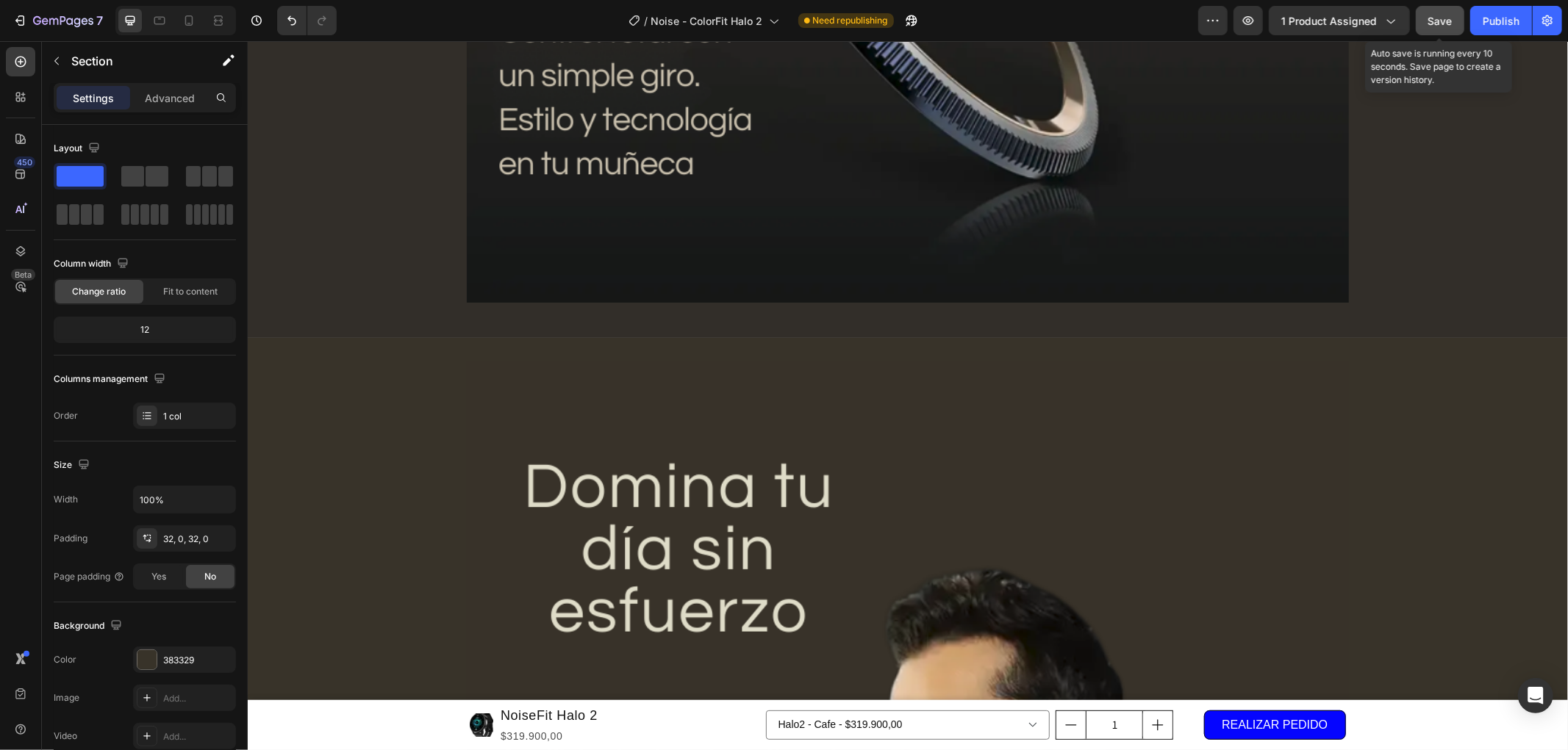
click at [1437, 19] on span "Save" at bounding box center [1440, 21] width 24 height 13
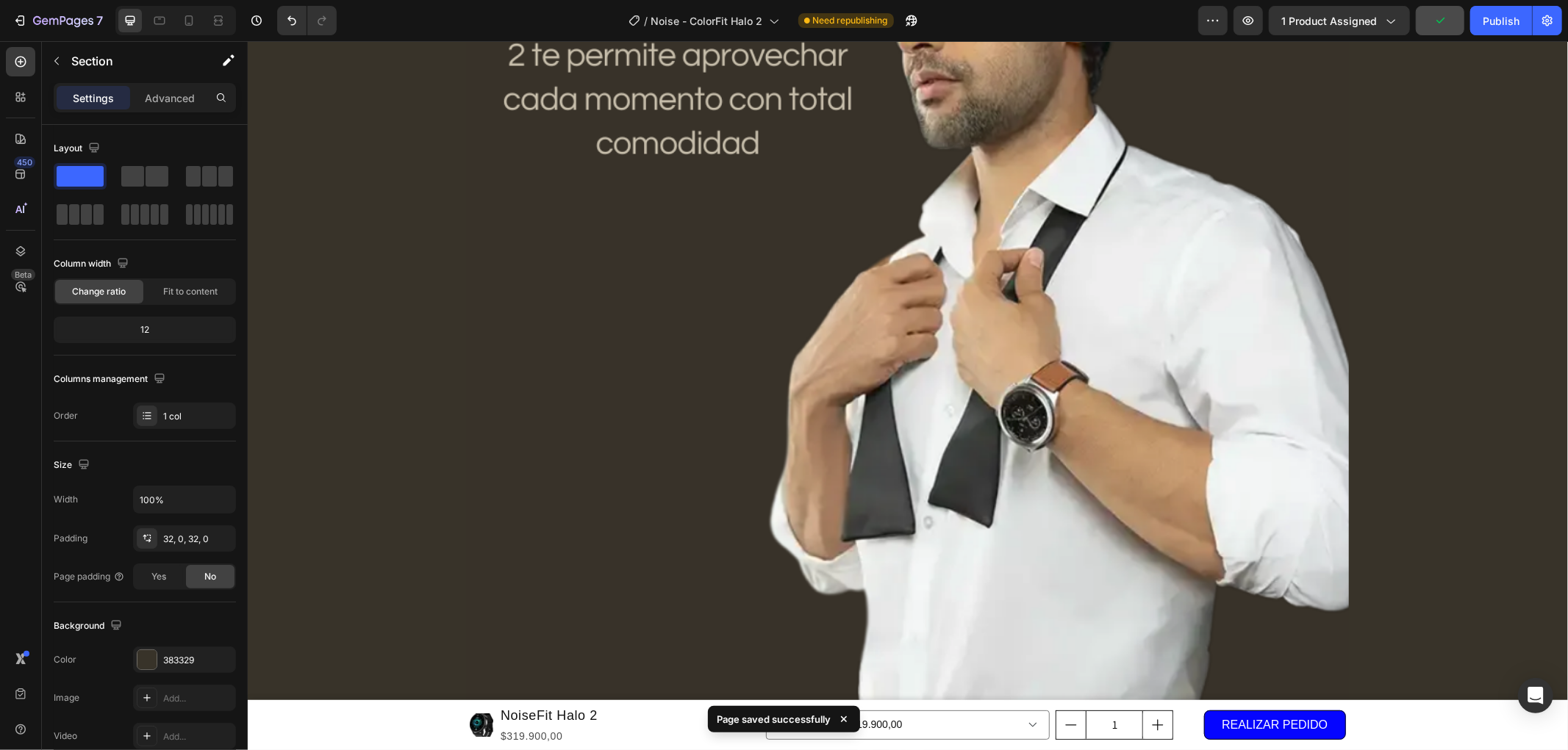
scroll to position [3525, 0]
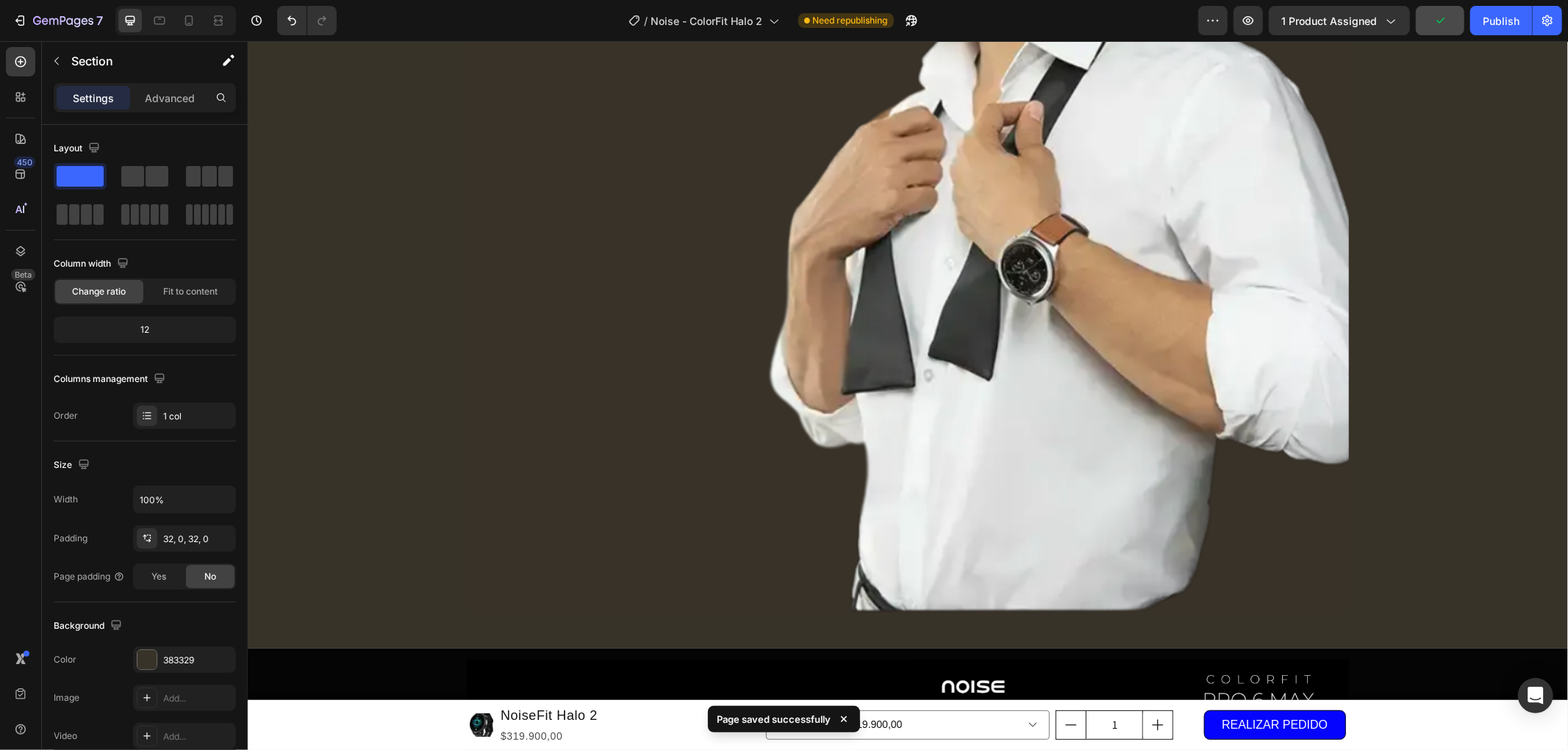
click at [1373, 240] on div "Image Row" at bounding box center [907, 43] width 1320 height 1162
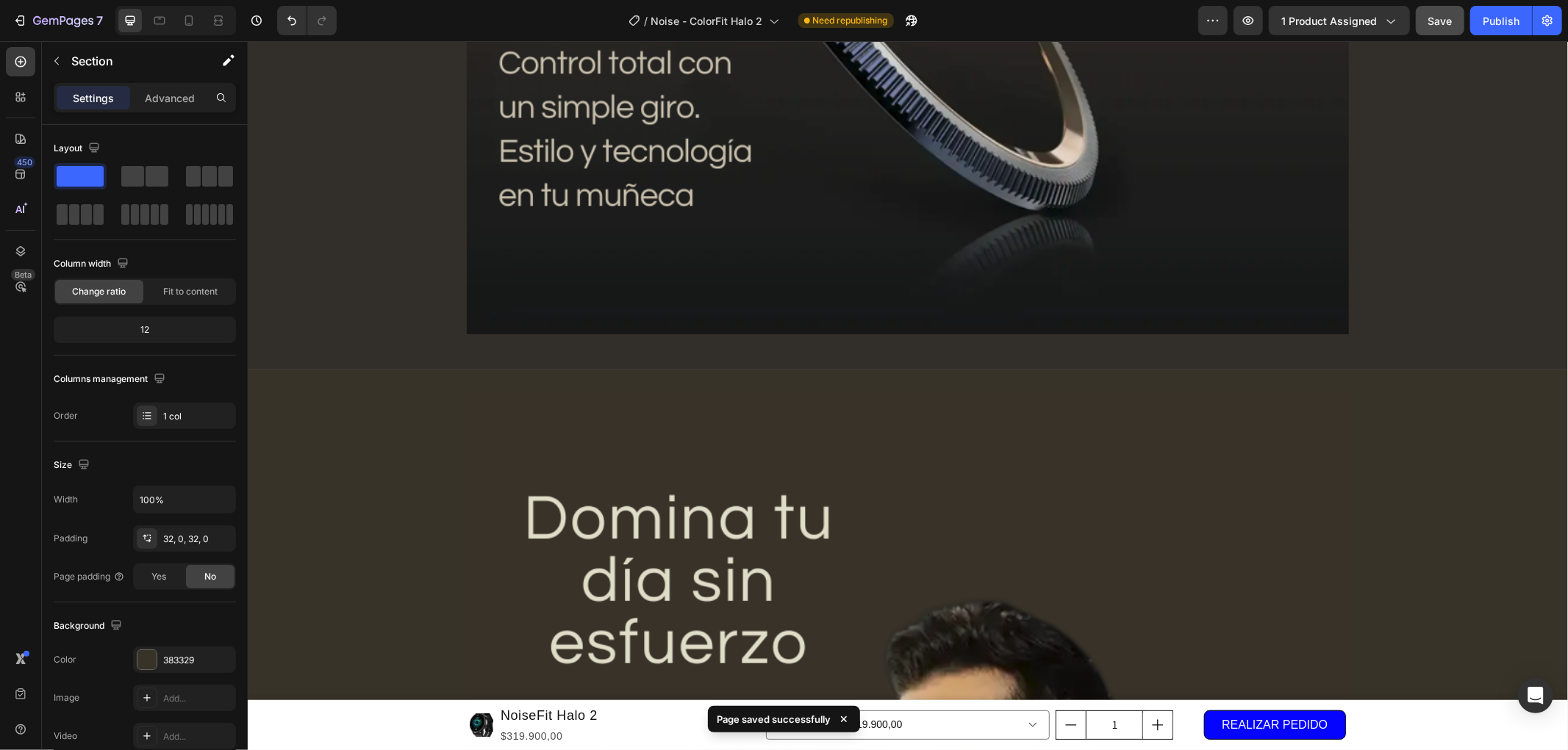
scroll to position [2464, 0]
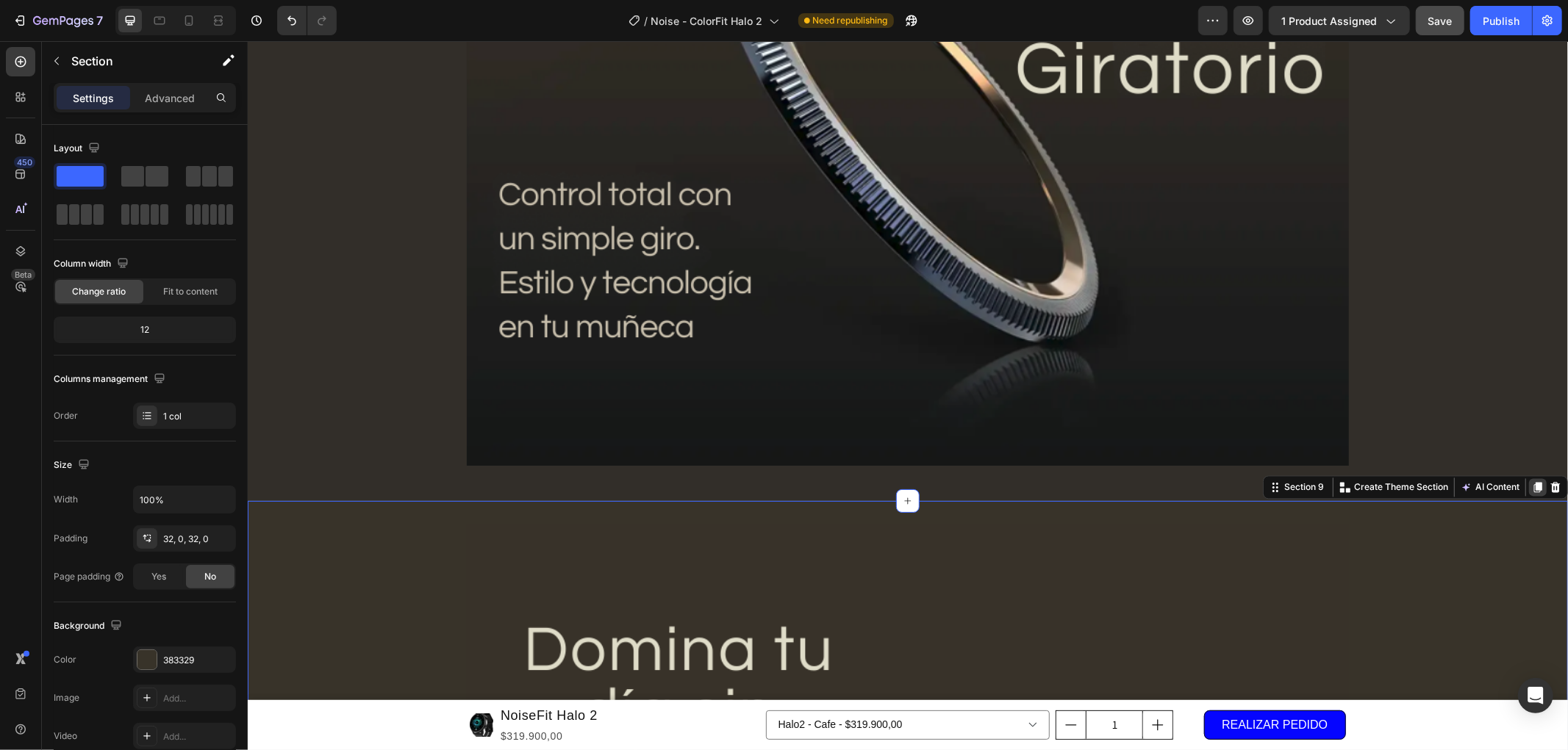
click at [1533, 485] on icon at bounding box center [1537, 486] width 8 height 10
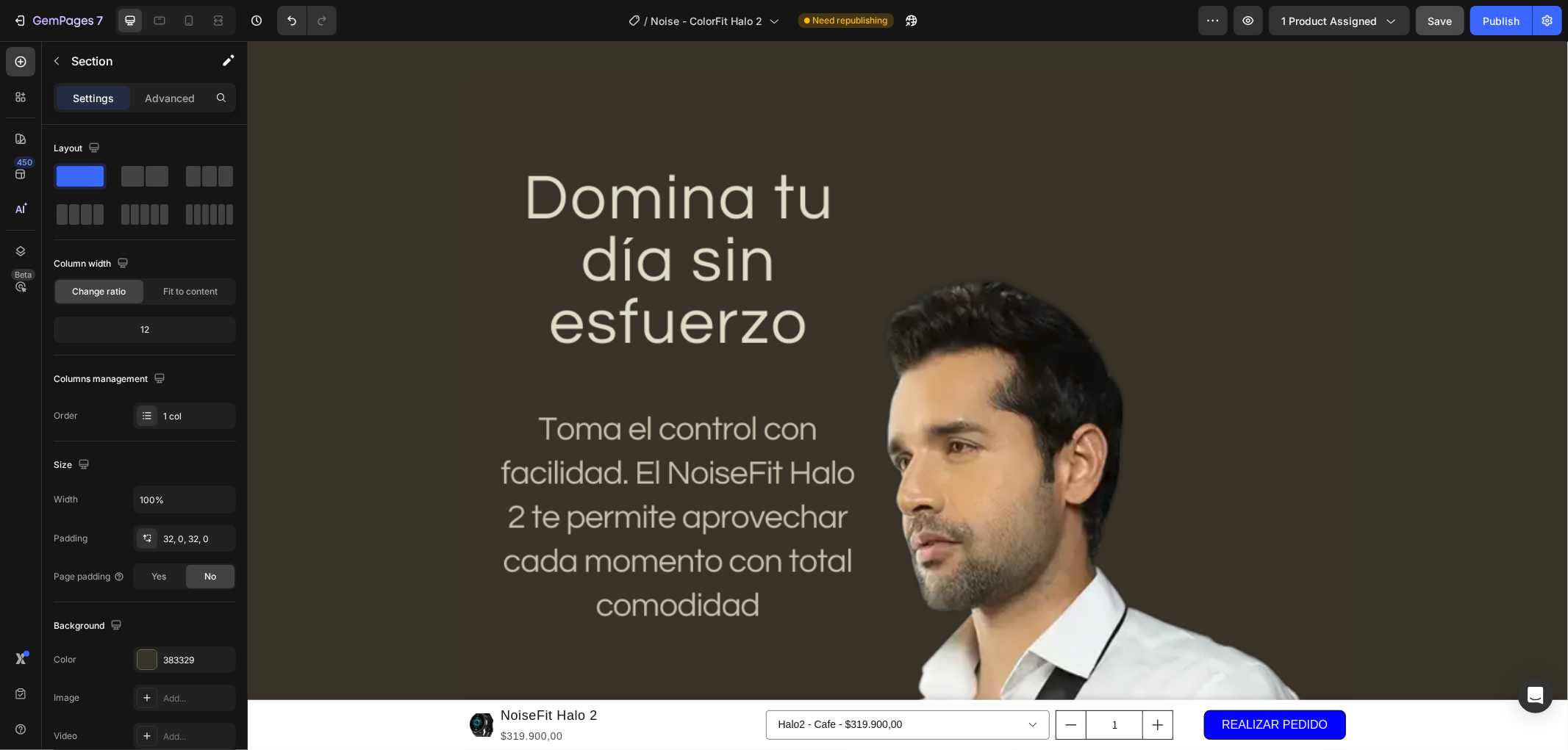
scroll to position [4163, 0]
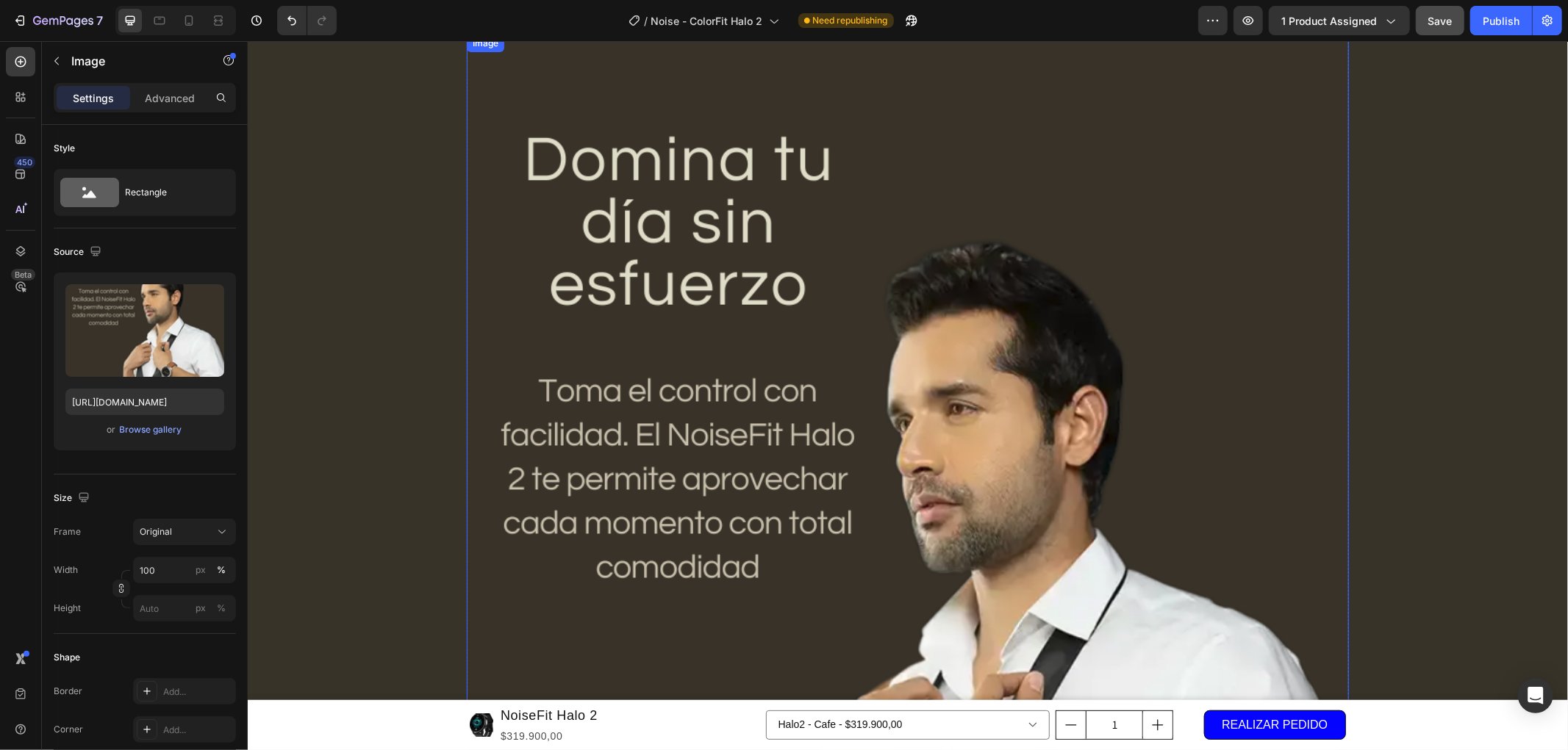
click at [848, 347] on img at bounding box center [907, 609] width 882 height 1150
click at [144, 430] on div "Browse gallery" at bounding box center [151, 430] width 63 height 13
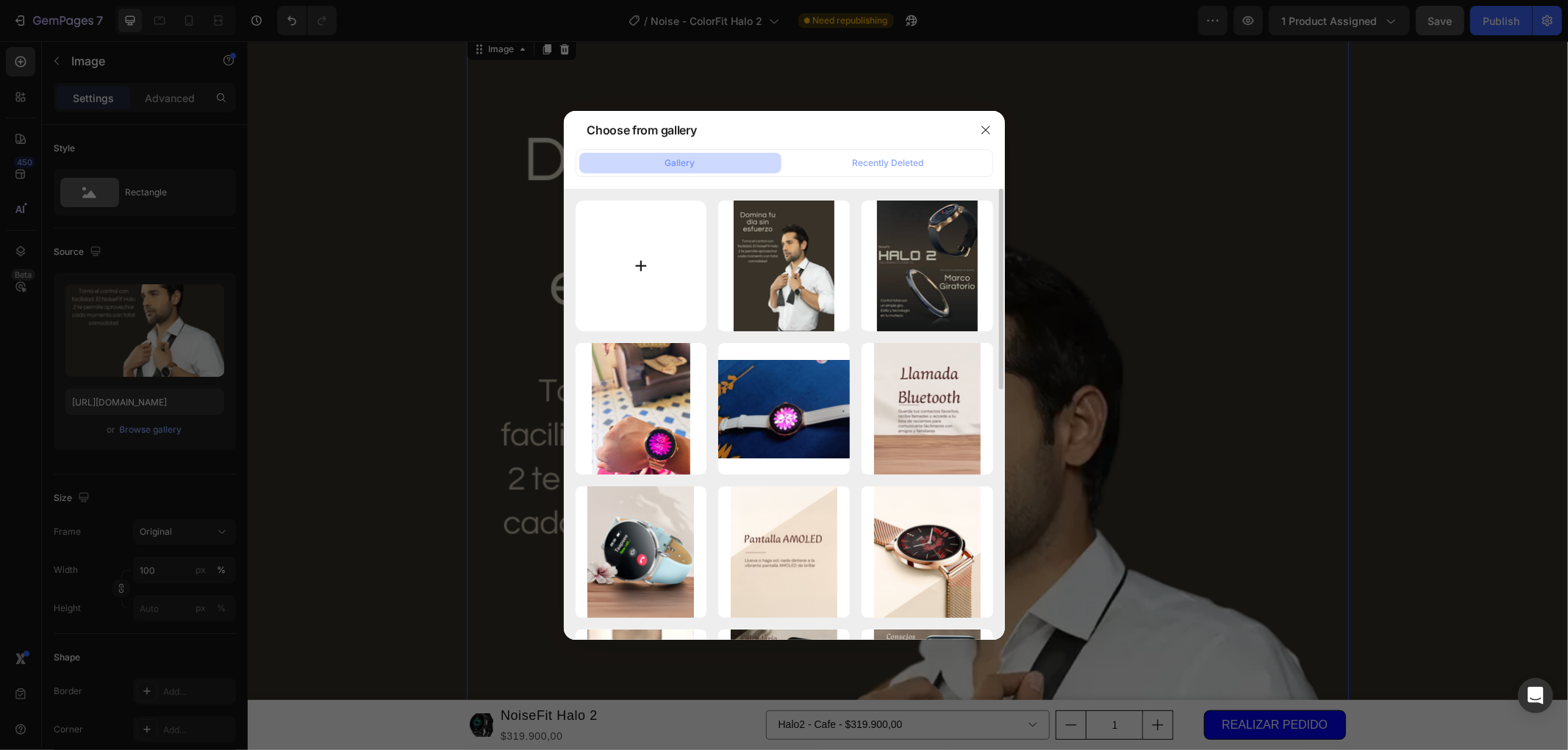
click at [641, 267] on input "file" at bounding box center [641, 265] width 131 height 131
type input "C:\fakepath\precision.png"
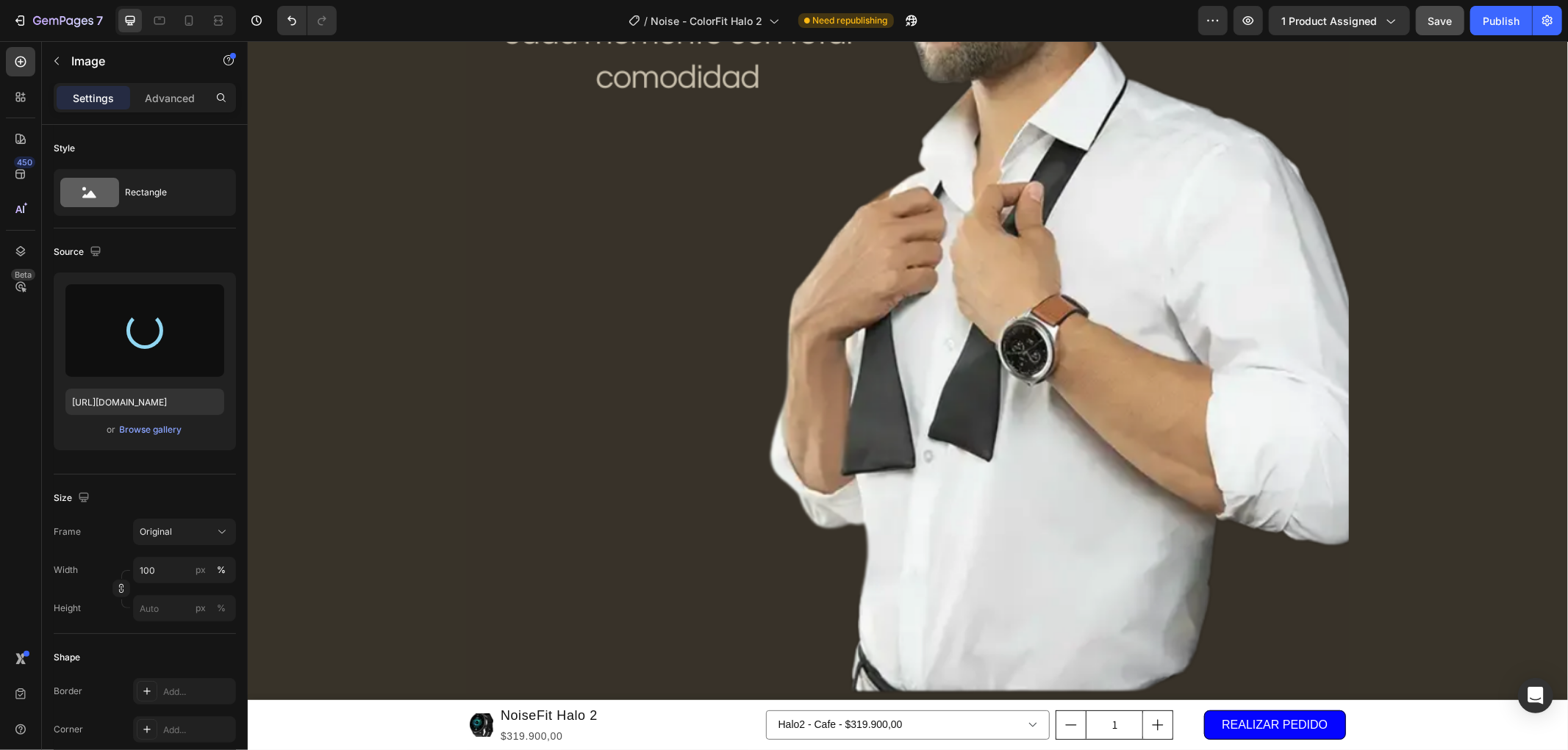
scroll to position [4326, 0]
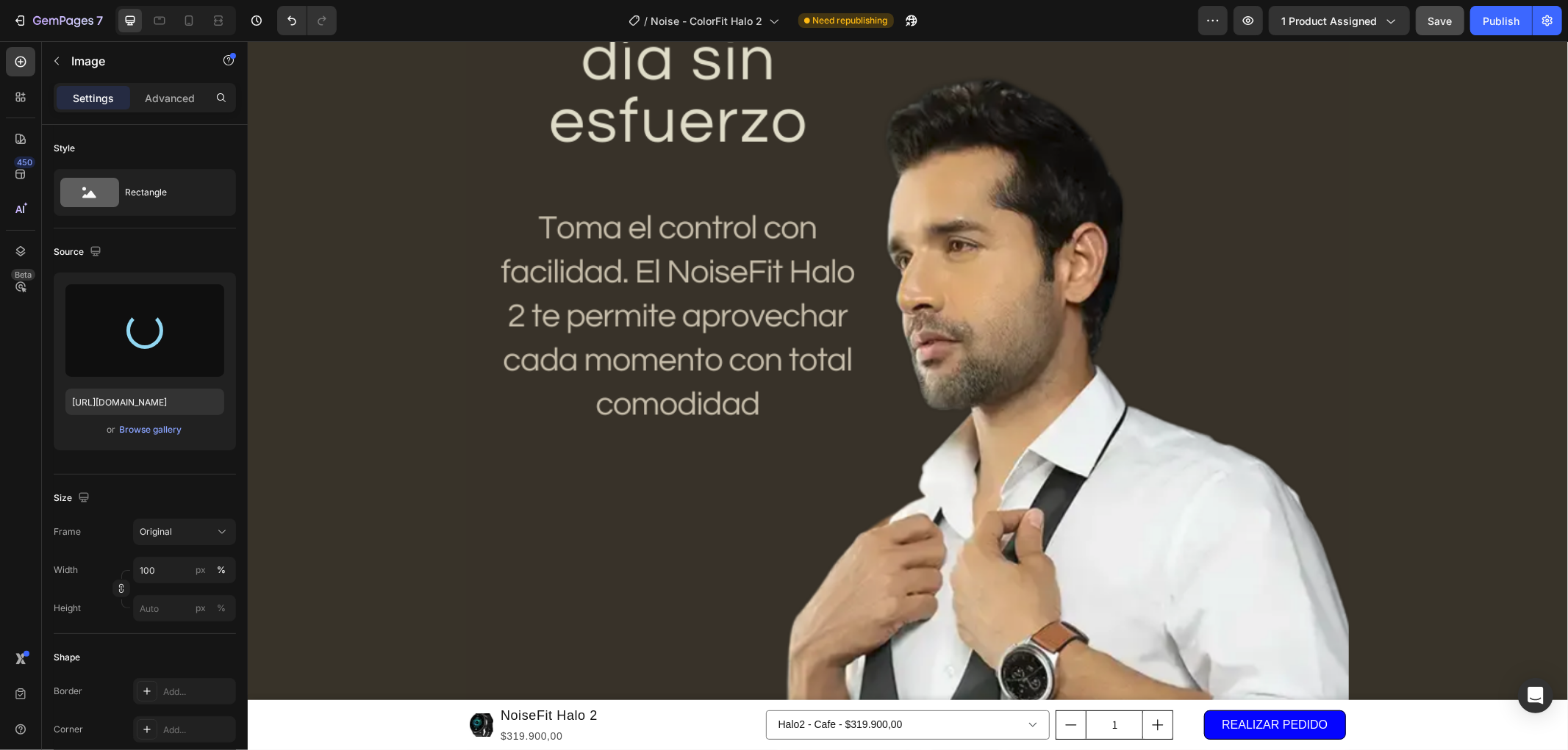
type input "[URL][DOMAIN_NAME]"
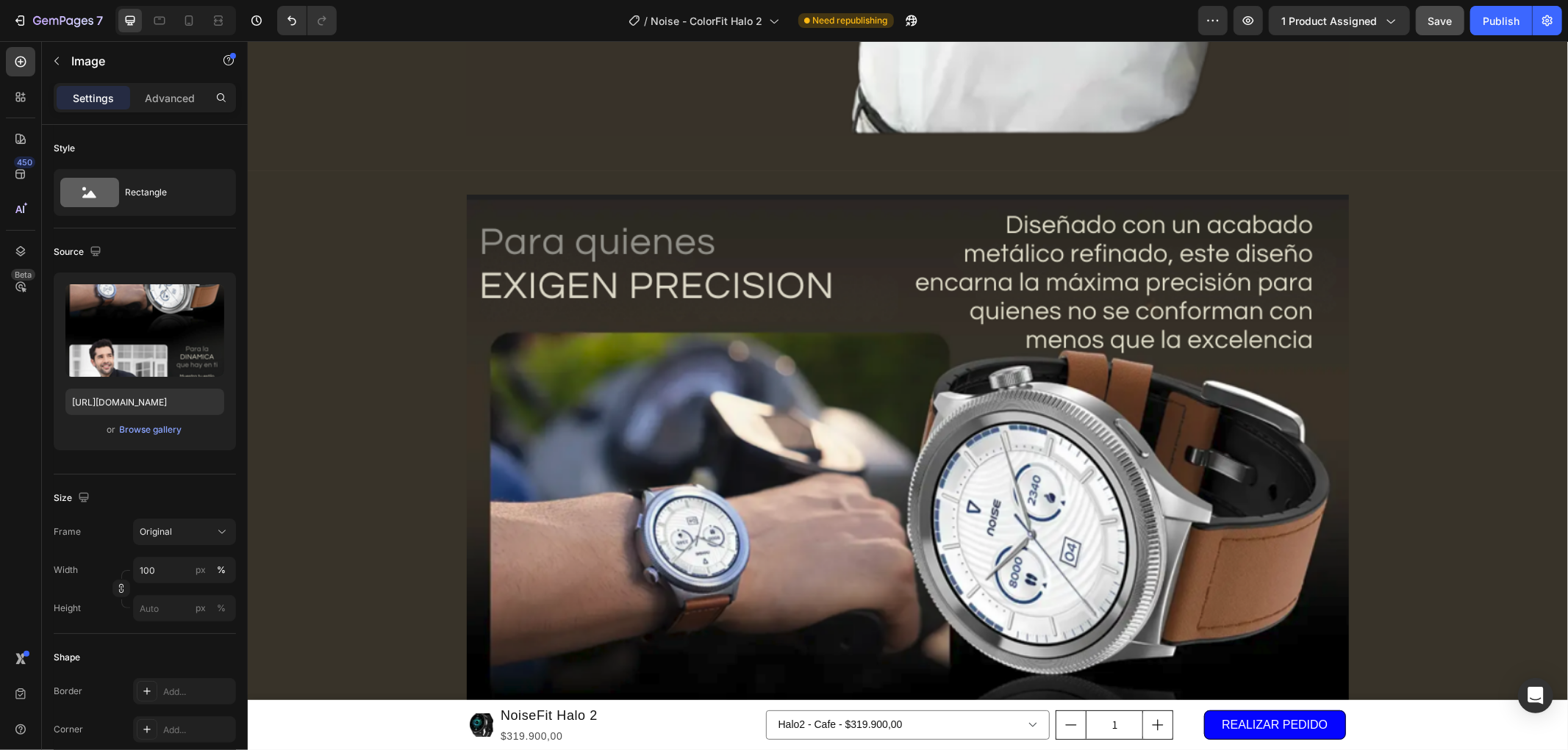
scroll to position [4000, 0]
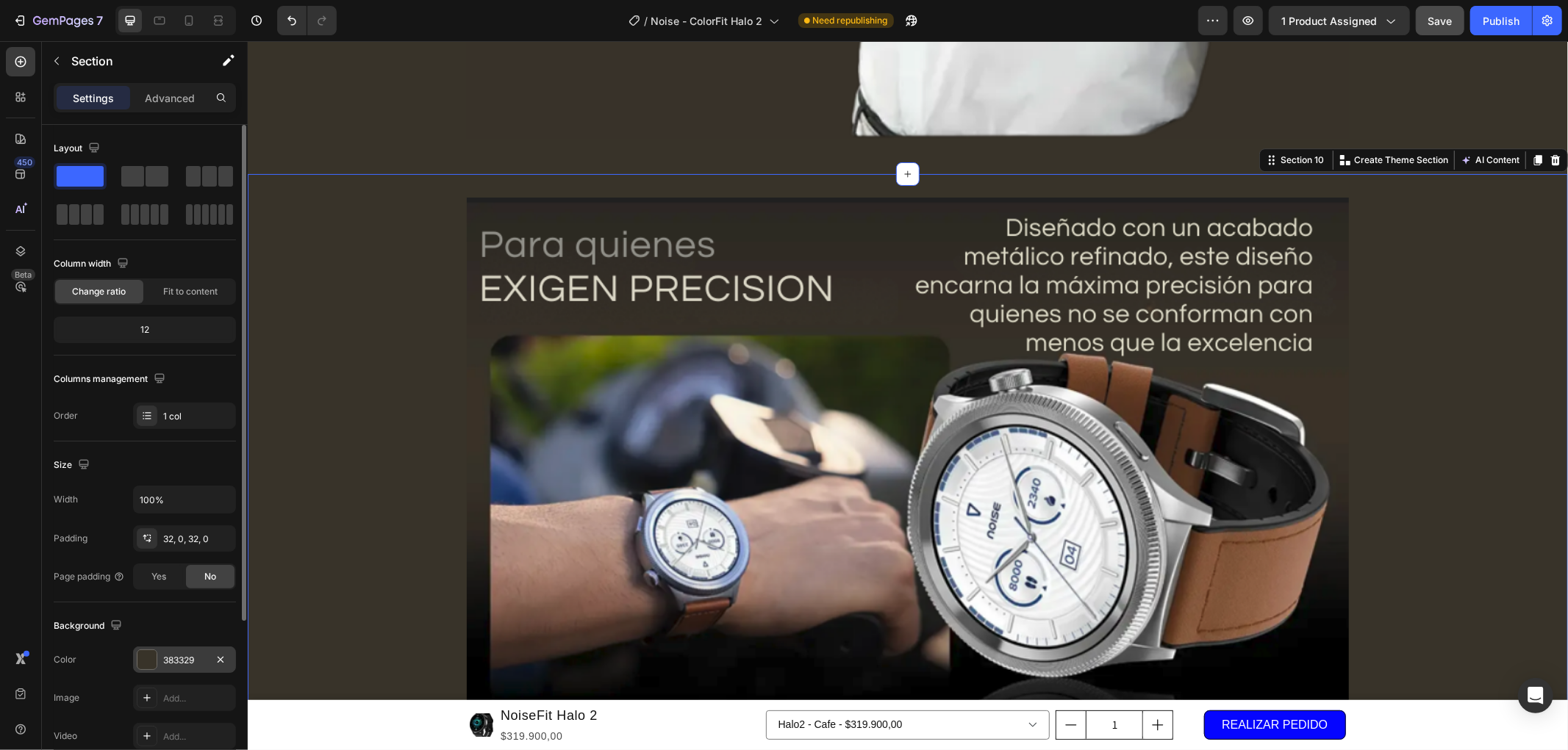
click at [166, 659] on div "383329" at bounding box center [185, 660] width 42 height 13
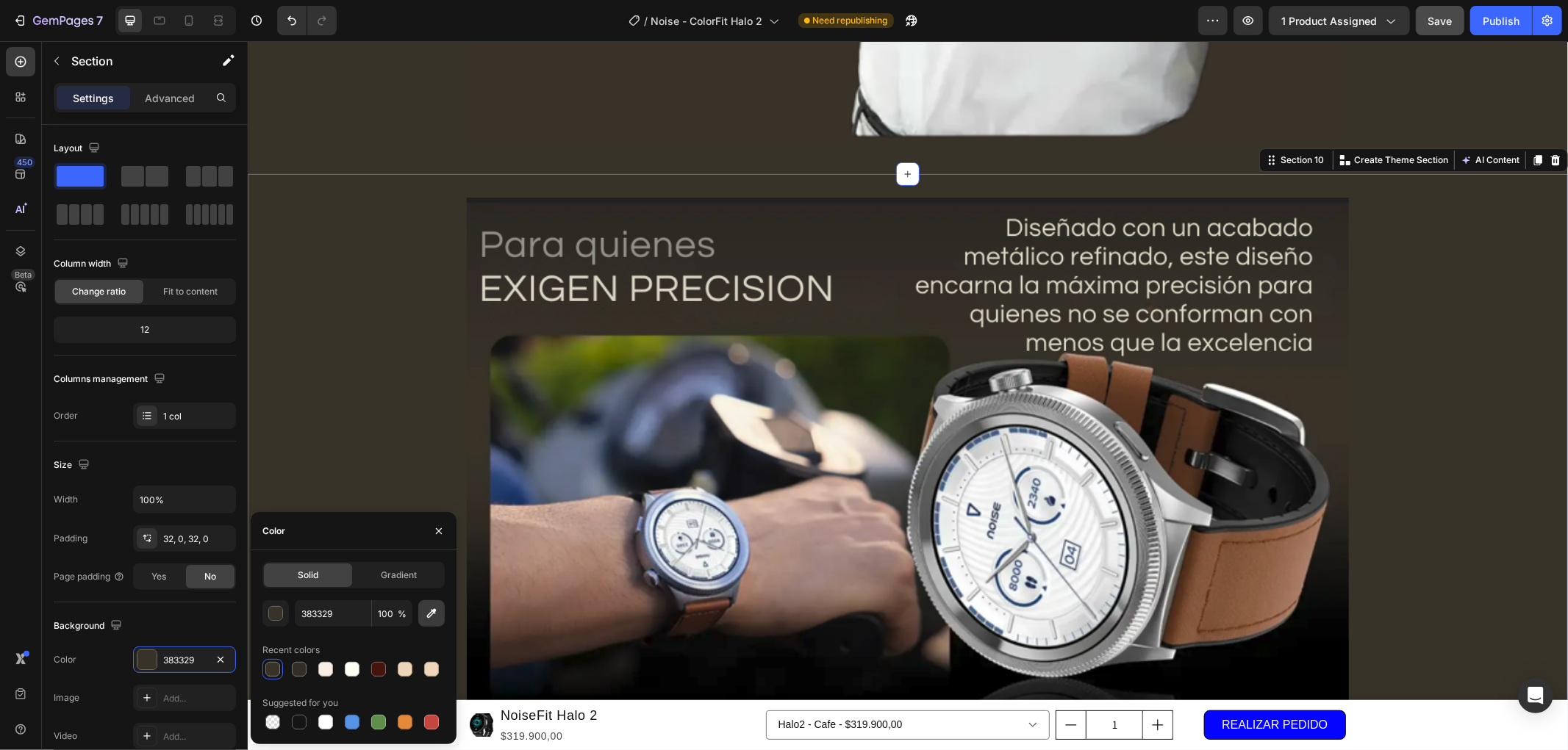
click at [429, 619] on icon "button" at bounding box center [431, 613] width 15 height 15
type input "322C29"
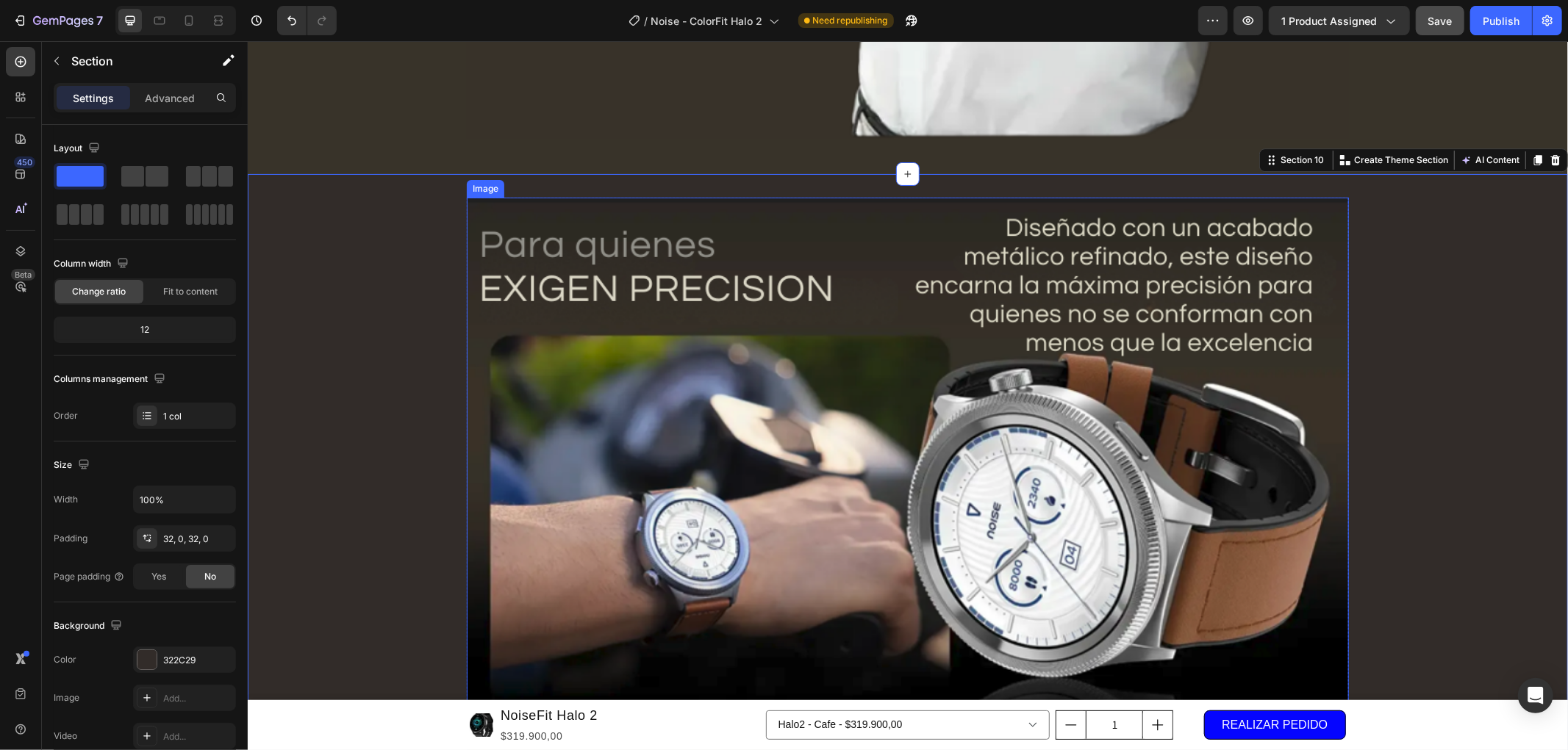
scroll to position [4245, 0]
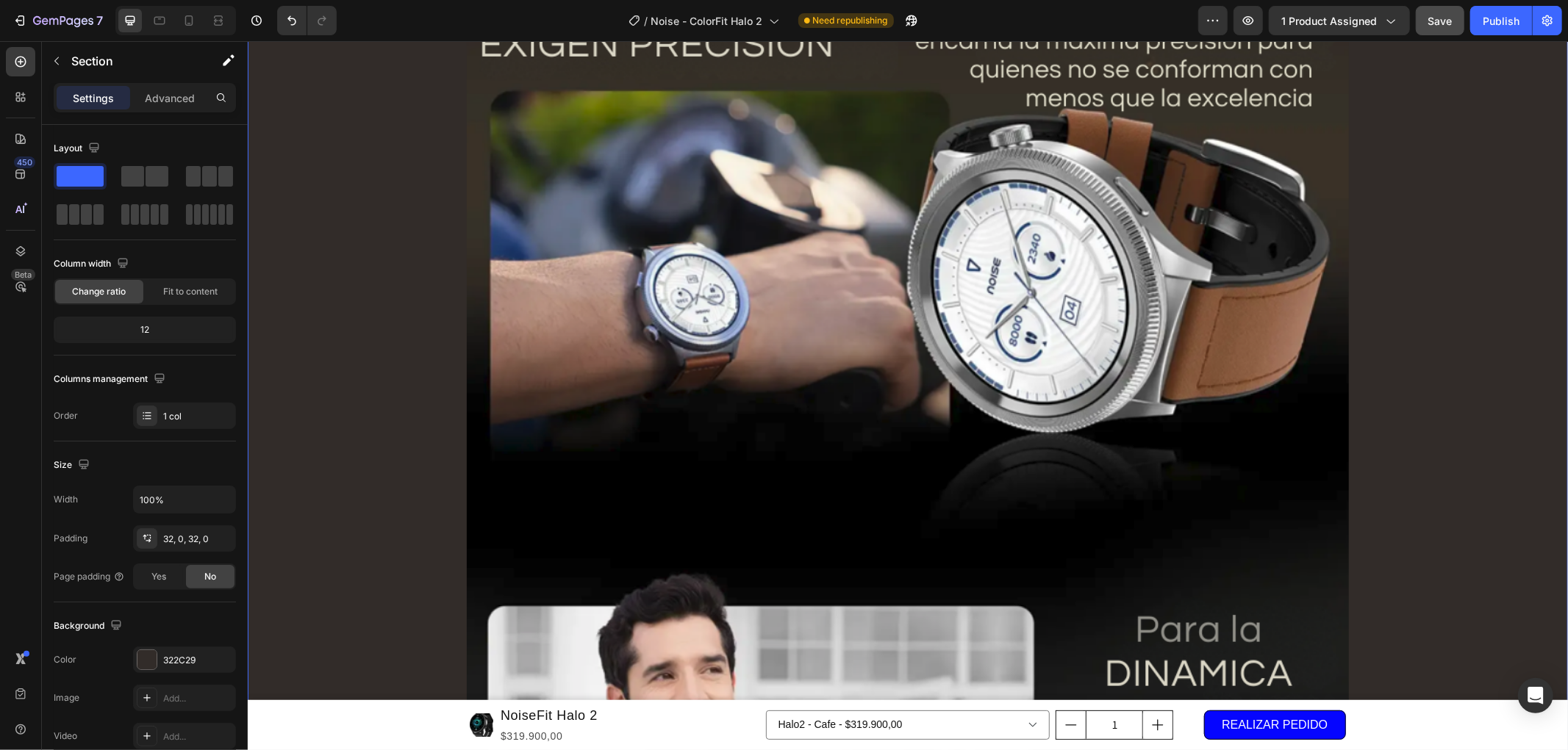
click at [1460, 415] on div "Image Row" at bounding box center [907, 532] width 1320 height 1162
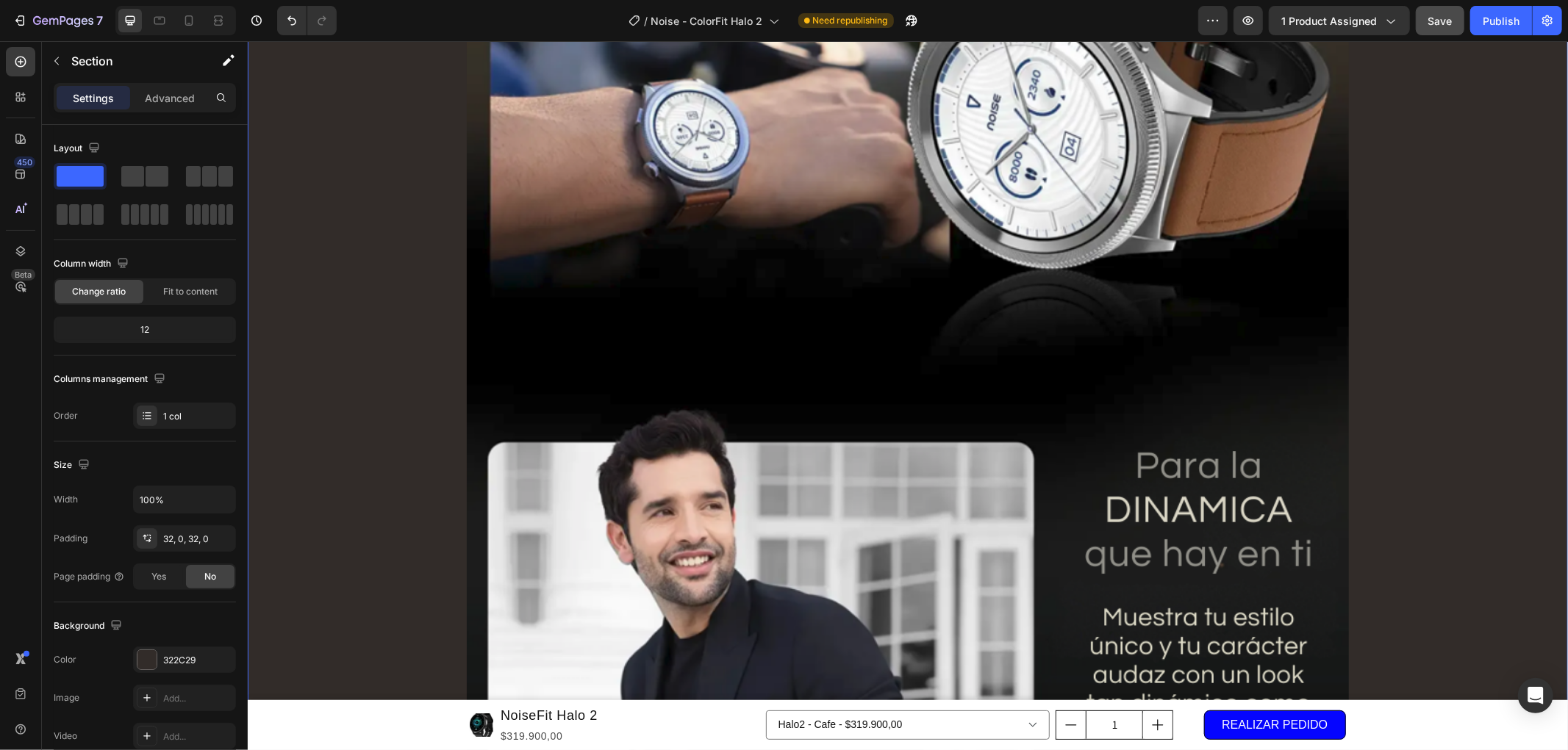
click at [1478, 342] on div "Image Row" at bounding box center [907, 369] width 1320 height 1162
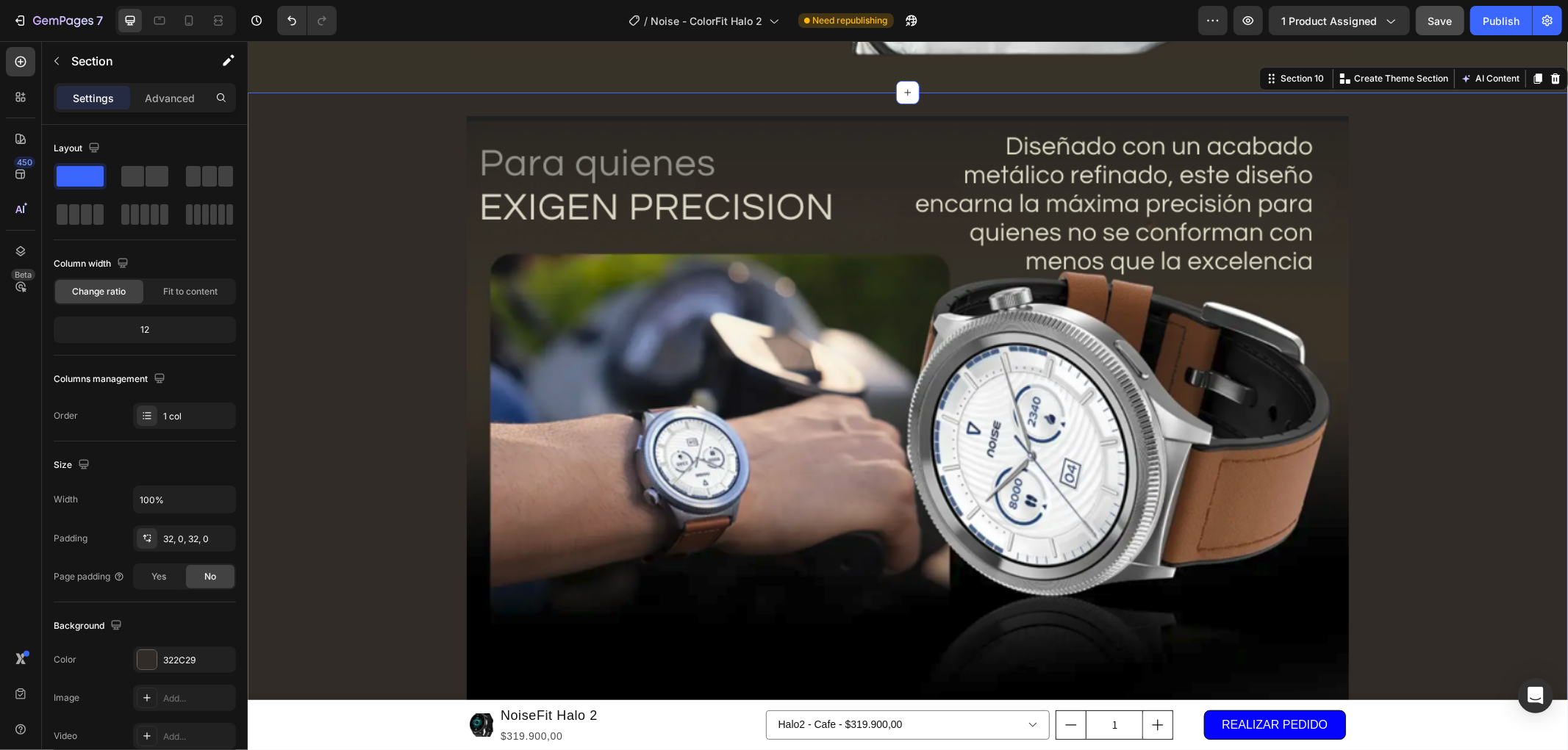
scroll to position [4000, 0]
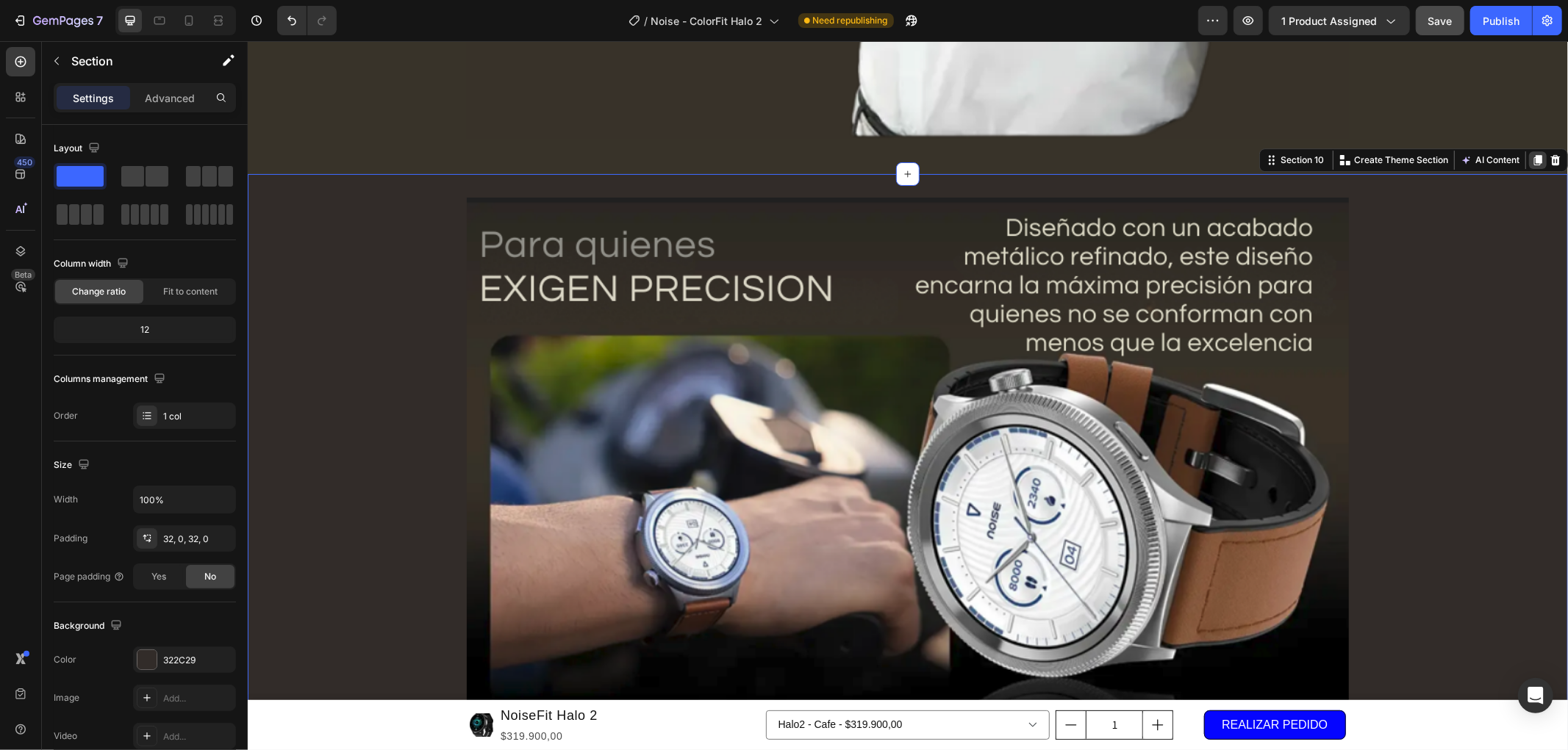
click at [1531, 158] on icon at bounding box center [1537, 159] width 12 height 12
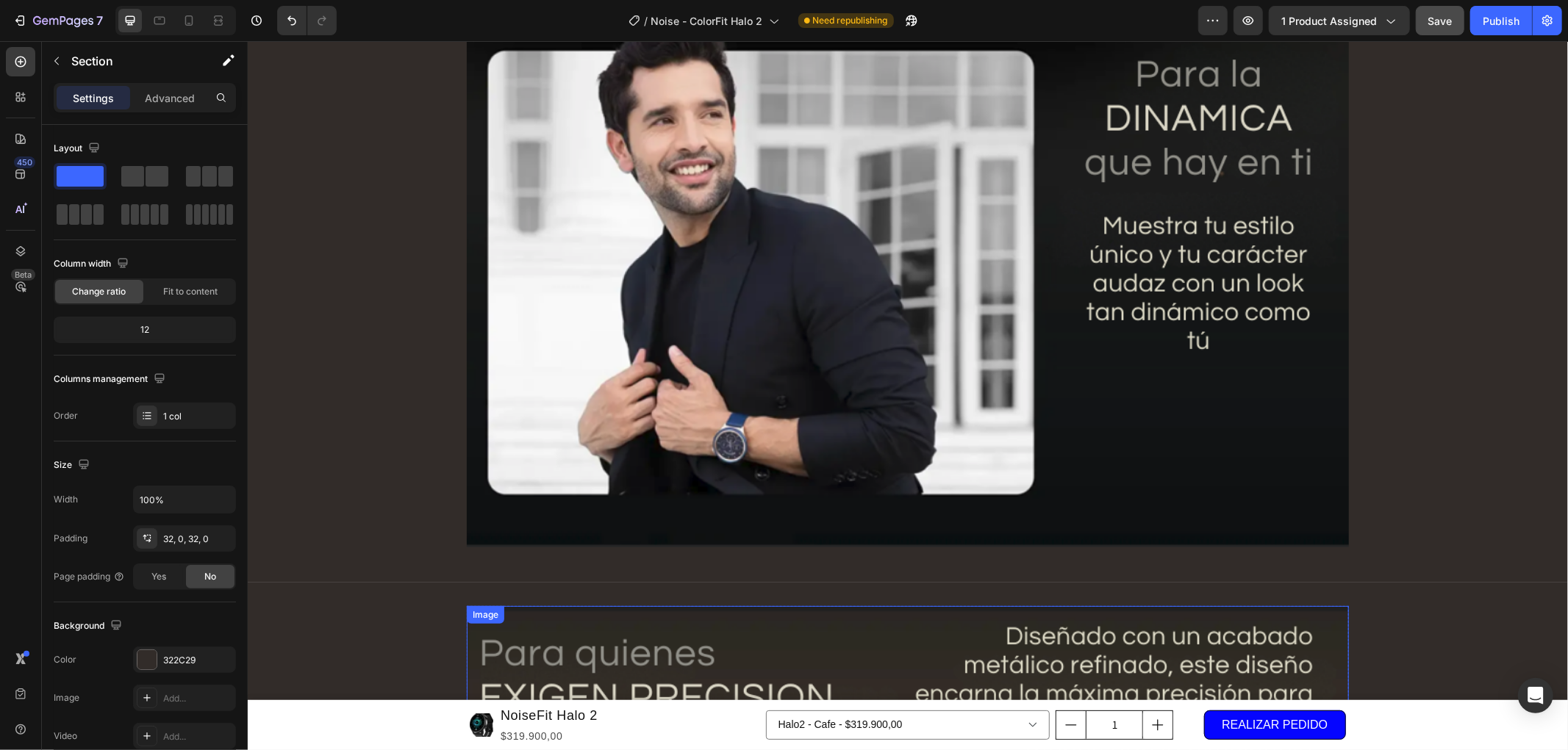
scroll to position [5290, 0]
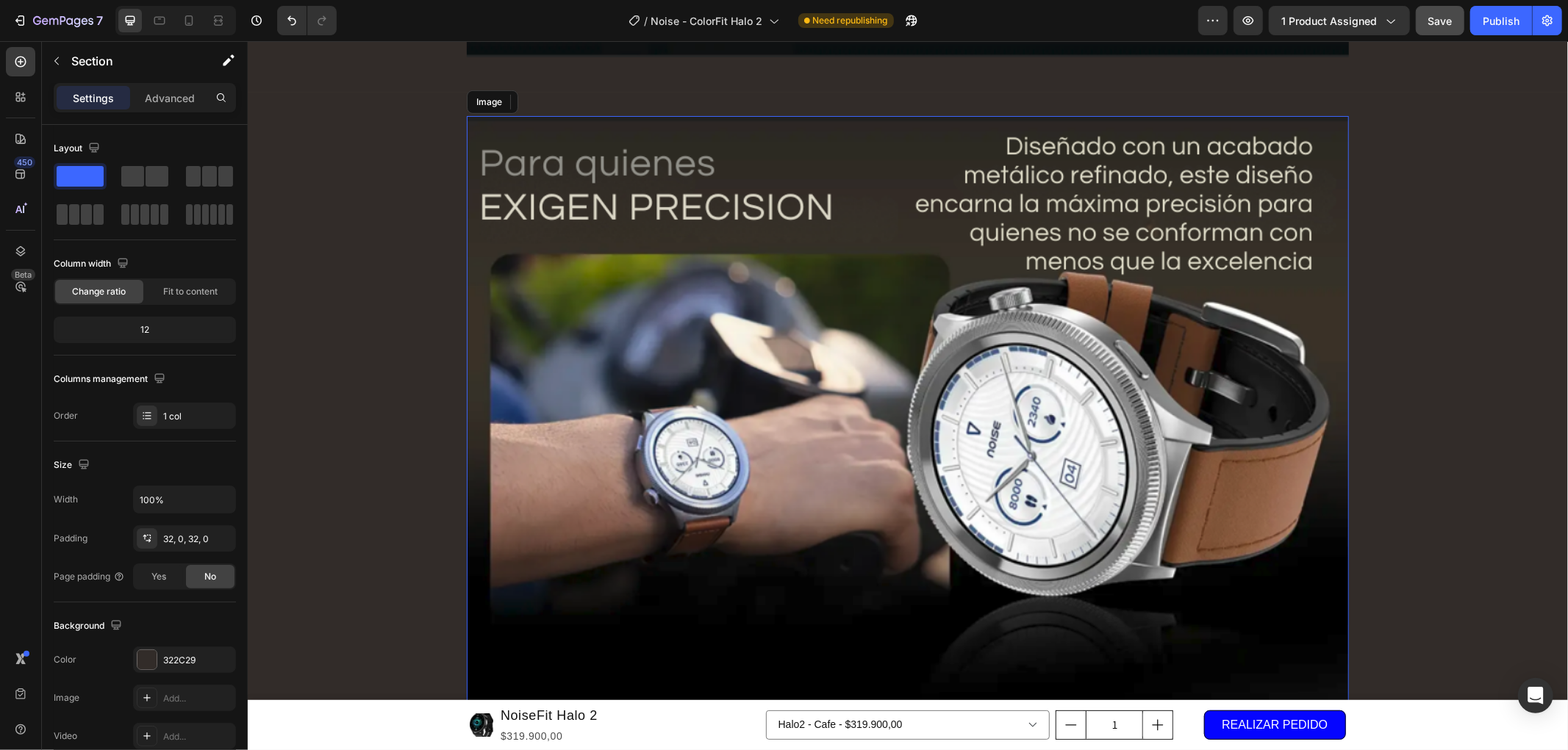
drag, startPoint x: 1195, startPoint y: 315, endPoint x: 1137, endPoint y: 332, distance: 60.4
click at [1195, 316] on img at bounding box center [907, 690] width 882 height 1150
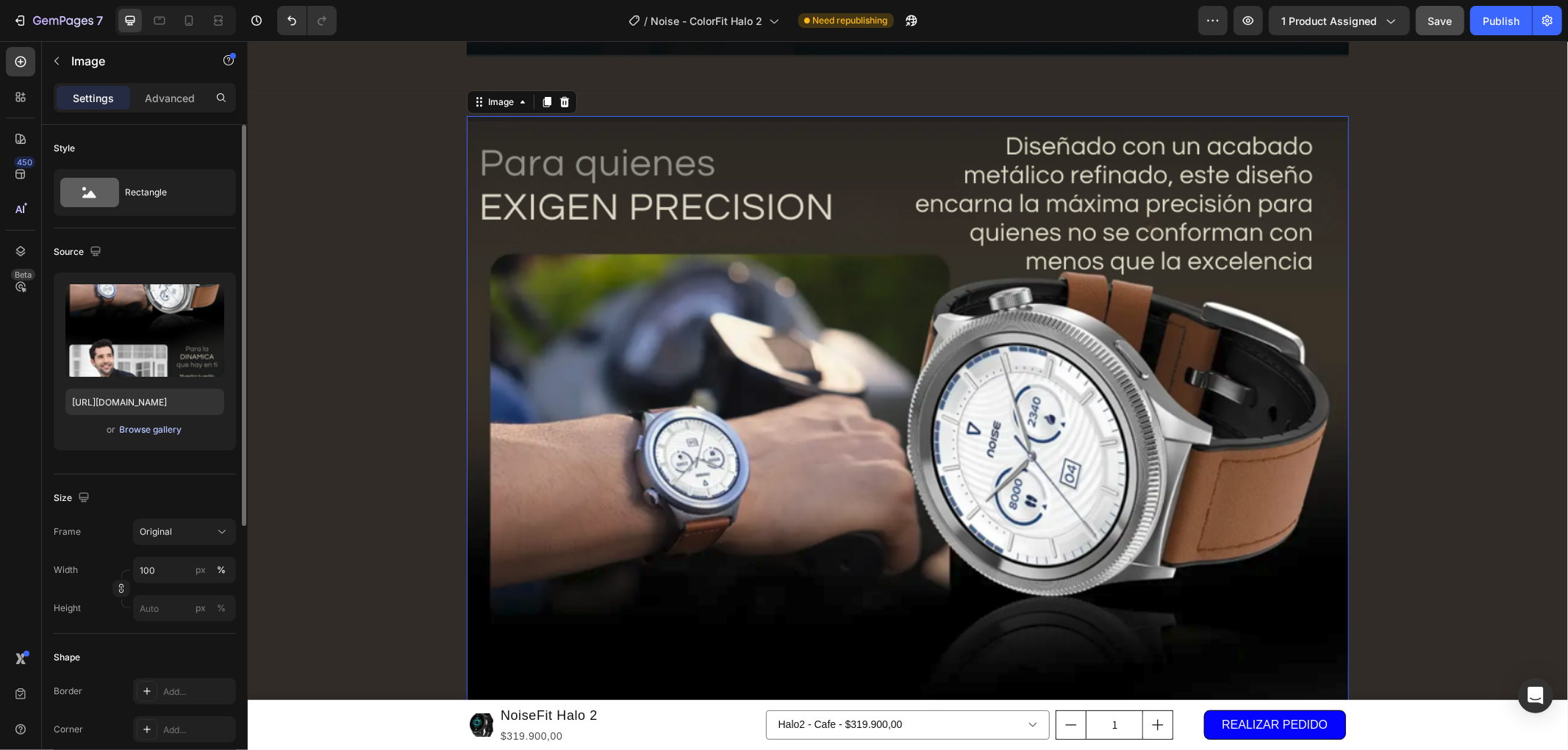
click at [131, 434] on div "Browse gallery" at bounding box center [151, 430] width 63 height 13
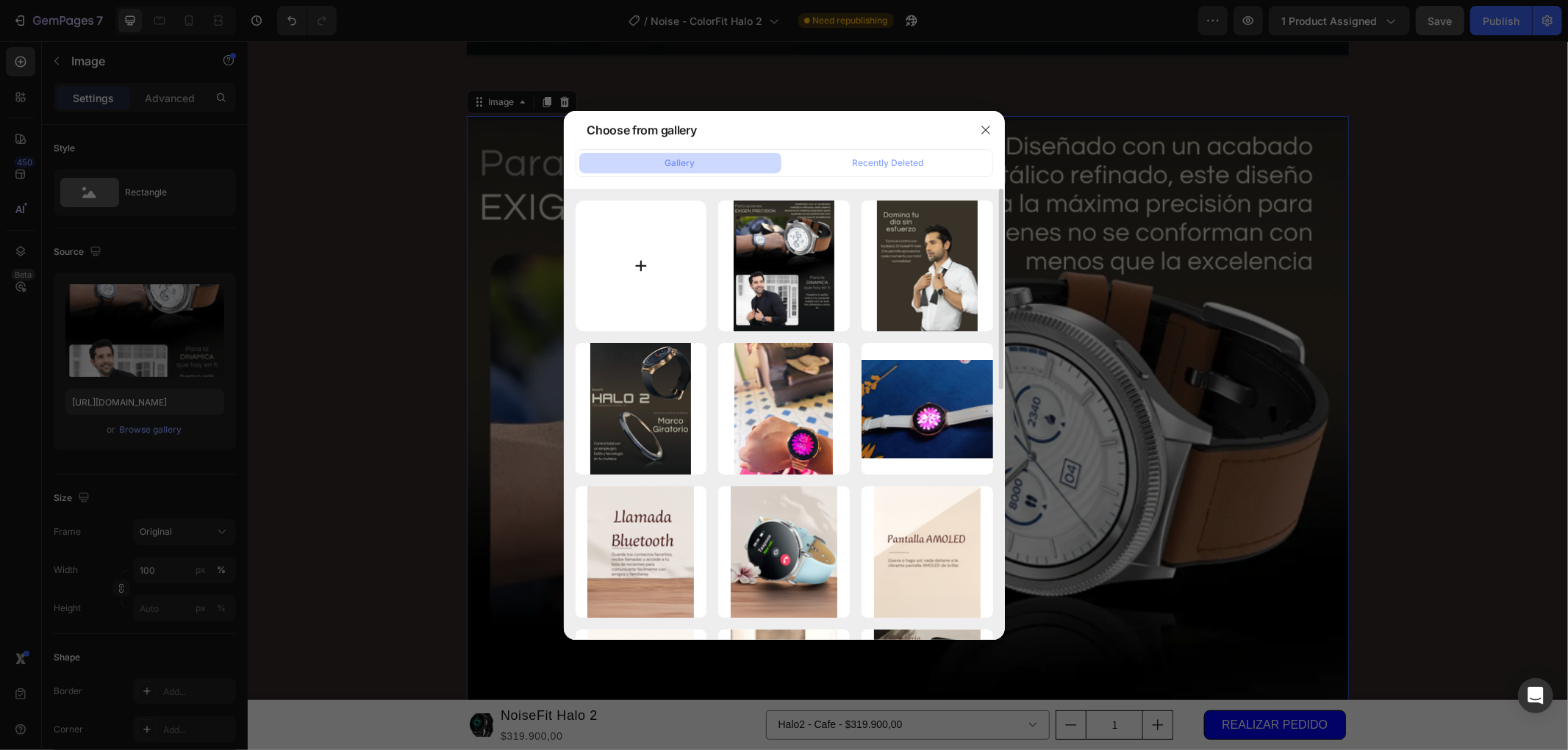
click at [631, 256] on input "file" at bounding box center [641, 265] width 131 height 131
type input "C:\fakepath\nivel.png"
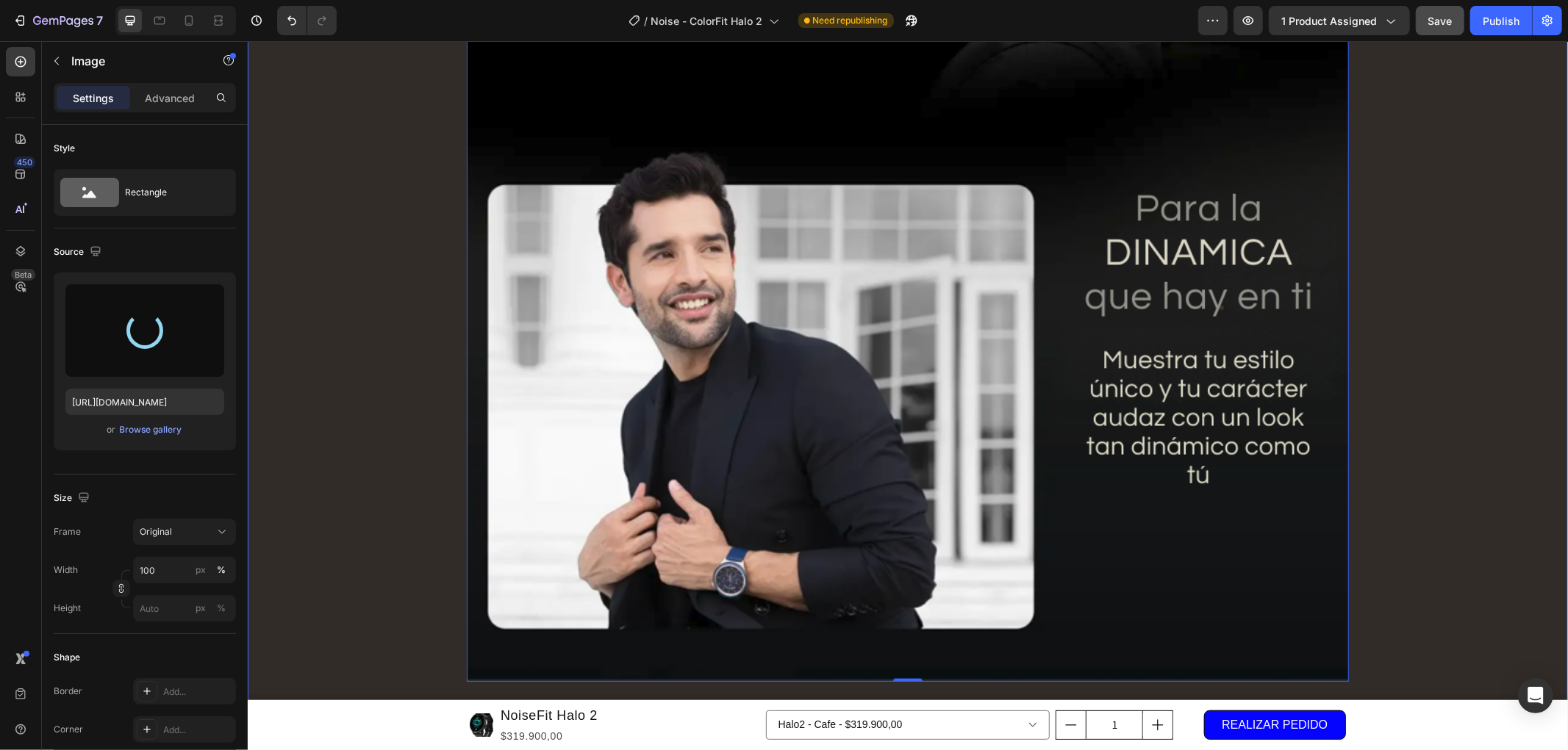
scroll to position [5698, 0]
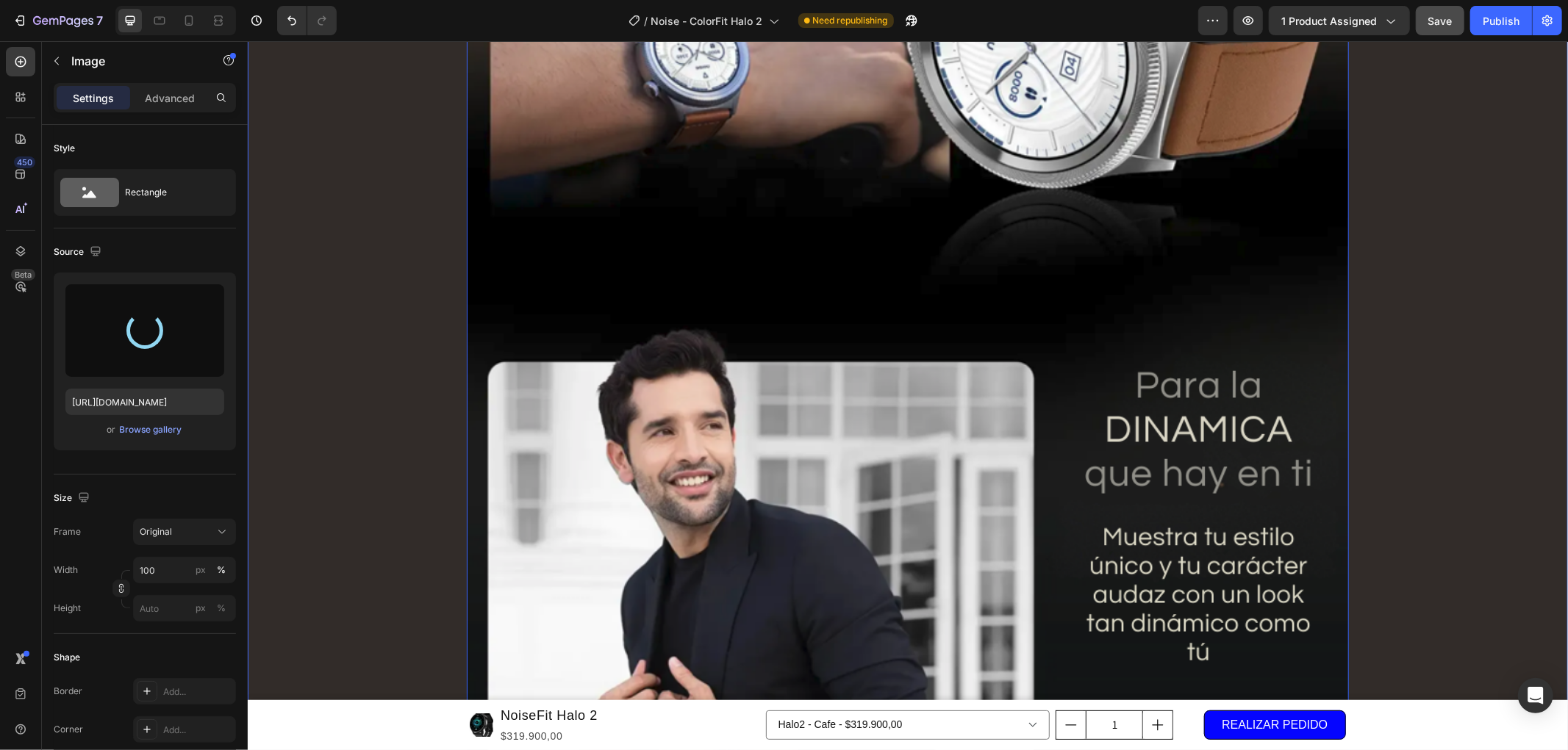
type input "[URL][DOMAIN_NAME]"
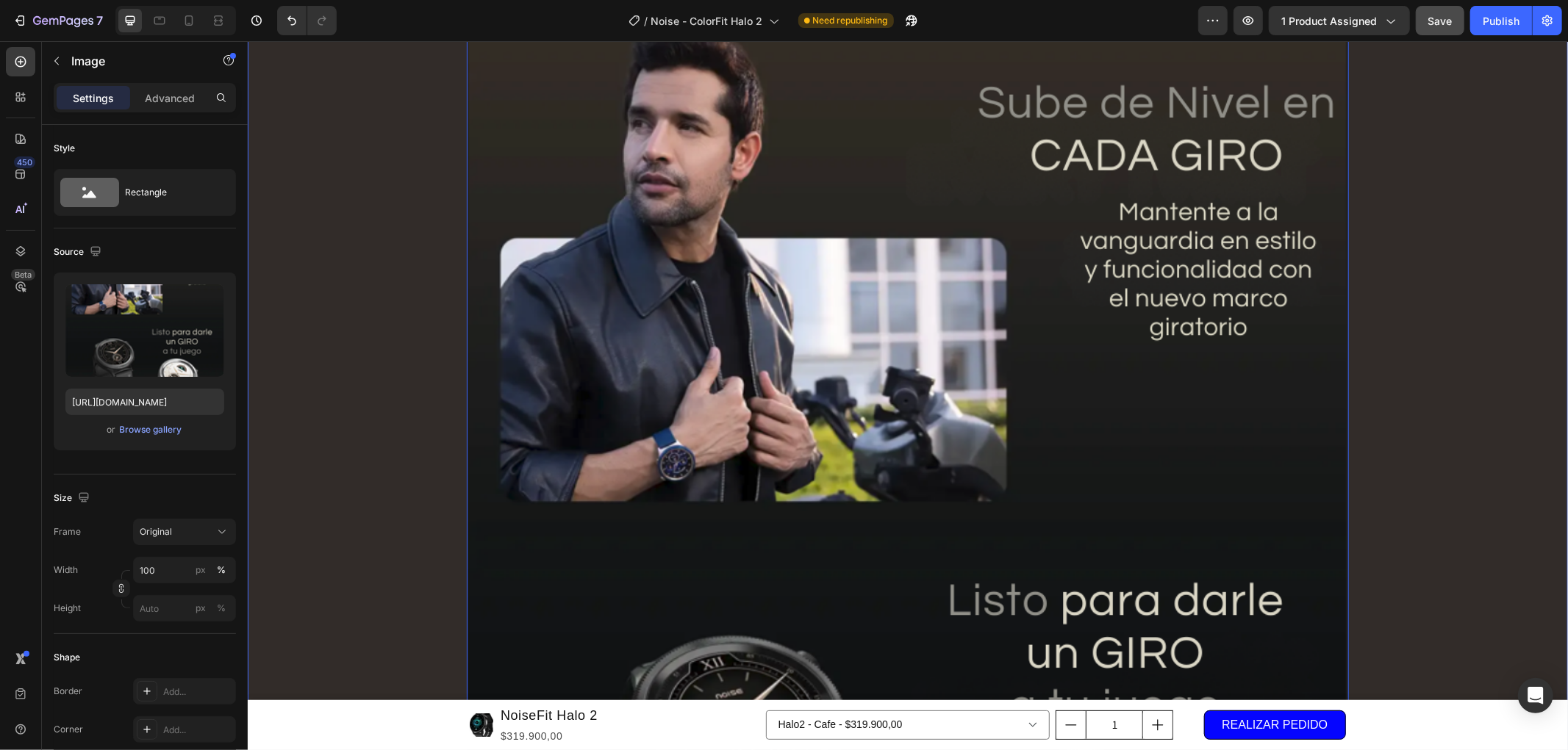
scroll to position [5290, 0]
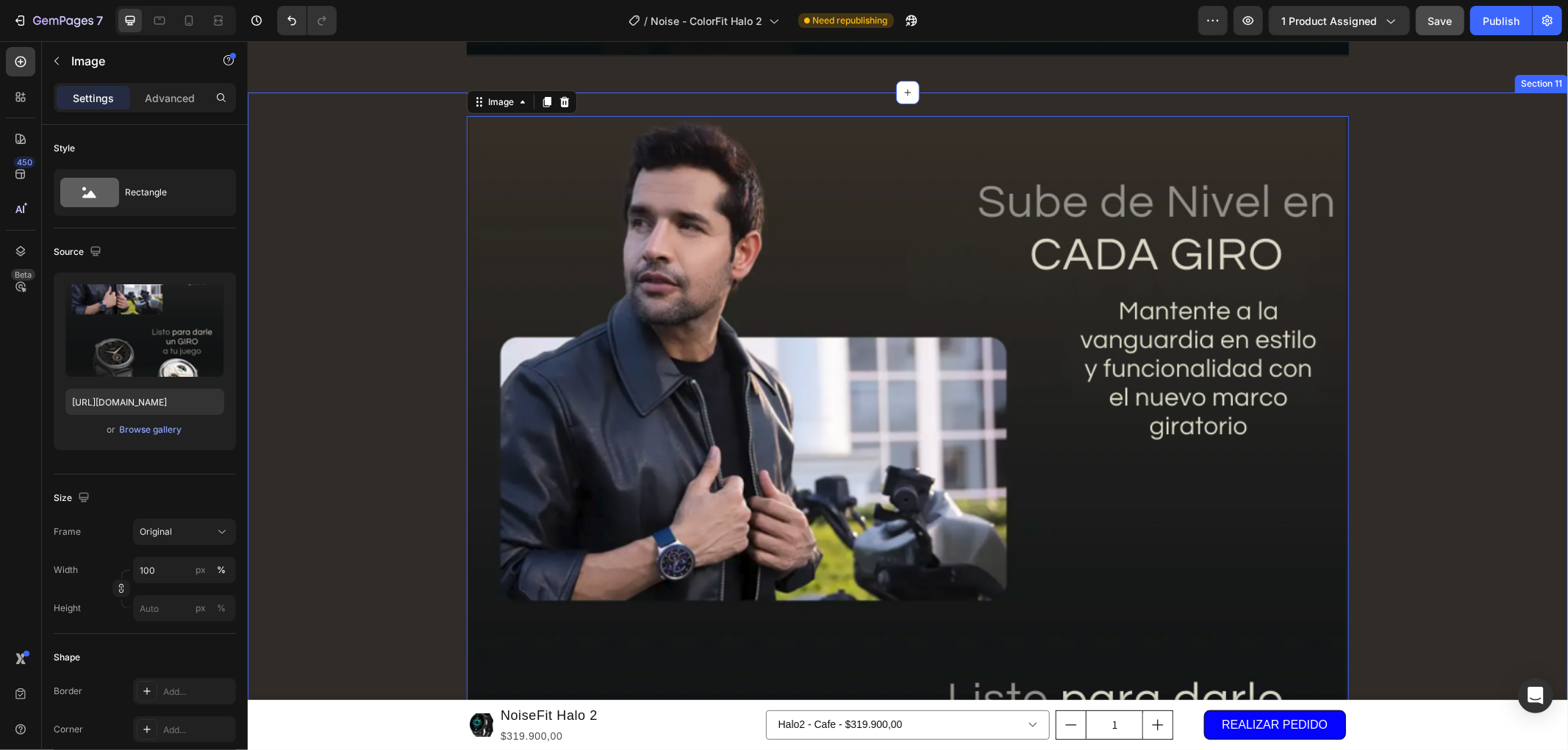
click at [416, 236] on div "Image 0 Row" at bounding box center [907, 696] width 1320 height 1162
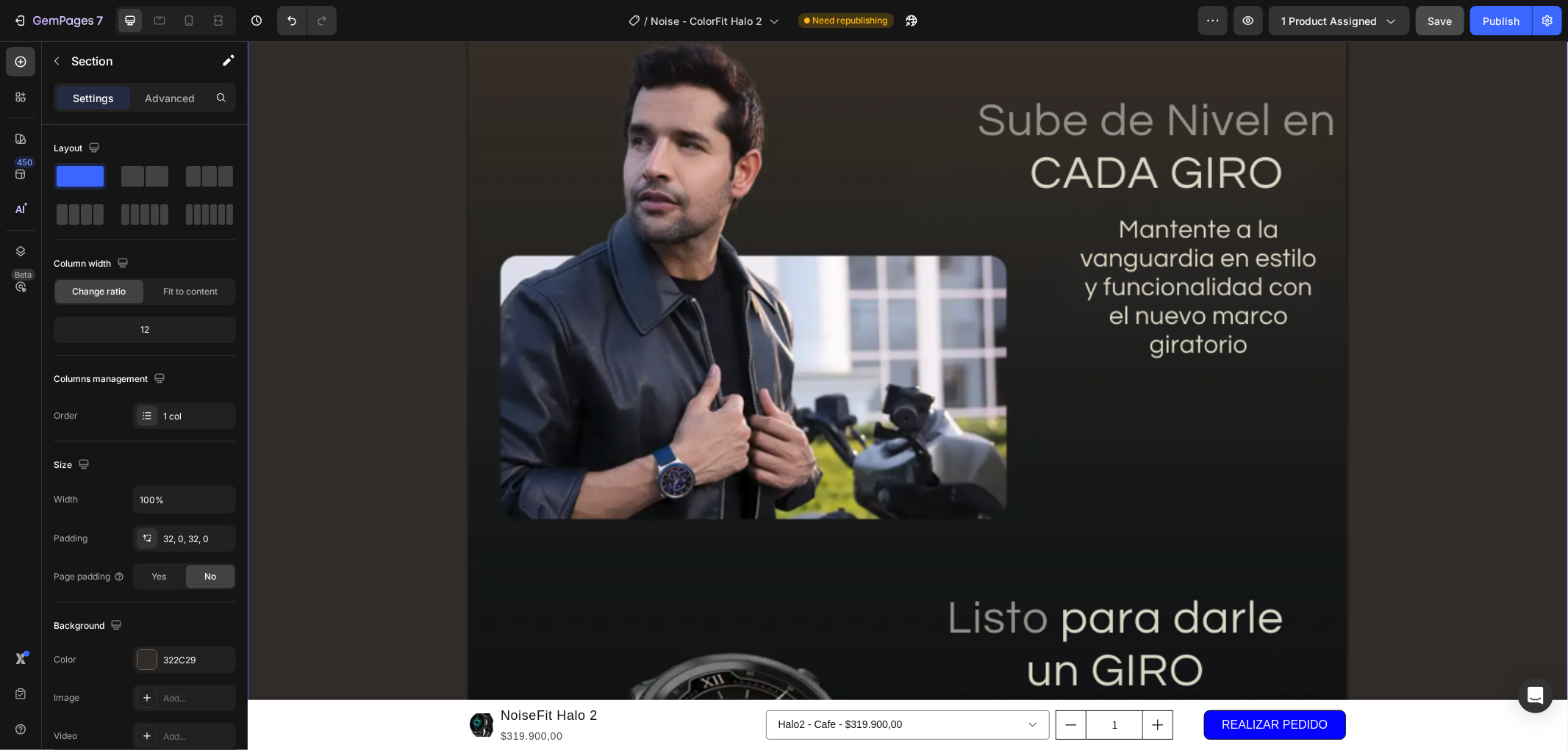
click at [1506, 234] on div "Image Row" at bounding box center [907, 614] width 1320 height 1162
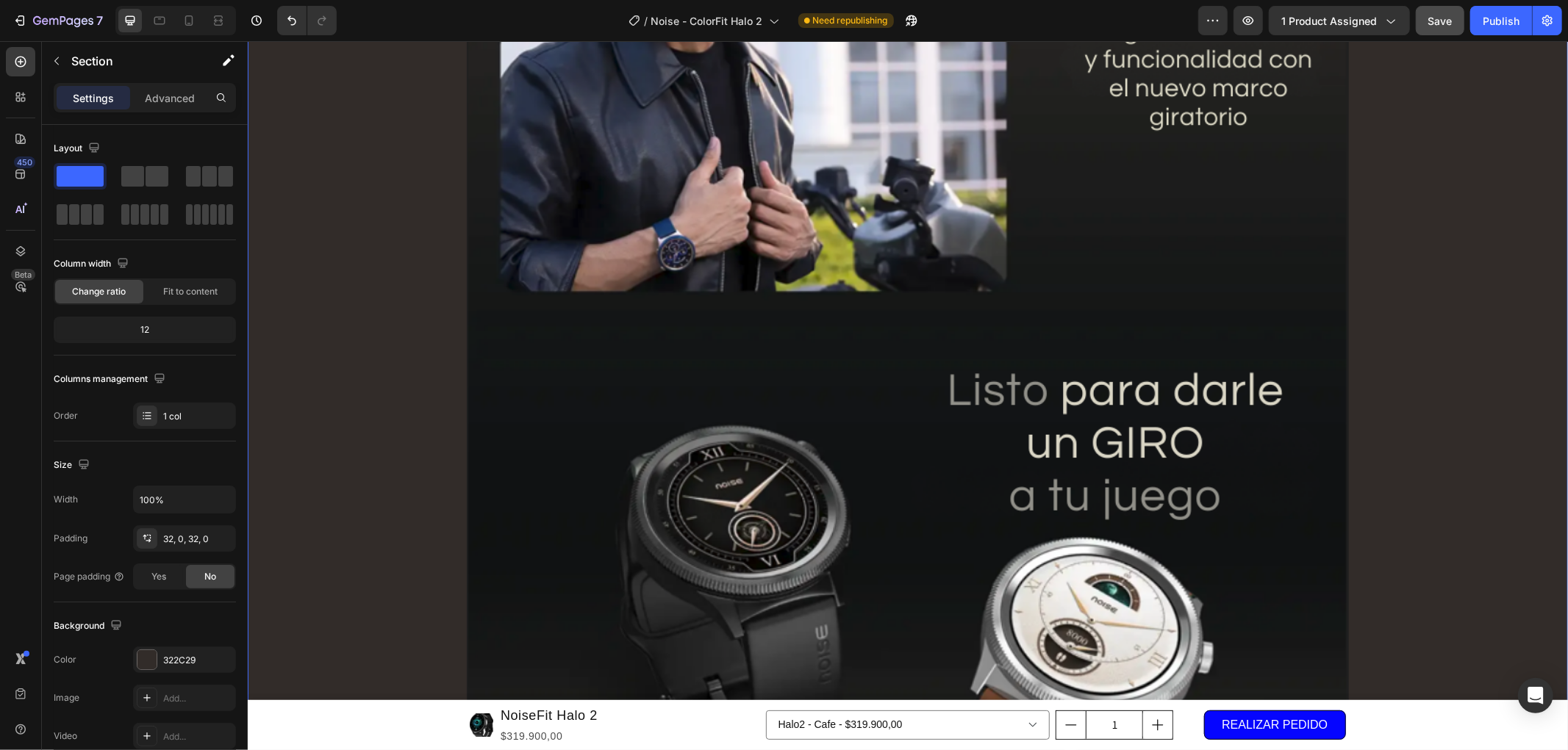
scroll to position [5453, 0]
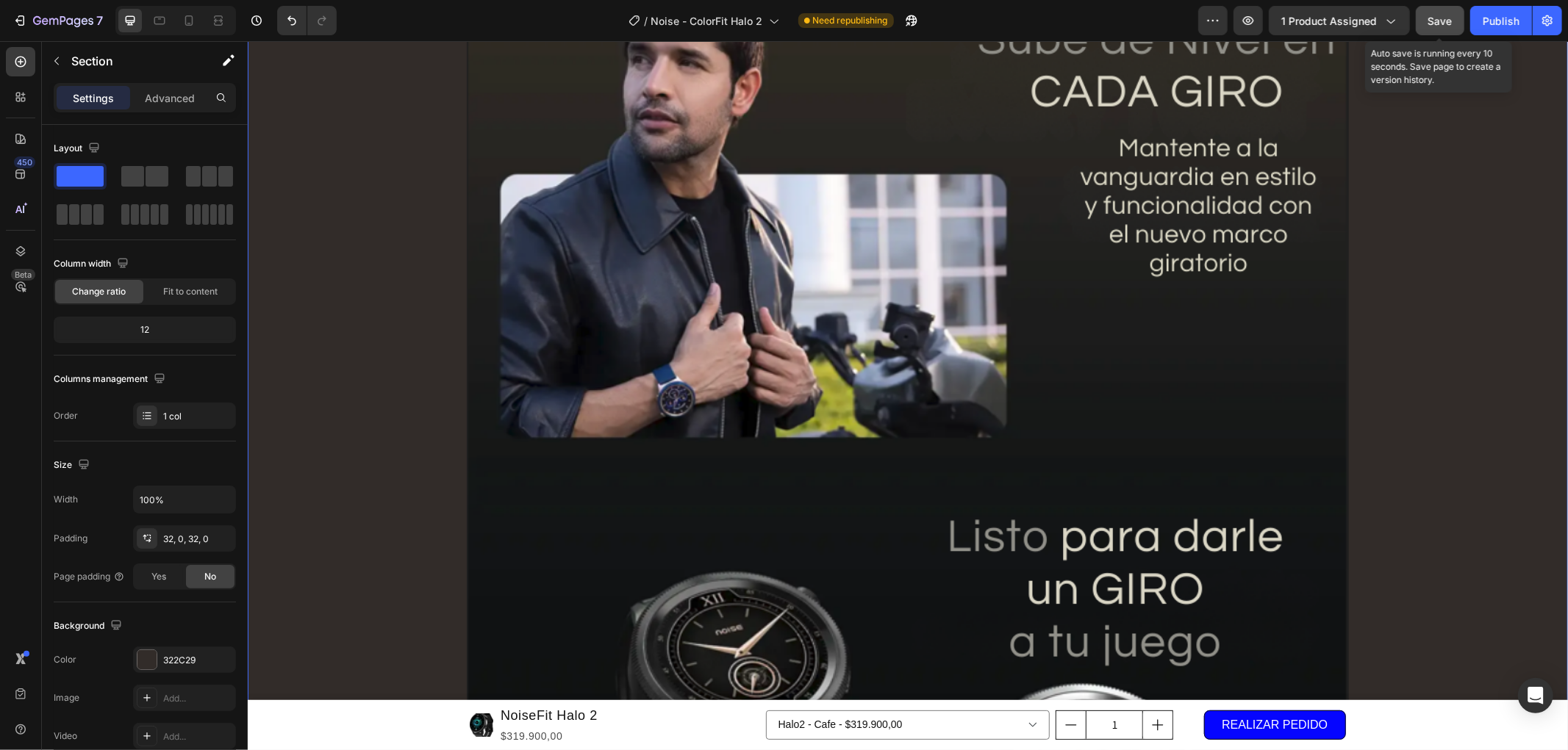
click at [1442, 22] on span "Save" at bounding box center [1440, 21] width 24 height 13
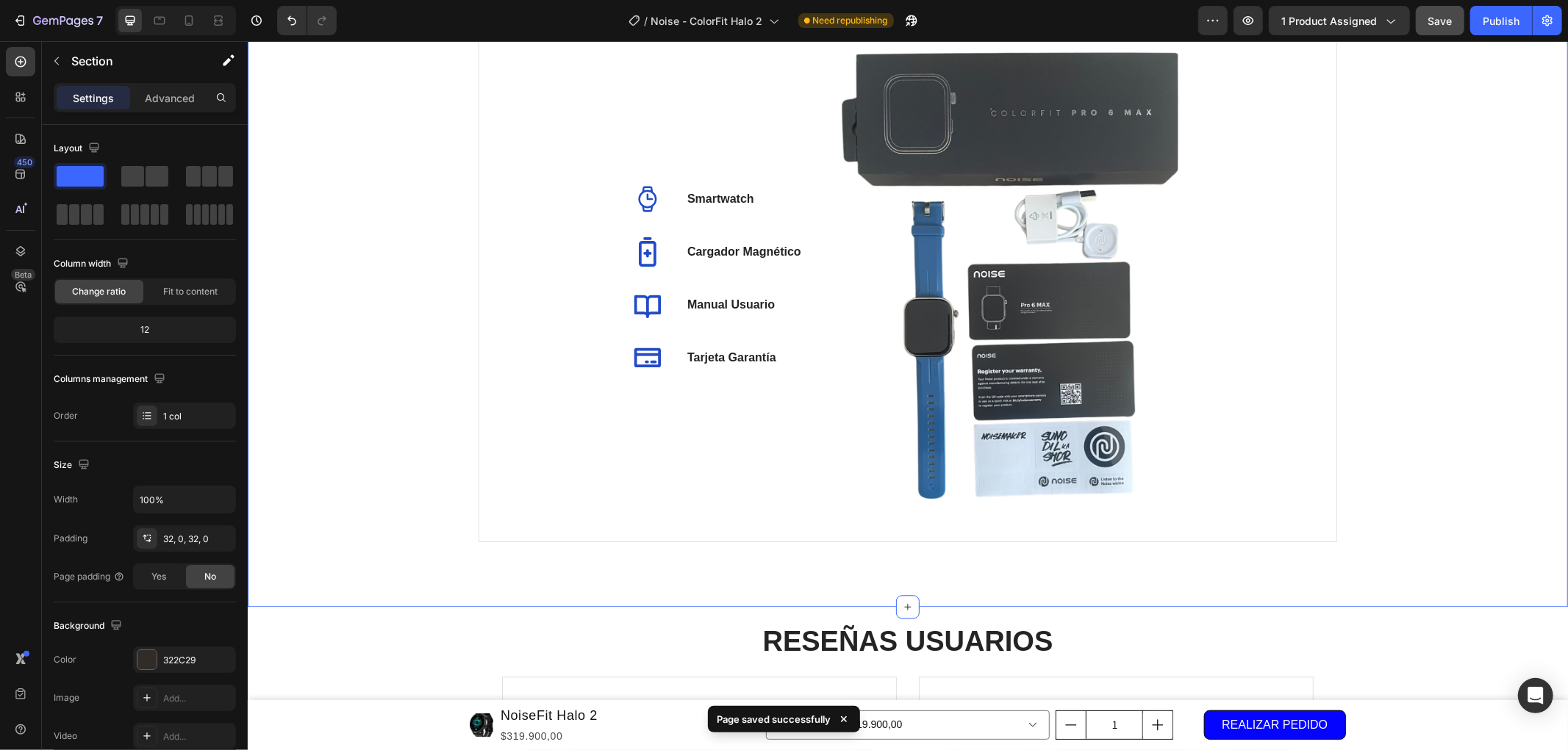
scroll to position [7004, 0]
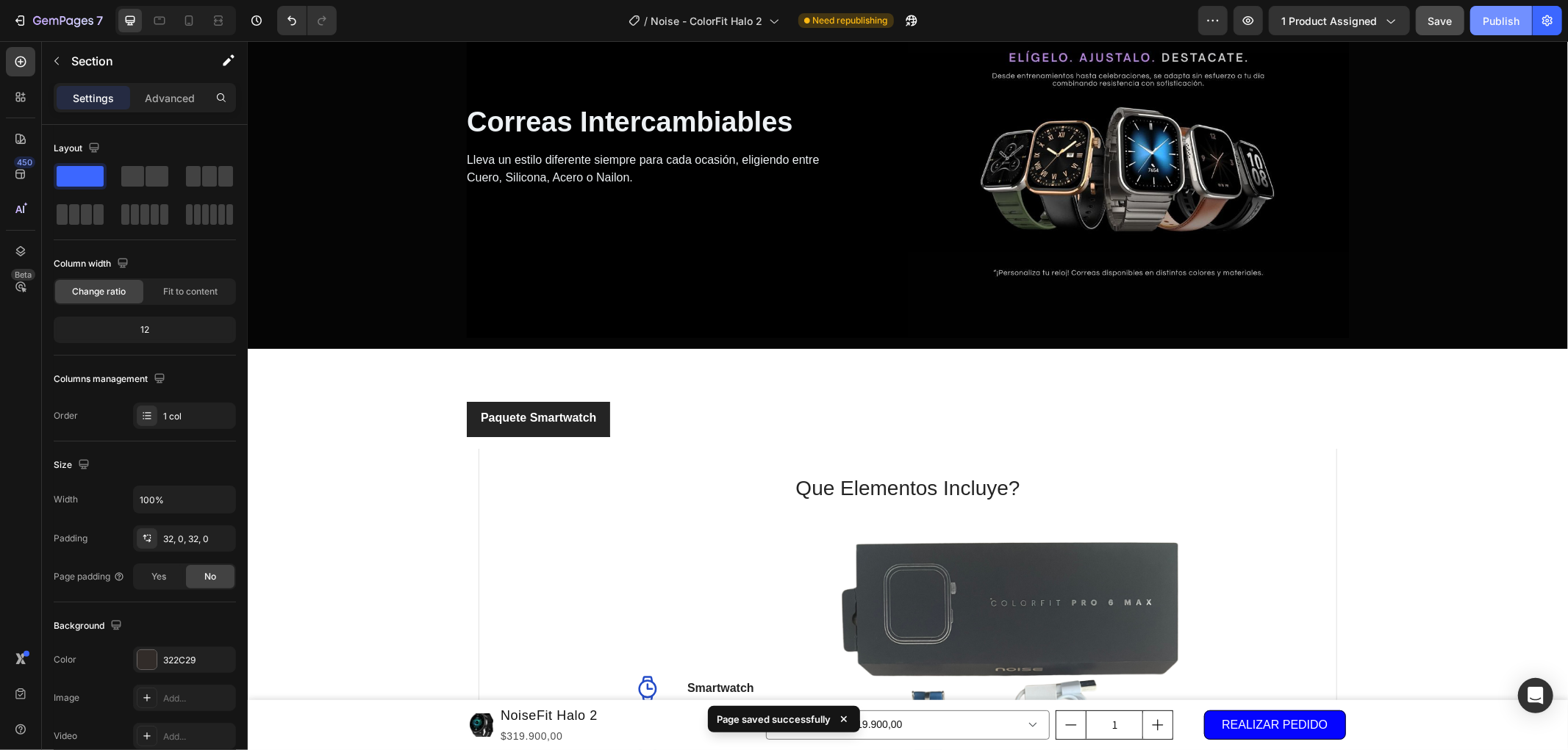
click at [1486, 24] on div "Publish" at bounding box center [1500, 21] width 37 height 16
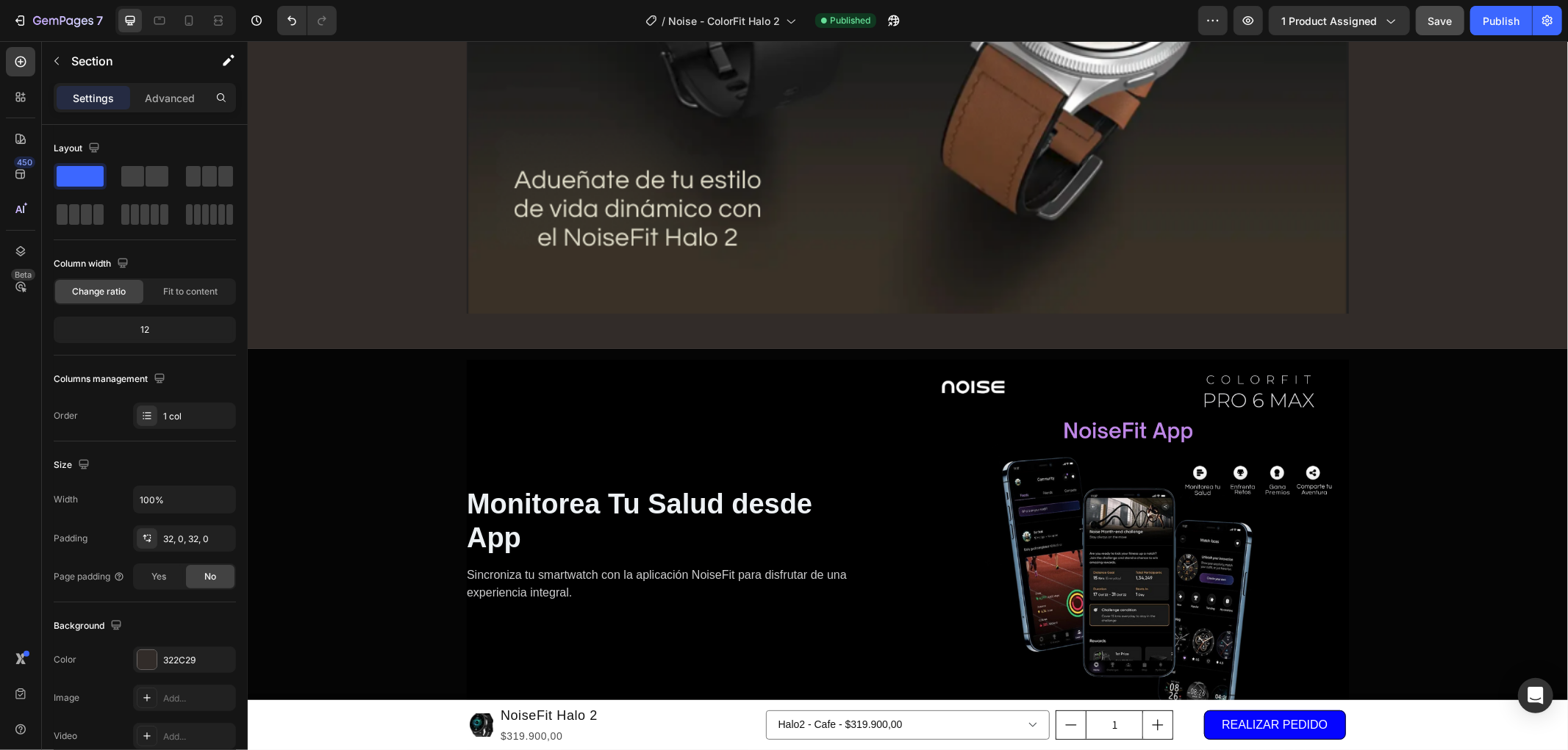
scroll to position [3984, 0]
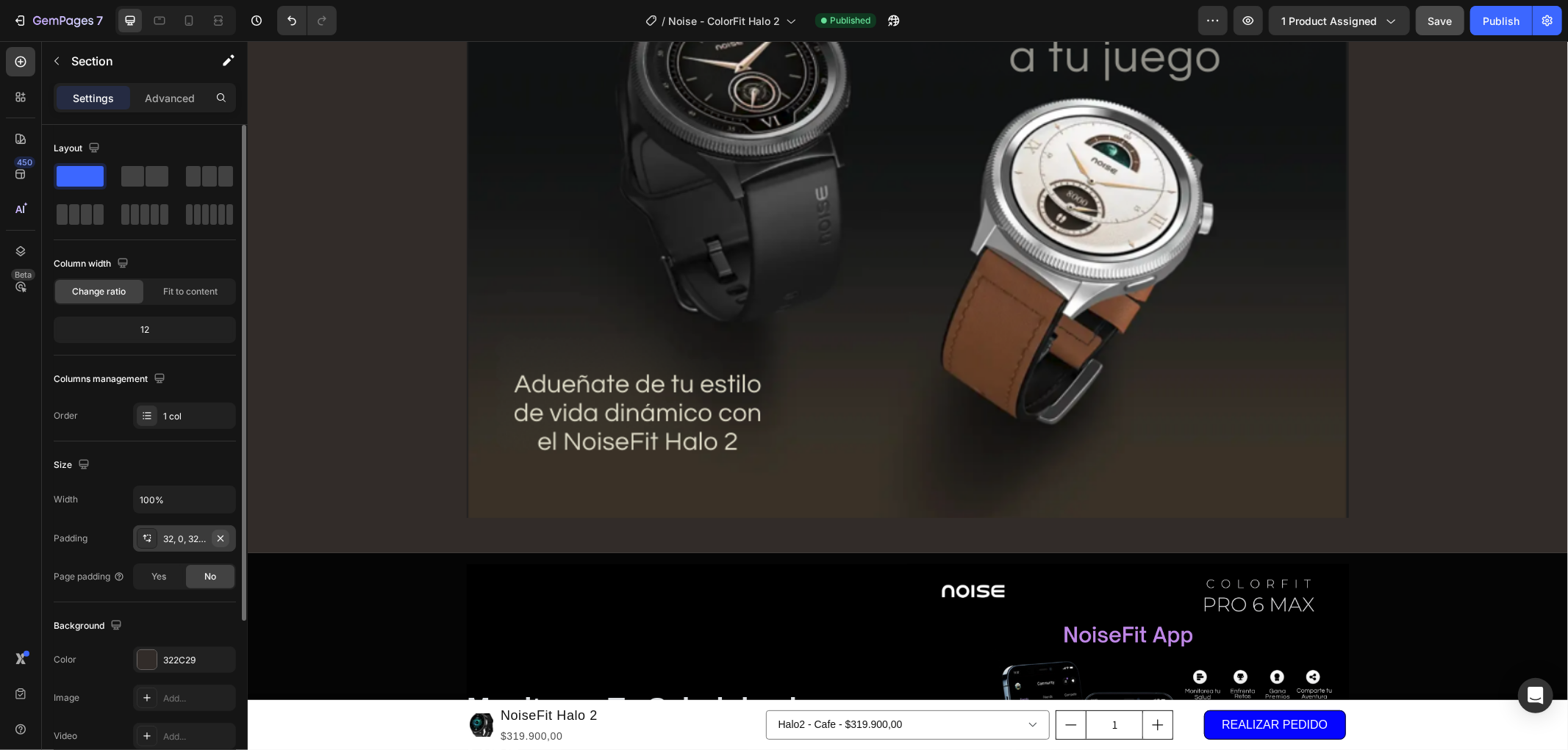
click at [222, 540] on icon "button" at bounding box center [220, 537] width 5 height 5
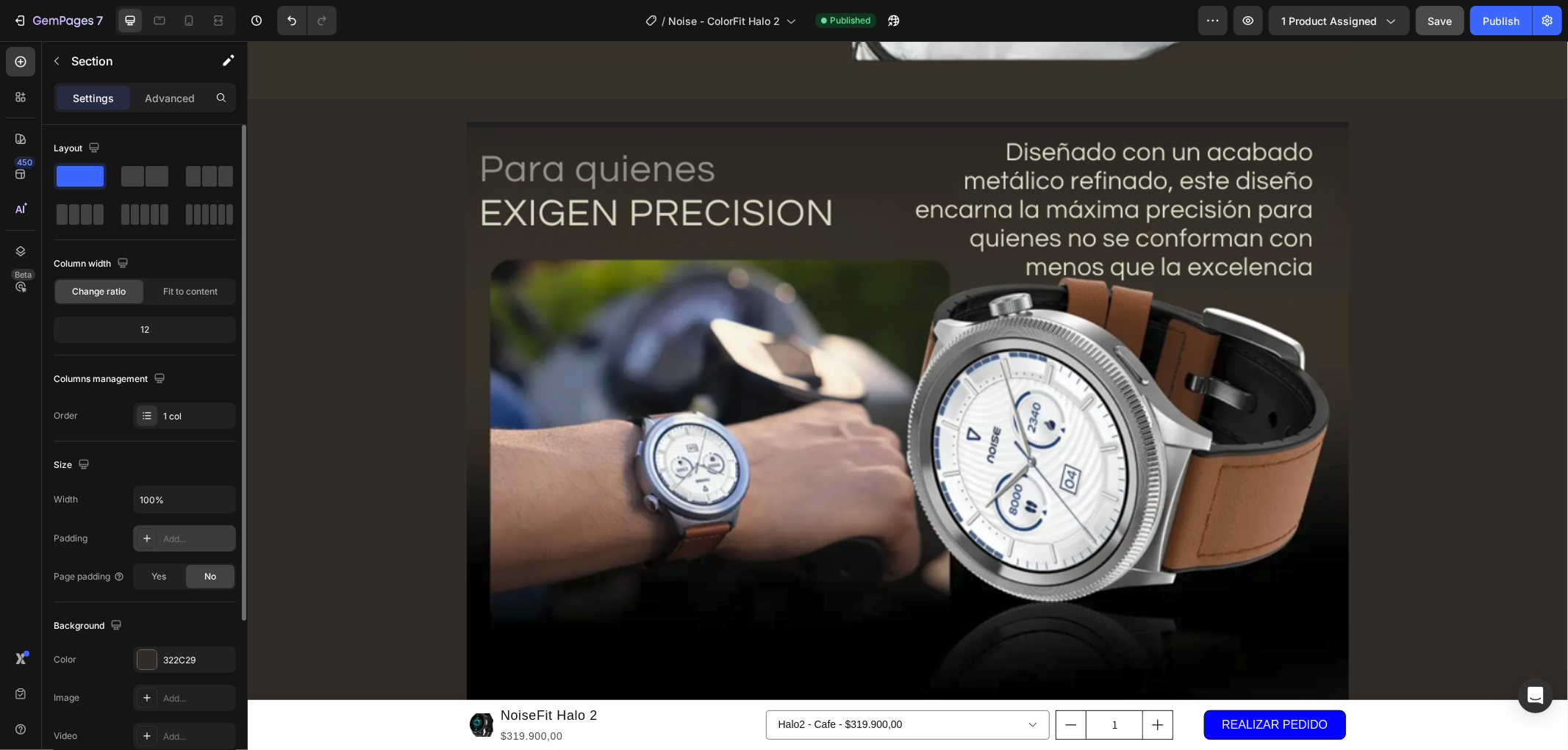
scroll to position [2841, 0]
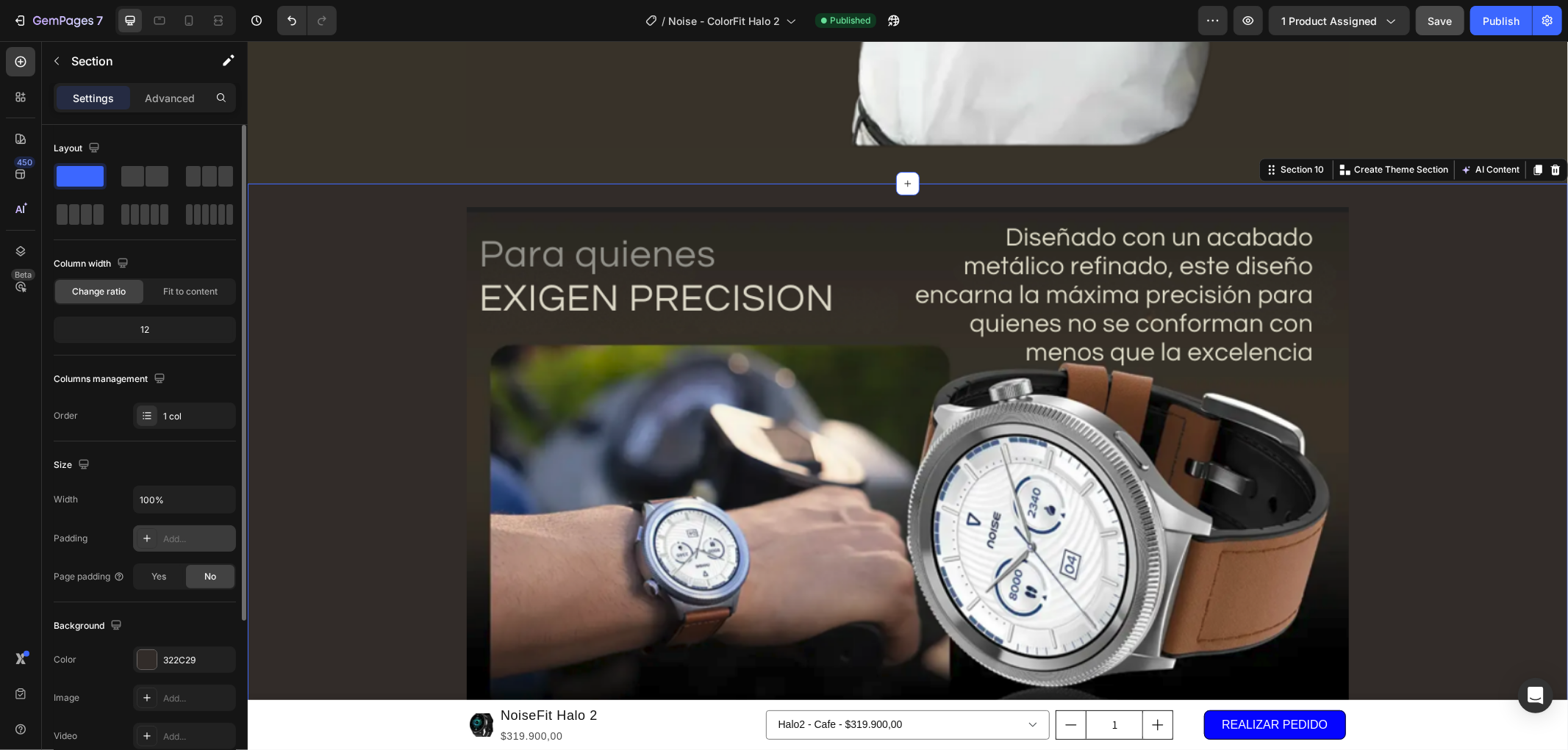
click at [222, 543] on icon "button" at bounding box center [220, 538] width 12 height 12
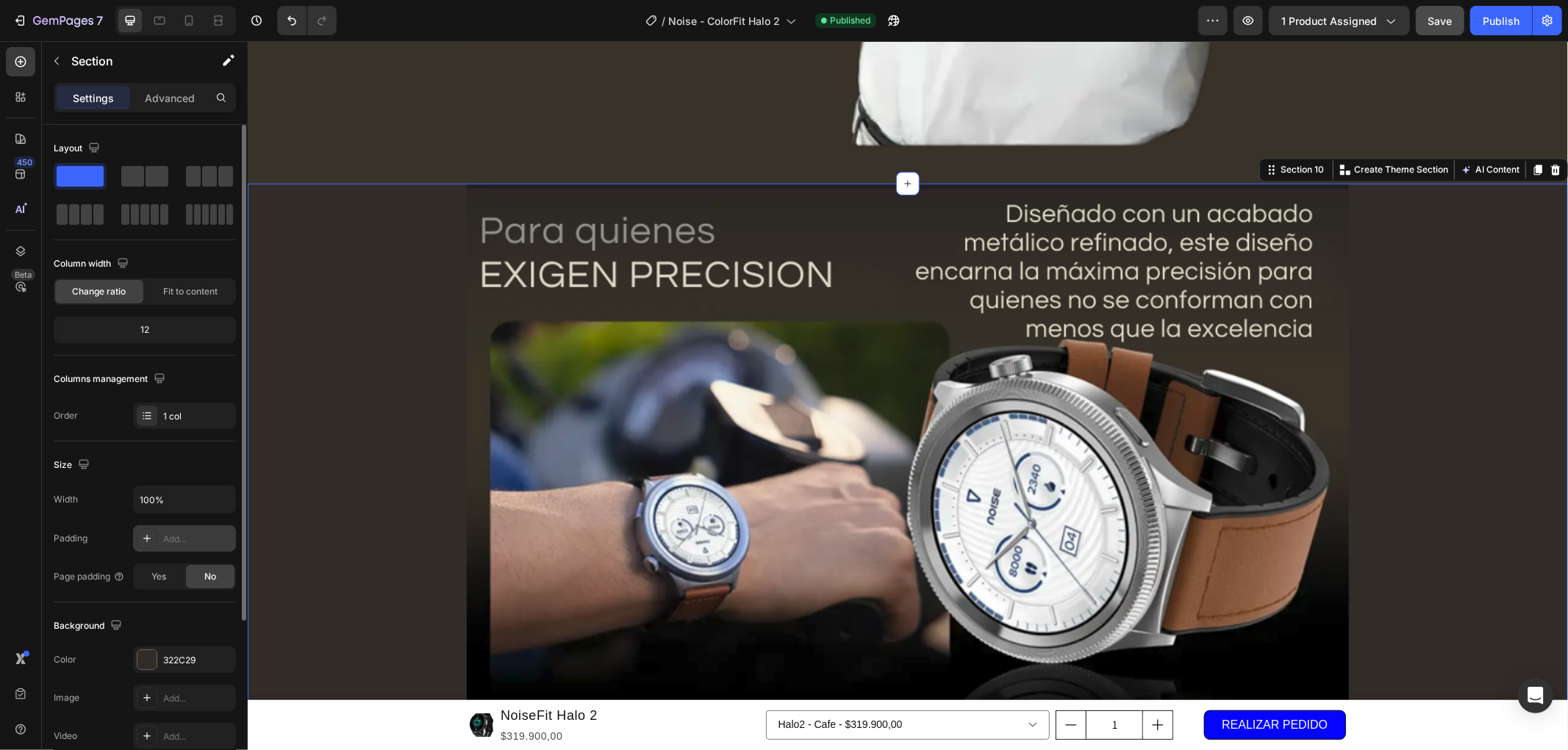
scroll to position [2515, 0]
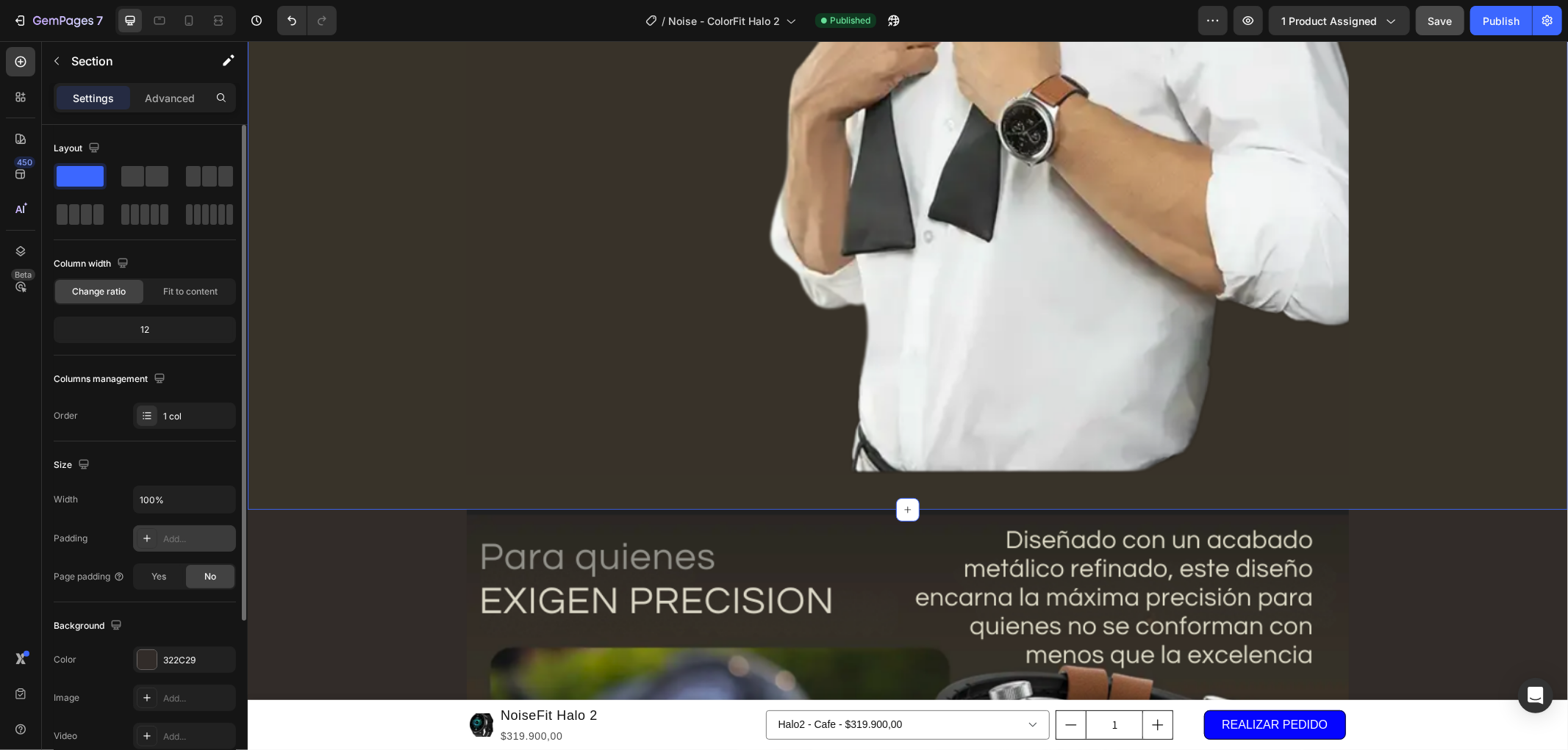
click at [219, 542] on icon "button" at bounding box center [220, 538] width 12 height 12
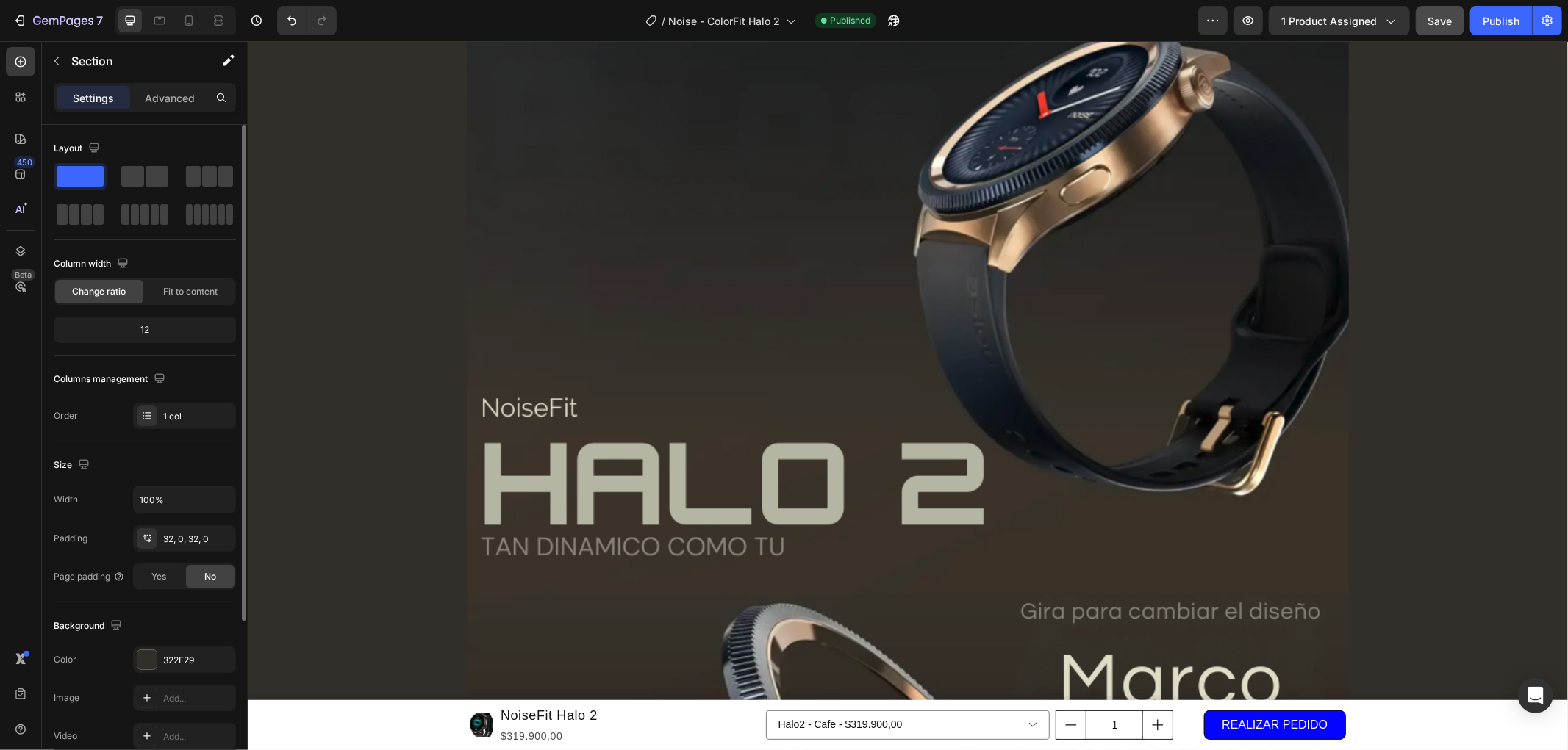
click at [376, 463] on div "Image Row" at bounding box center [907, 580] width 1320 height 1162
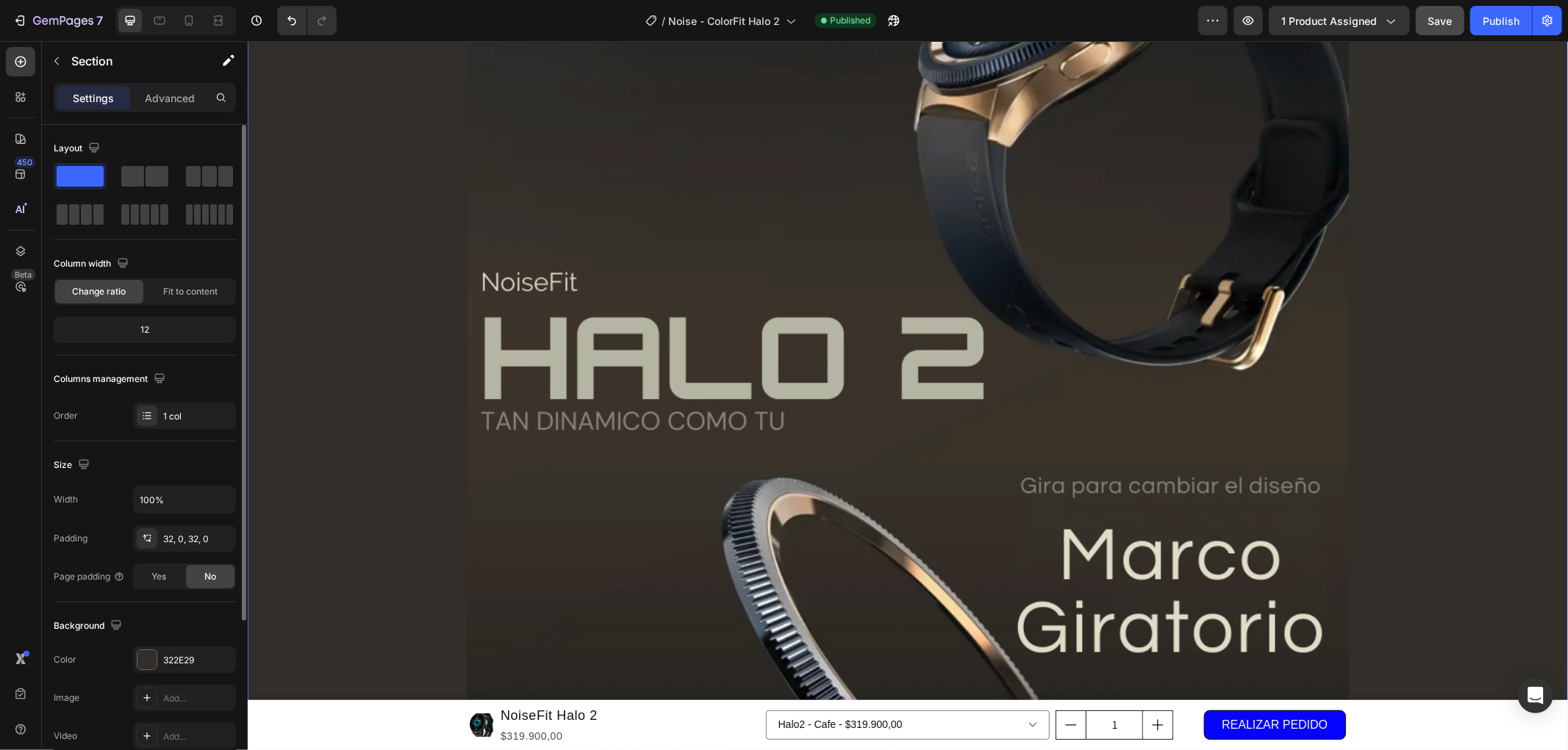
scroll to position [2024, 0]
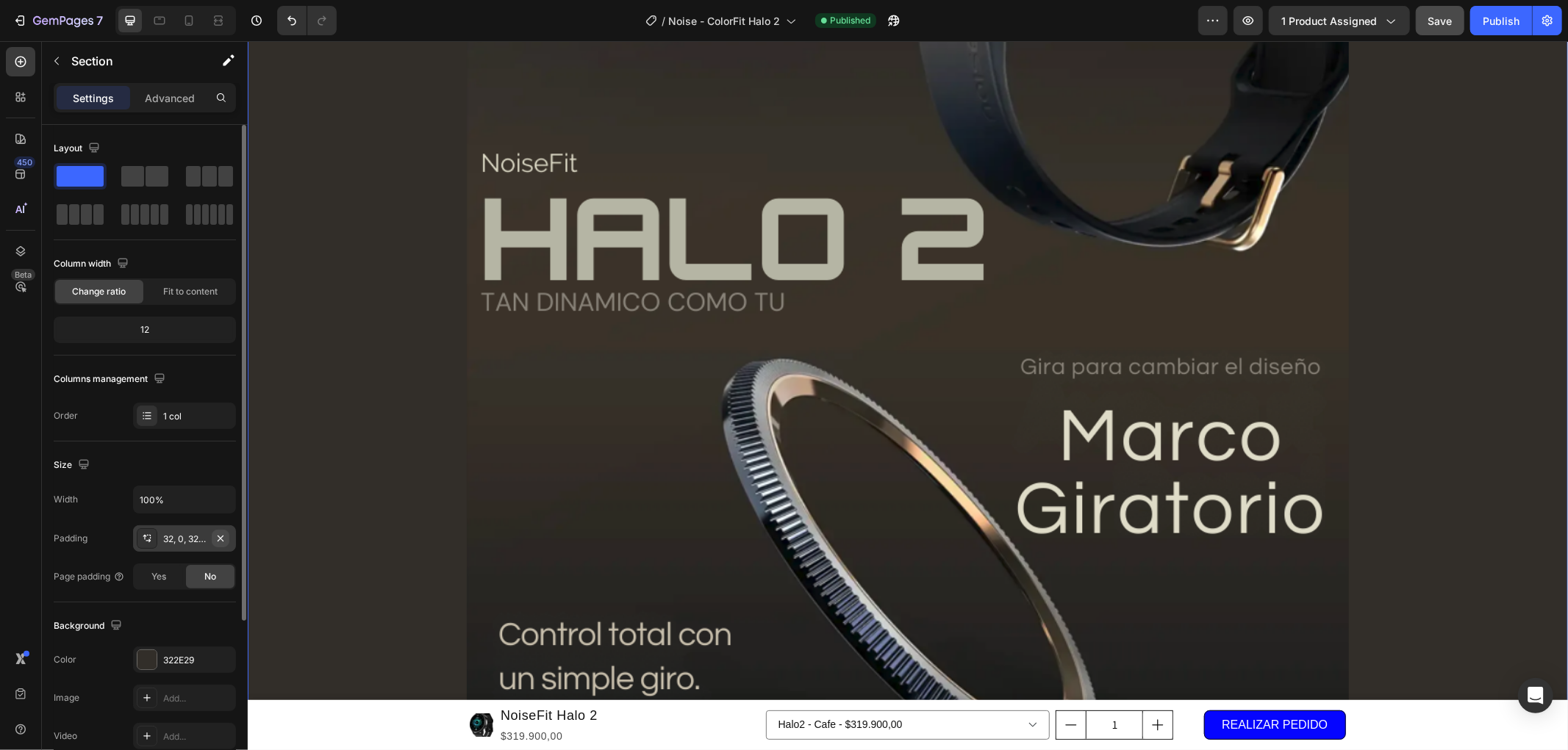
click at [222, 538] on icon "button" at bounding box center [220, 538] width 12 height 12
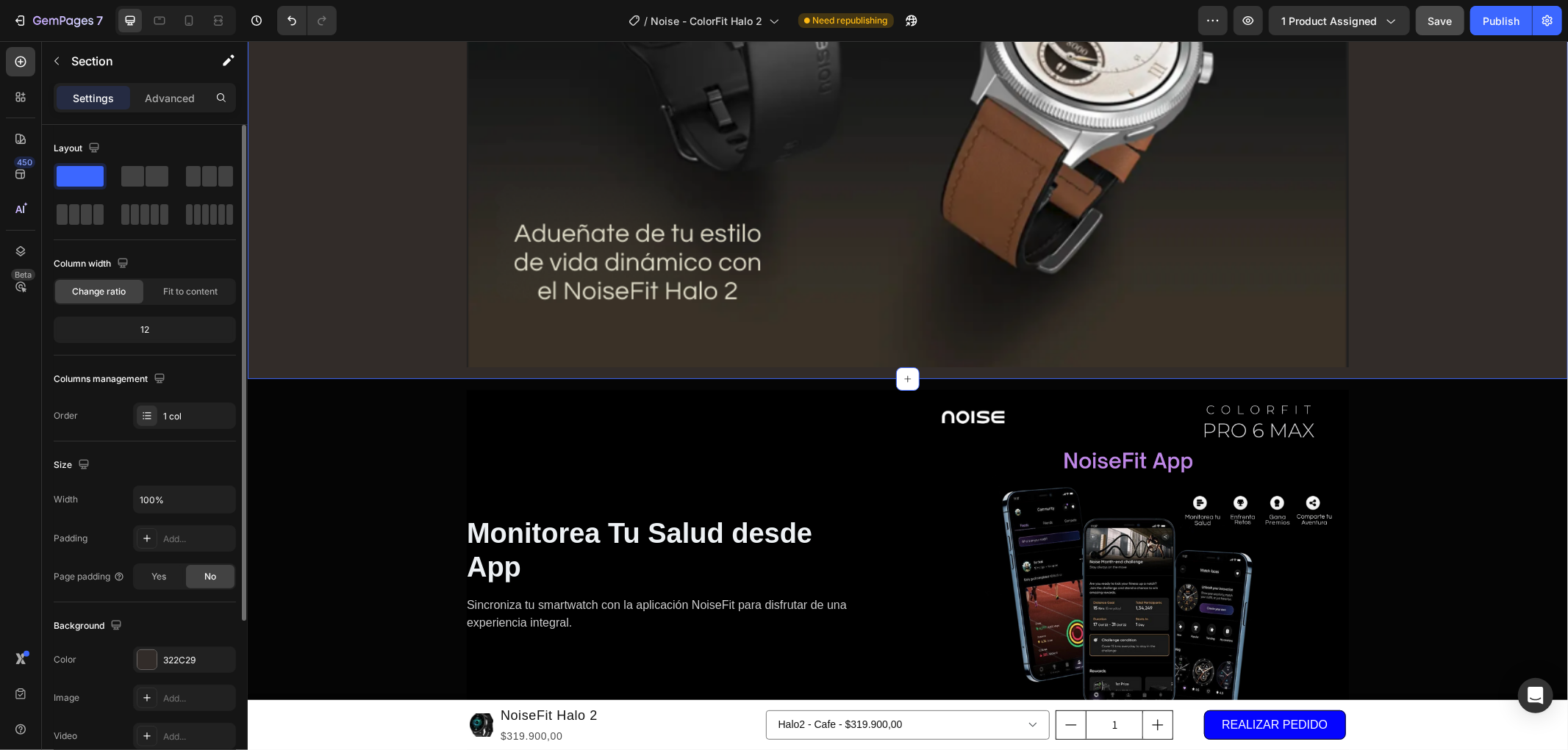
scroll to position [6188, 0]
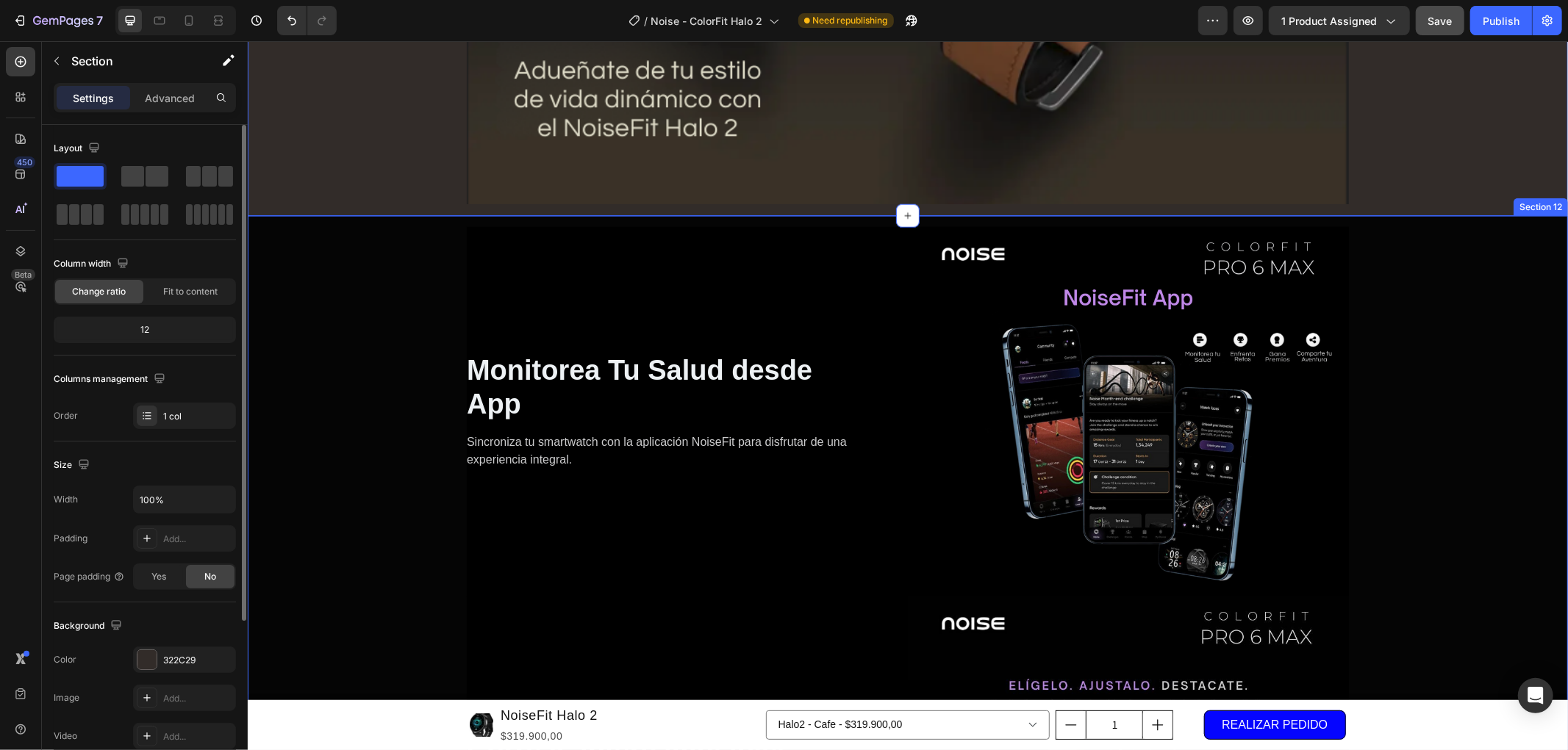
click at [341, 511] on div "Monitorea Tu Salud desde App Heading Sincroniza tu smartwatch con la aplicación…" at bounding box center [907, 595] width 1320 height 761
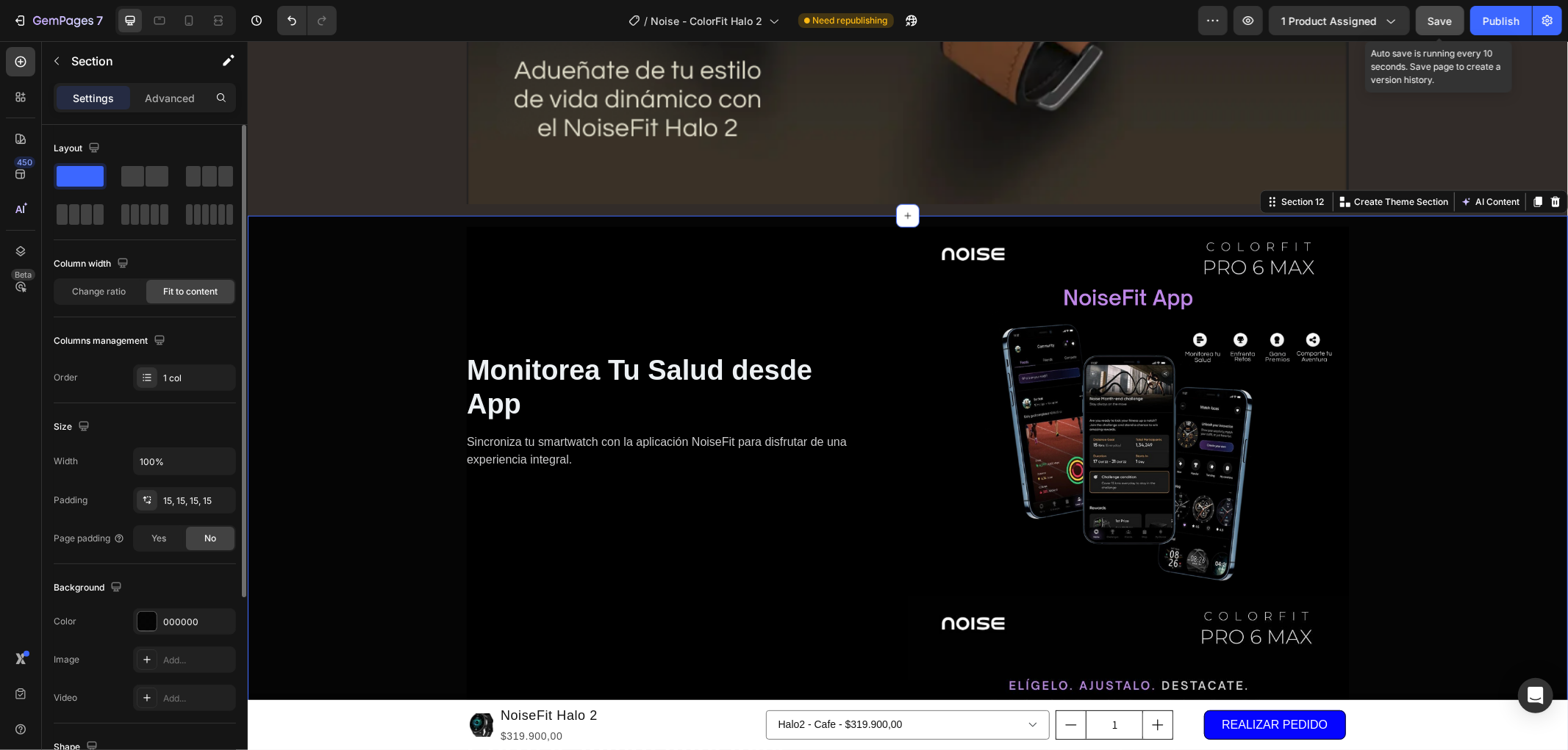
click at [1431, 24] on span "Save" at bounding box center [1440, 21] width 24 height 13
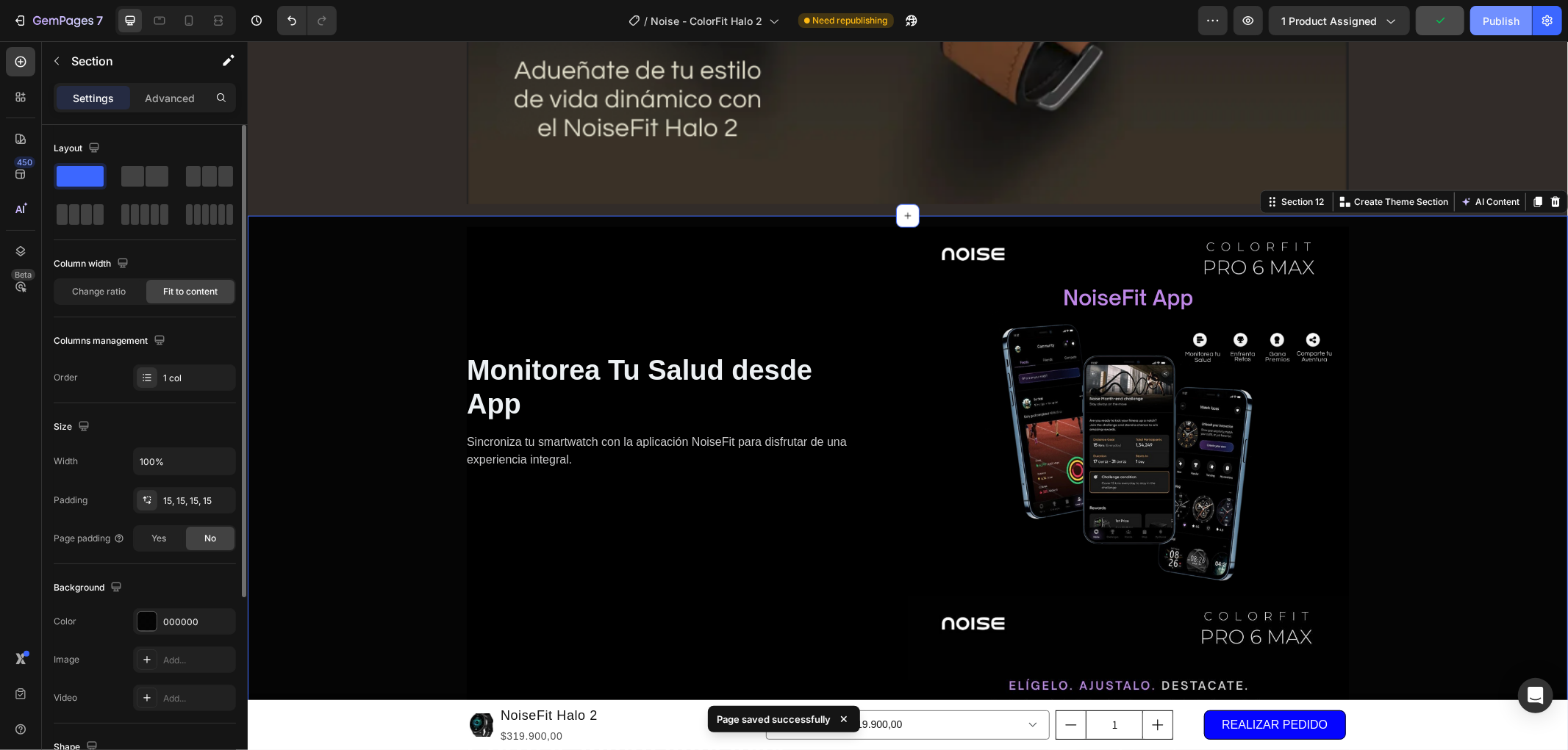
click at [1478, 26] on button "Publish" at bounding box center [1500, 20] width 62 height 29
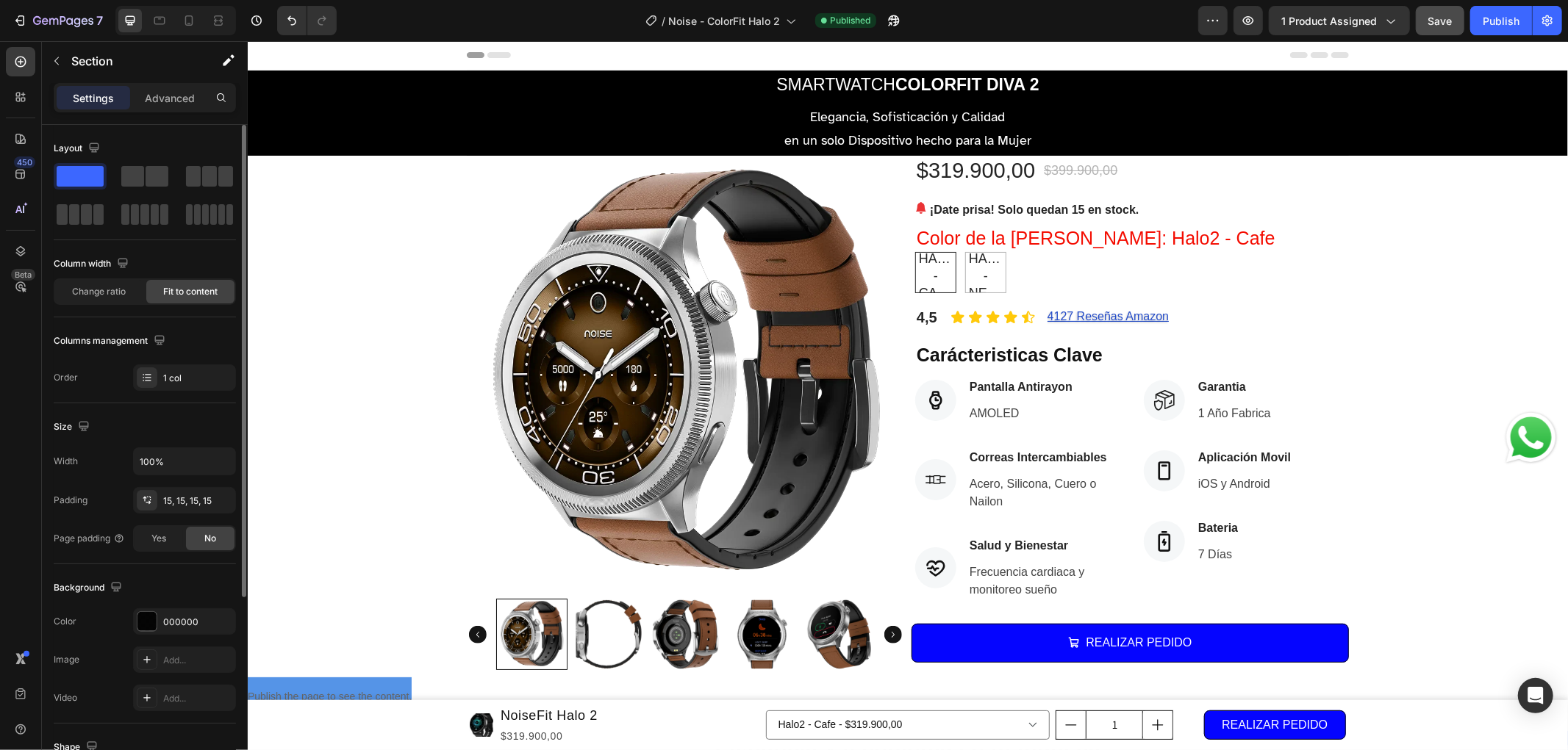
scroll to position [0, 0]
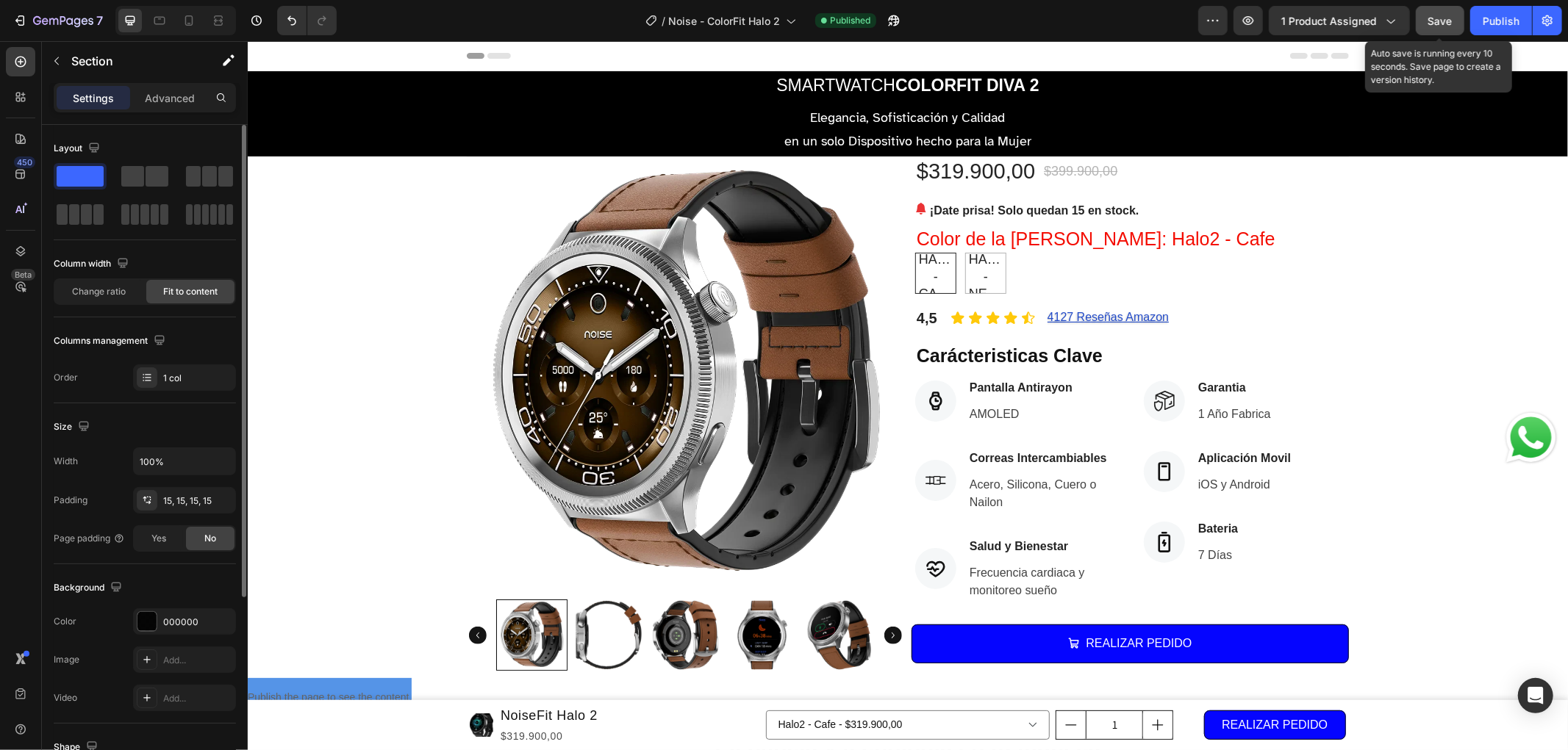
click at [1436, 23] on span "Save" at bounding box center [1440, 21] width 24 height 13
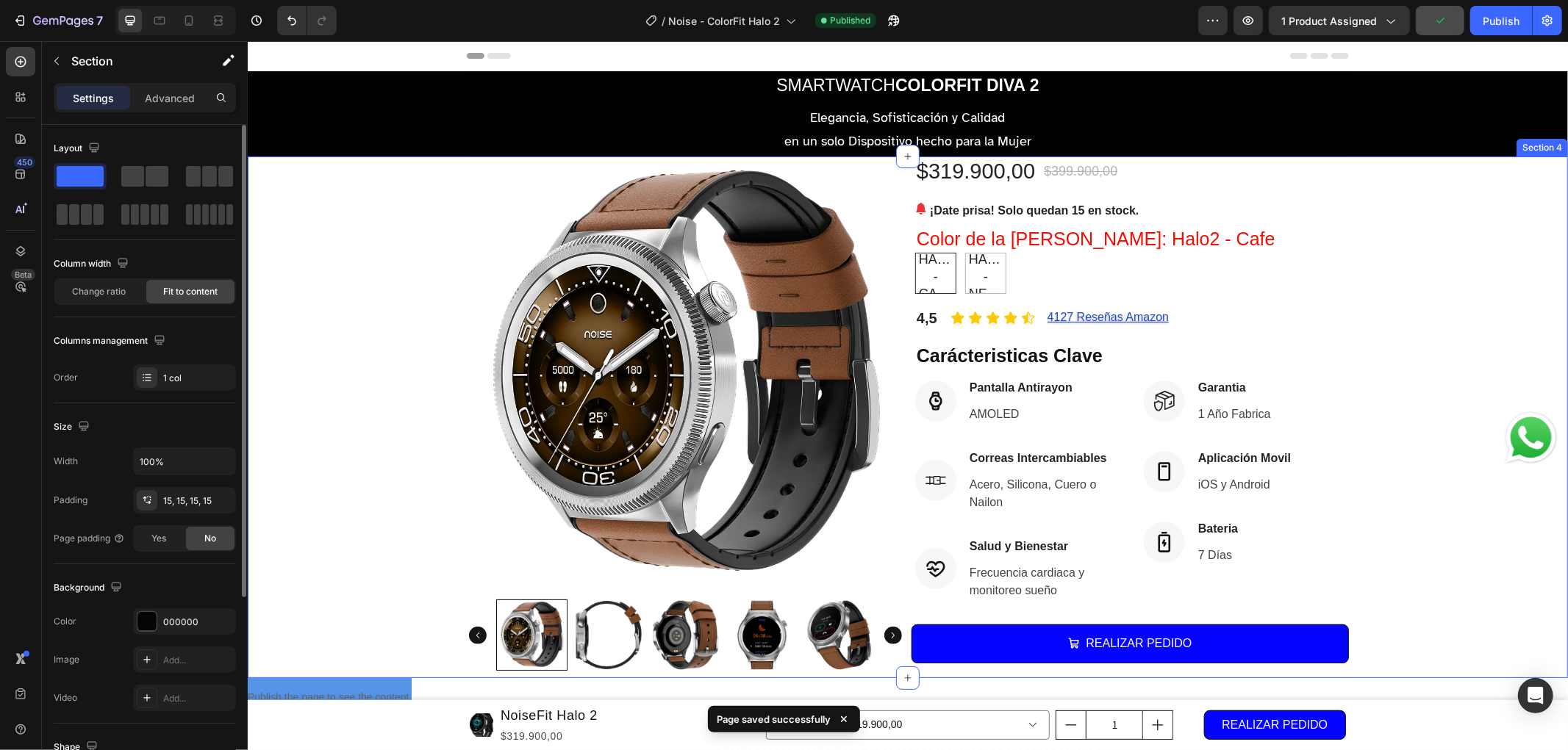
click at [1431, 325] on div "Product Images $319.900,00 (P) Price (P) Price $399.900,00 (P) Price (P) Price …" at bounding box center [907, 416] width 1320 height 521
